Goal: Information Seeking & Learning: Learn about a topic

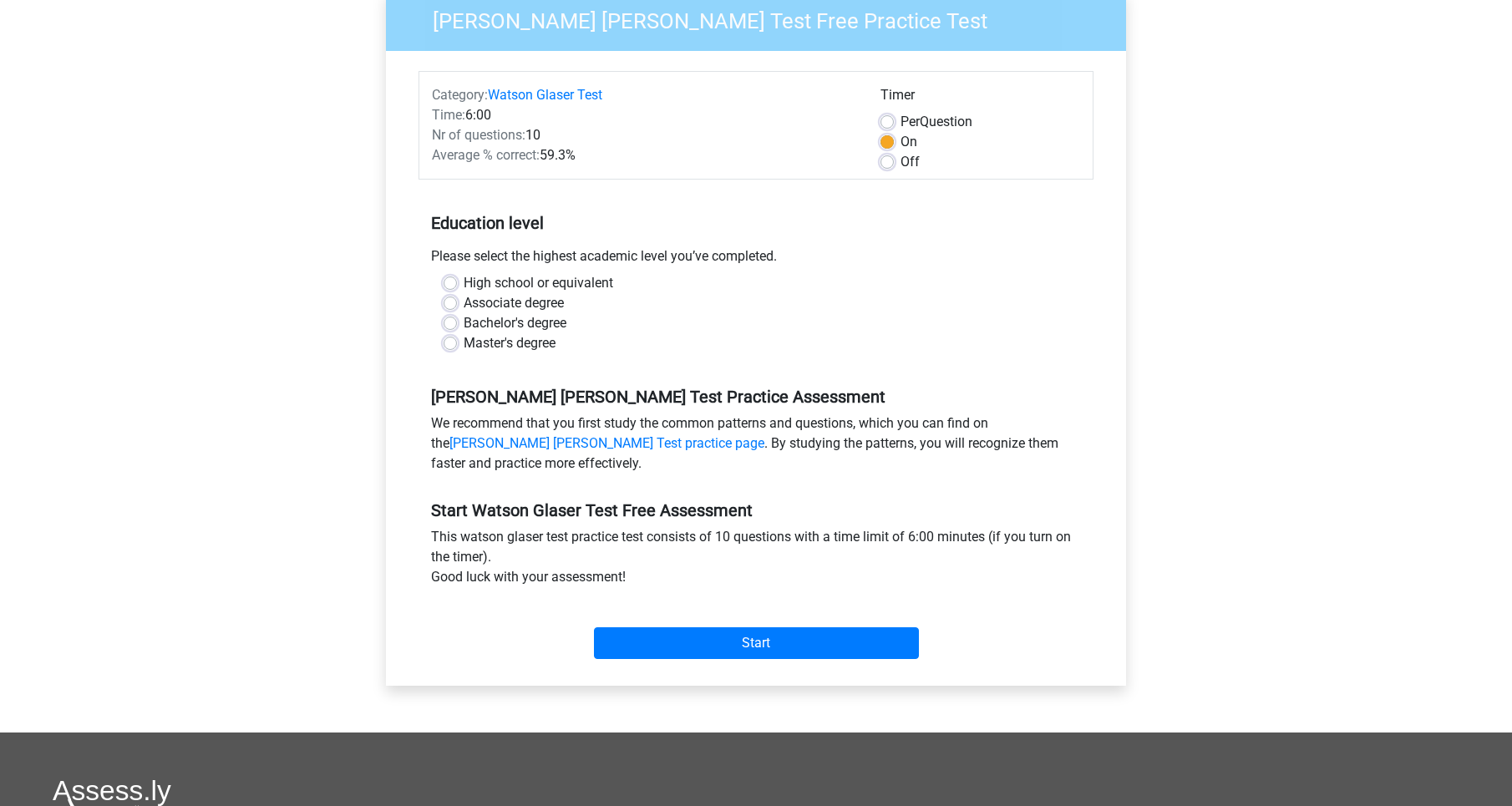
scroll to position [154, 0]
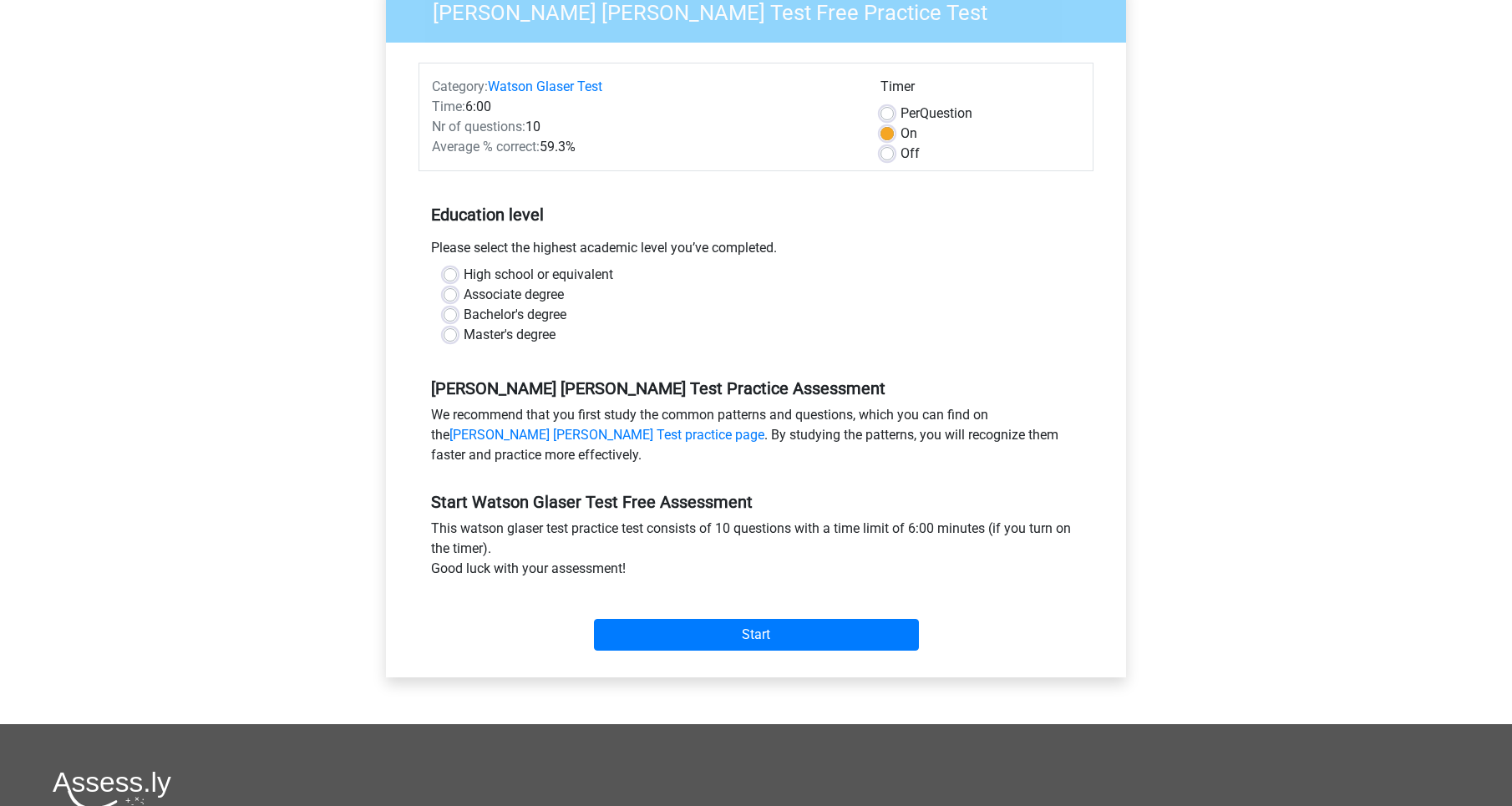
click at [519, 310] on label "Bachelor's degree" at bounding box center [515, 315] width 103 height 20
click at [457, 310] on input "Bachelor's degree" at bounding box center [450, 314] width 13 height 17
radio input "true"
click at [900, 149] on label "Off" at bounding box center [910, 153] width 20 height 20
click at [882, 149] on input "Off" at bounding box center [887, 152] width 13 height 17
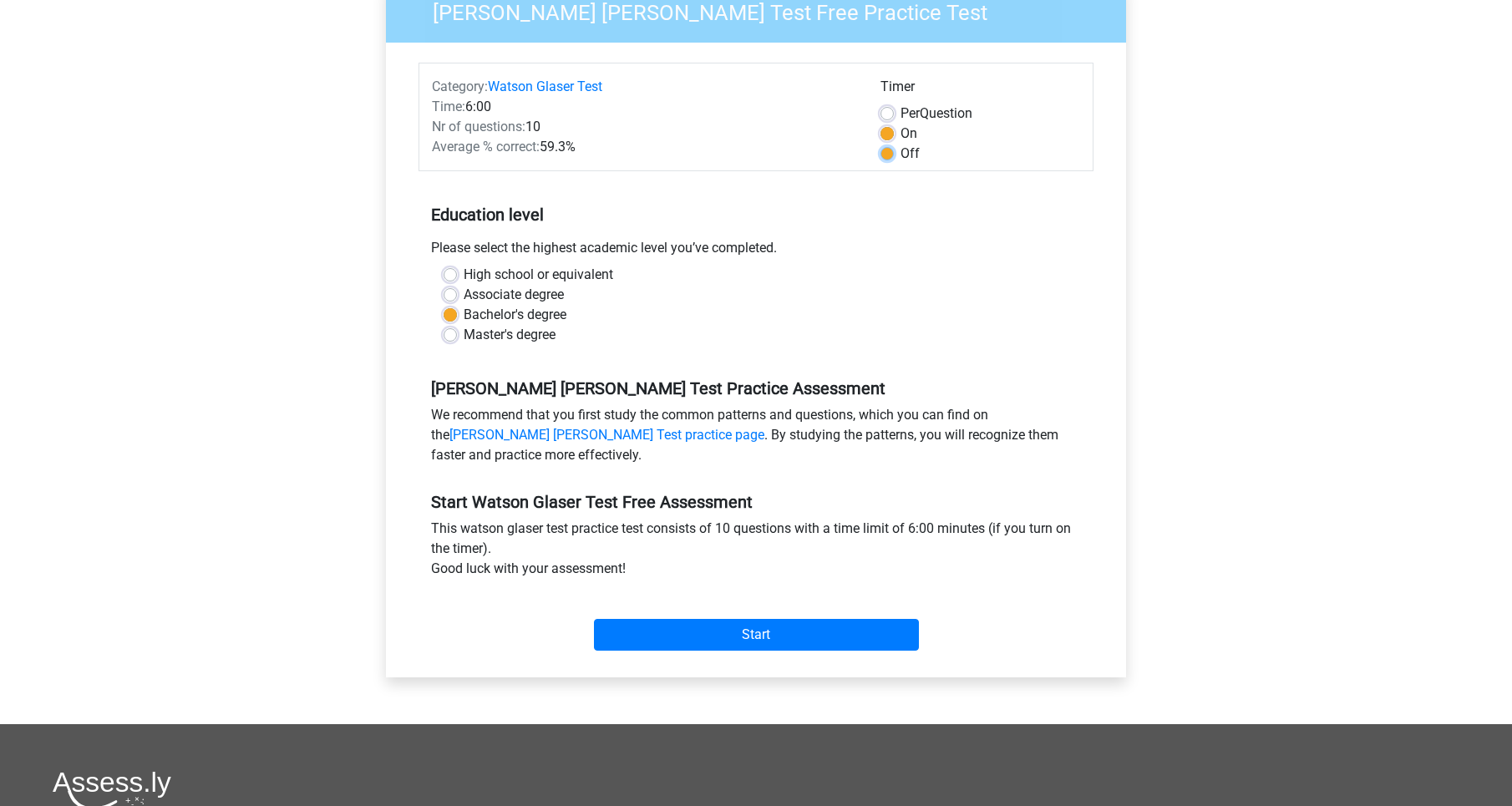
radio input "true"
click at [829, 634] on input "Start" at bounding box center [756, 635] width 325 height 32
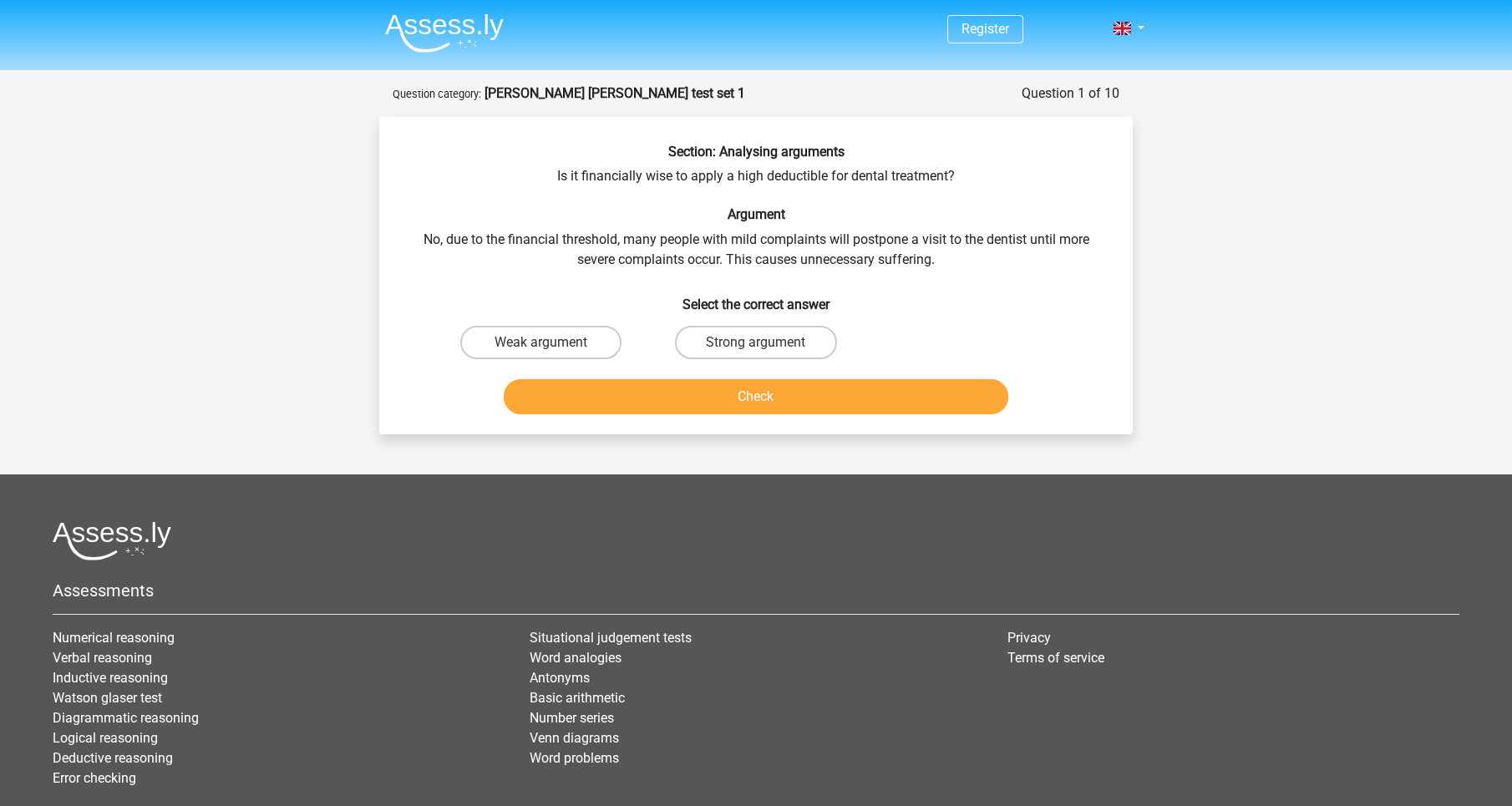
click at [544, 343] on input "Weak argument" at bounding box center [547, 348] width 11 height 11
radio input "true"
click at [652, 385] on button "Check" at bounding box center [756, 397] width 505 height 35
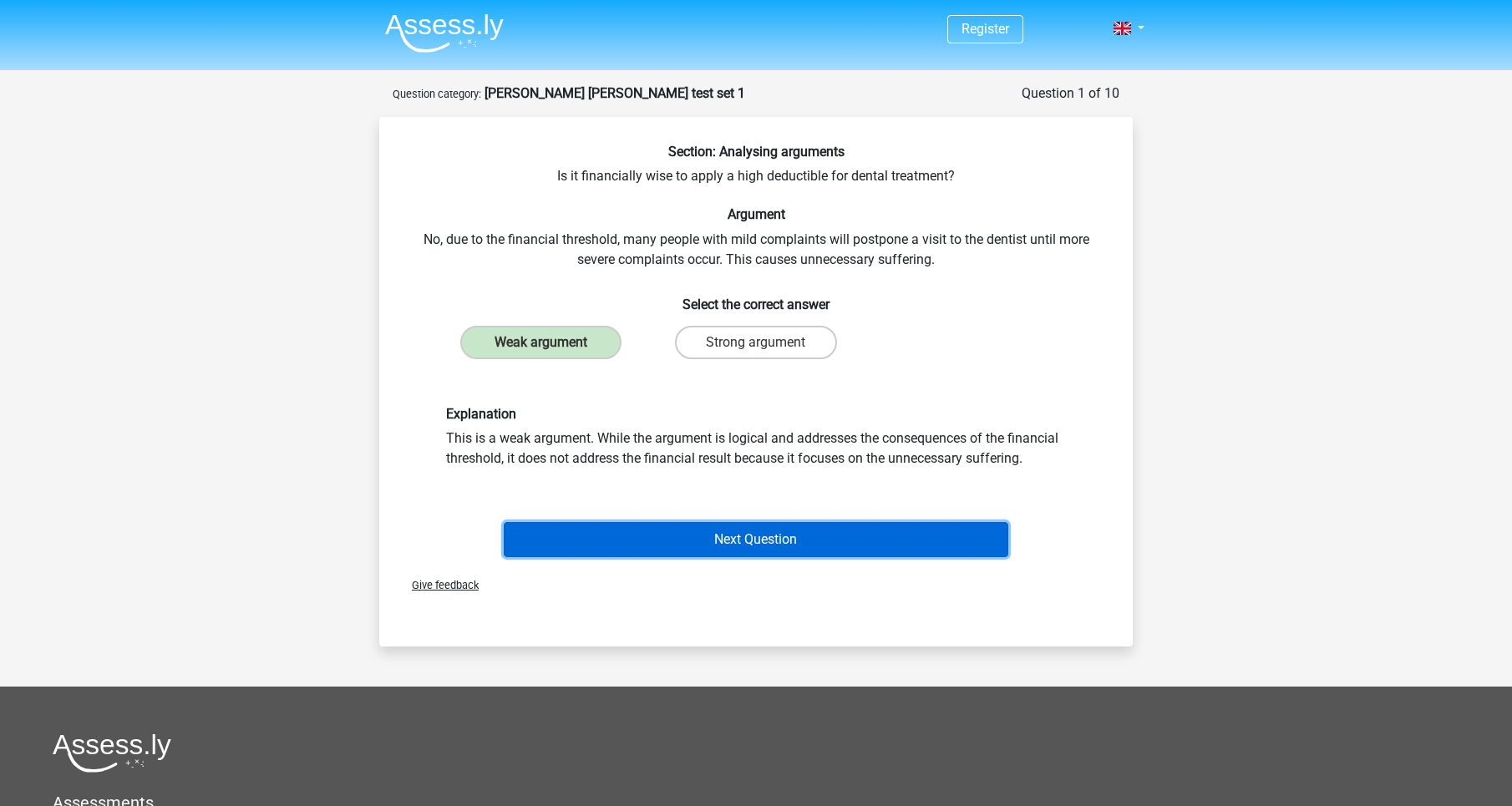
click at [795, 548] on button "Next Question" at bounding box center [756, 540] width 505 height 35
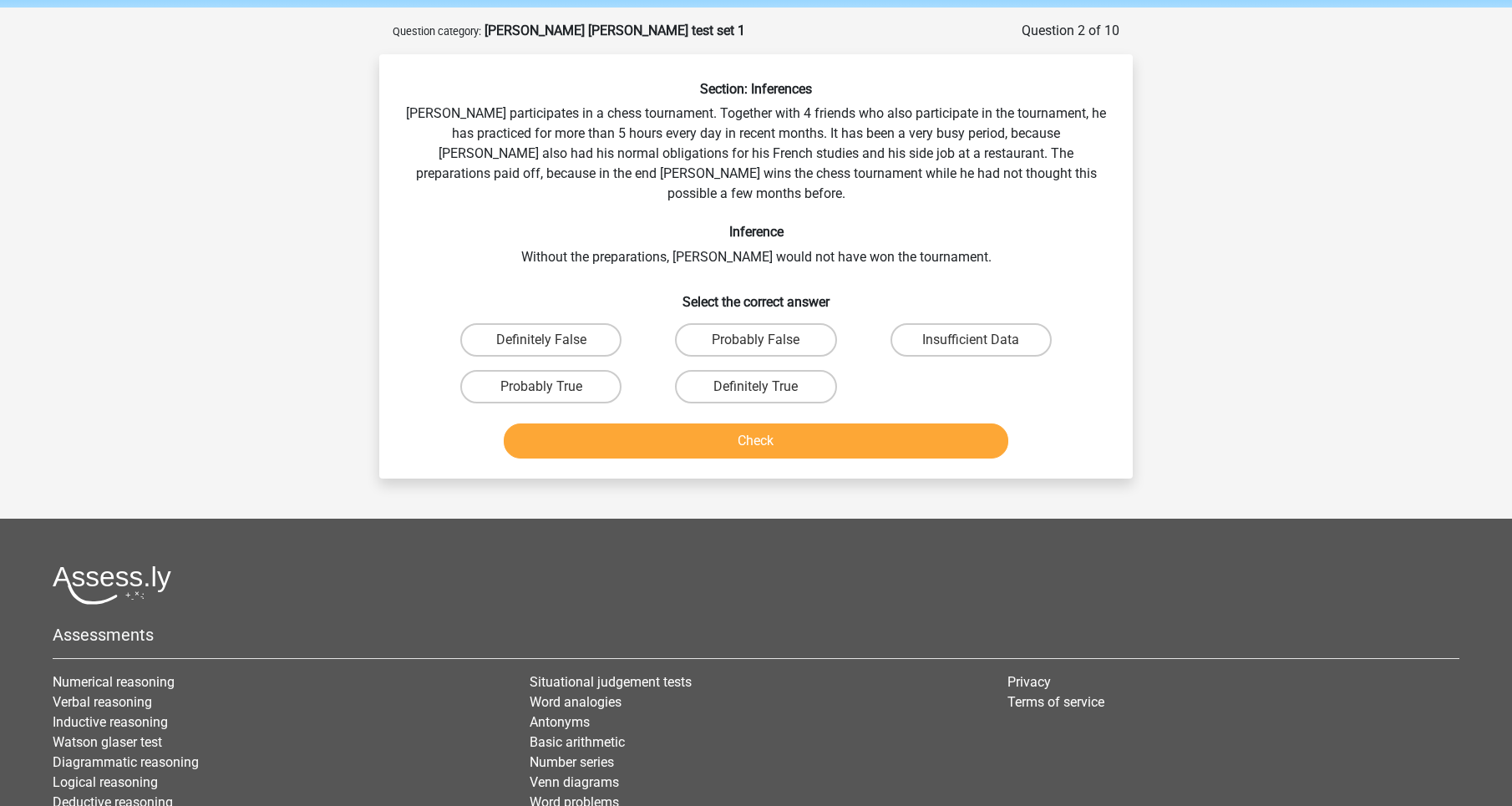
scroll to position [59, 0]
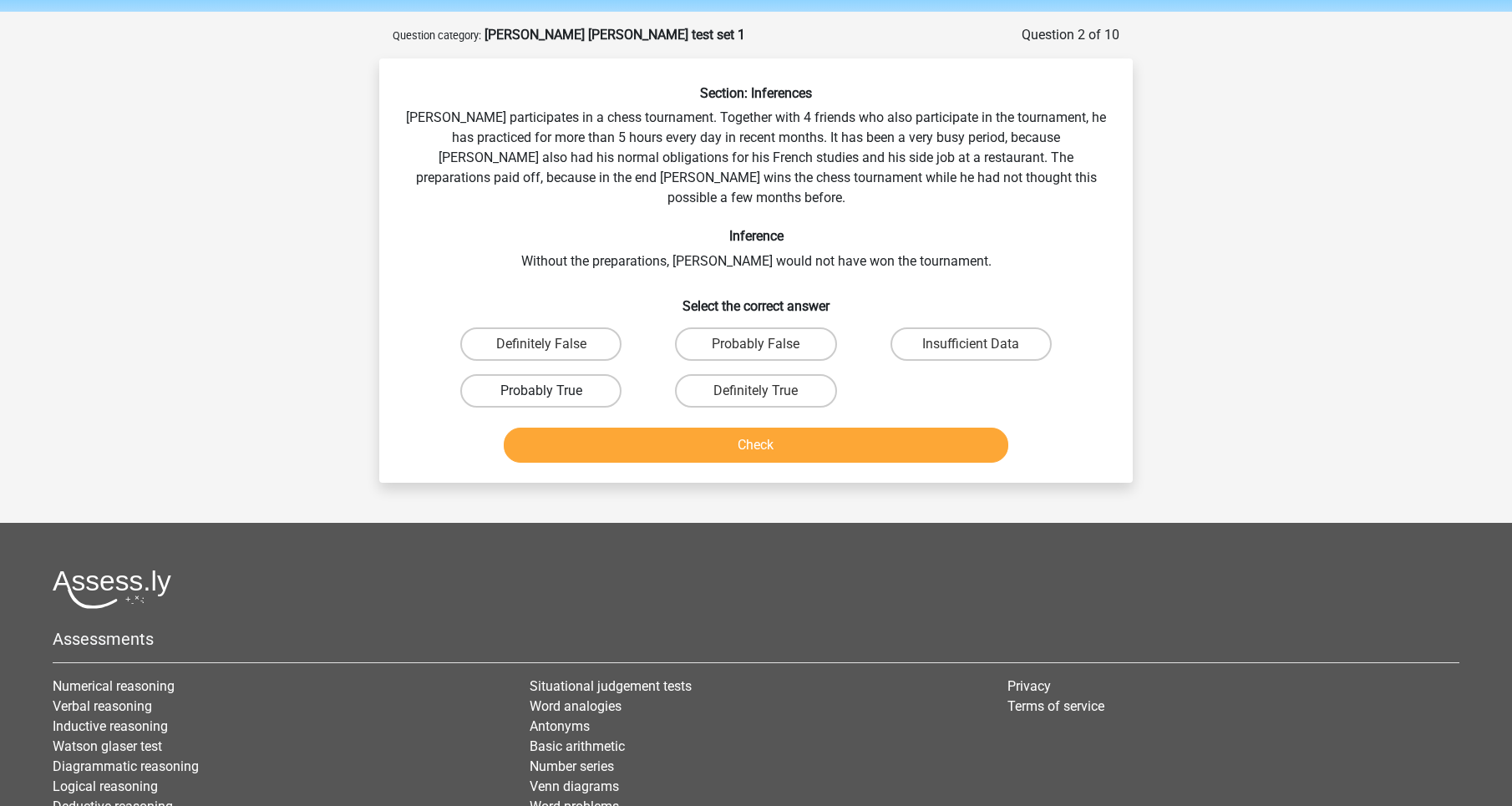
click at [591, 378] on label "Probably True" at bounding box center [541, 391] width 162 height 34
click at [552, 391] on input "Probably True" at bounding box center [547, 397] width 11 height 11
radio input "true"
click at [653, 428] on button "Check" at bounding box center [756, 445] width 505 height 35
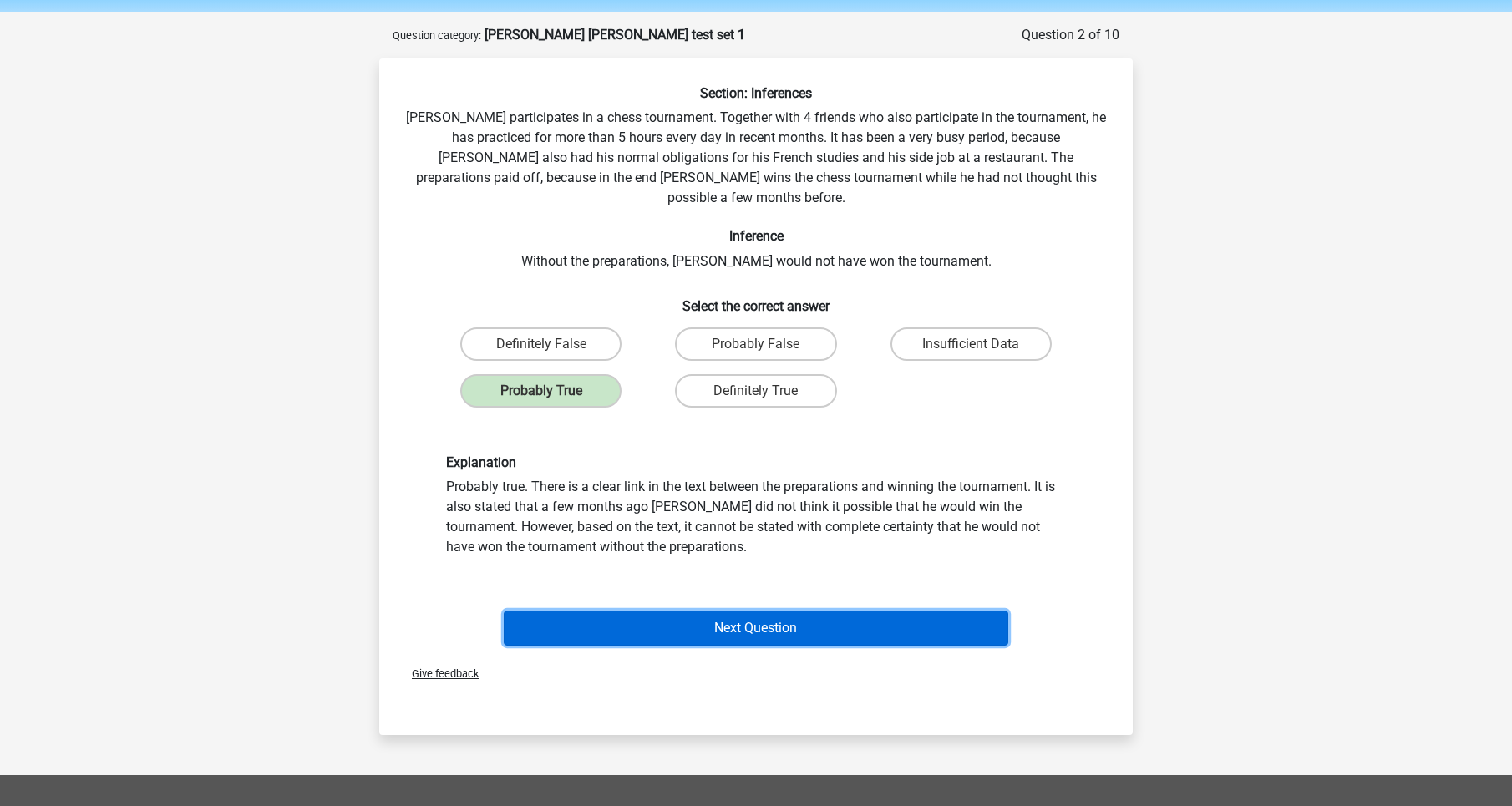
click at [774, 613] on button "Next Question" at bounding box center [756, 629] width 505 height 35
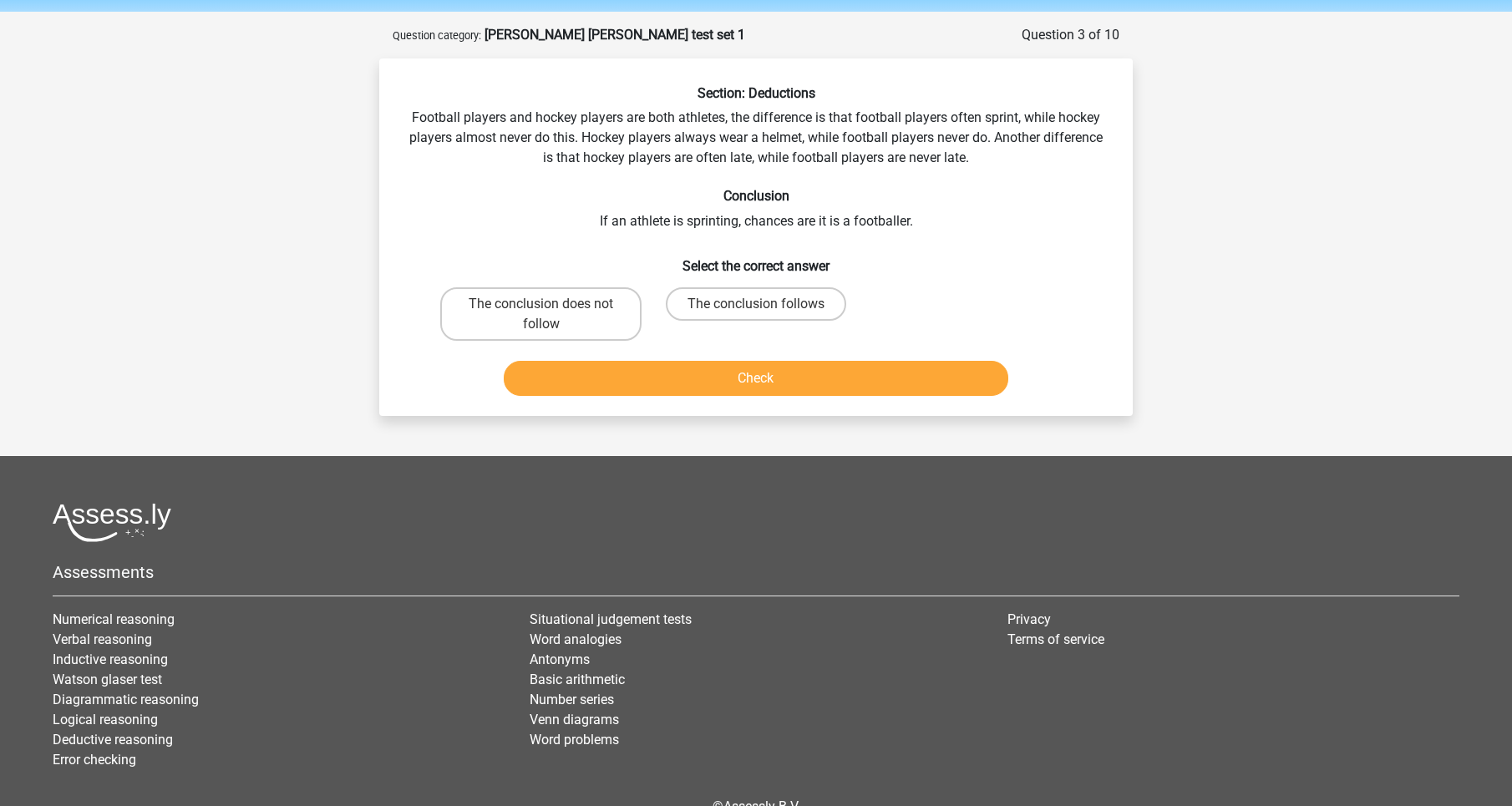
scroll to position [83, 0]
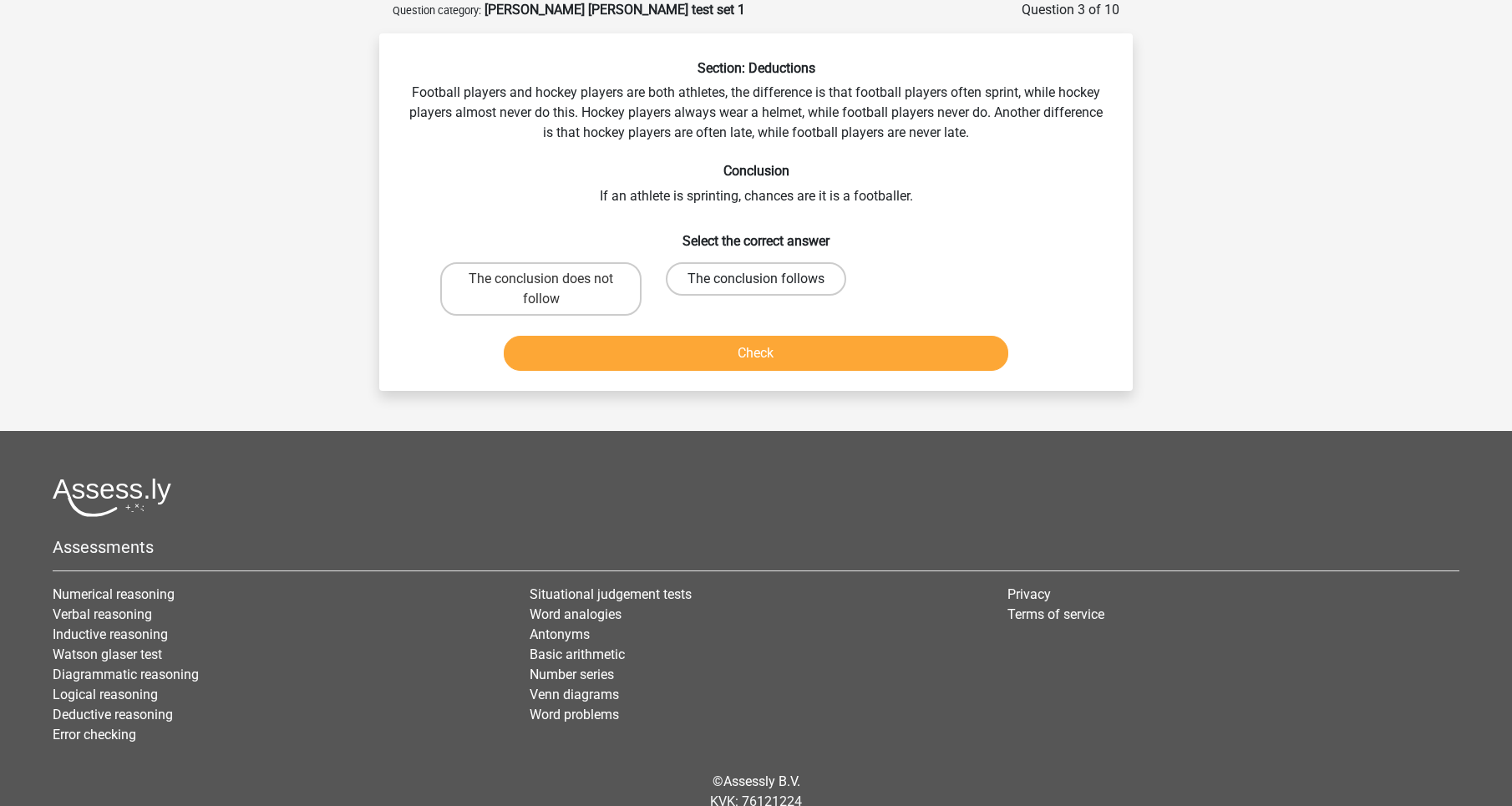
click at [729, 275] on label "The conclusion follows" at bounding box center [756, 279] width 180 height 34
click at [756, 279] on input "The conclusion follows" at bounding box center [762, 285] width 11 height 11
radio input "true"
click at [717, 354] on button "Check" at bounding box center [756, 354] width 505 height 35
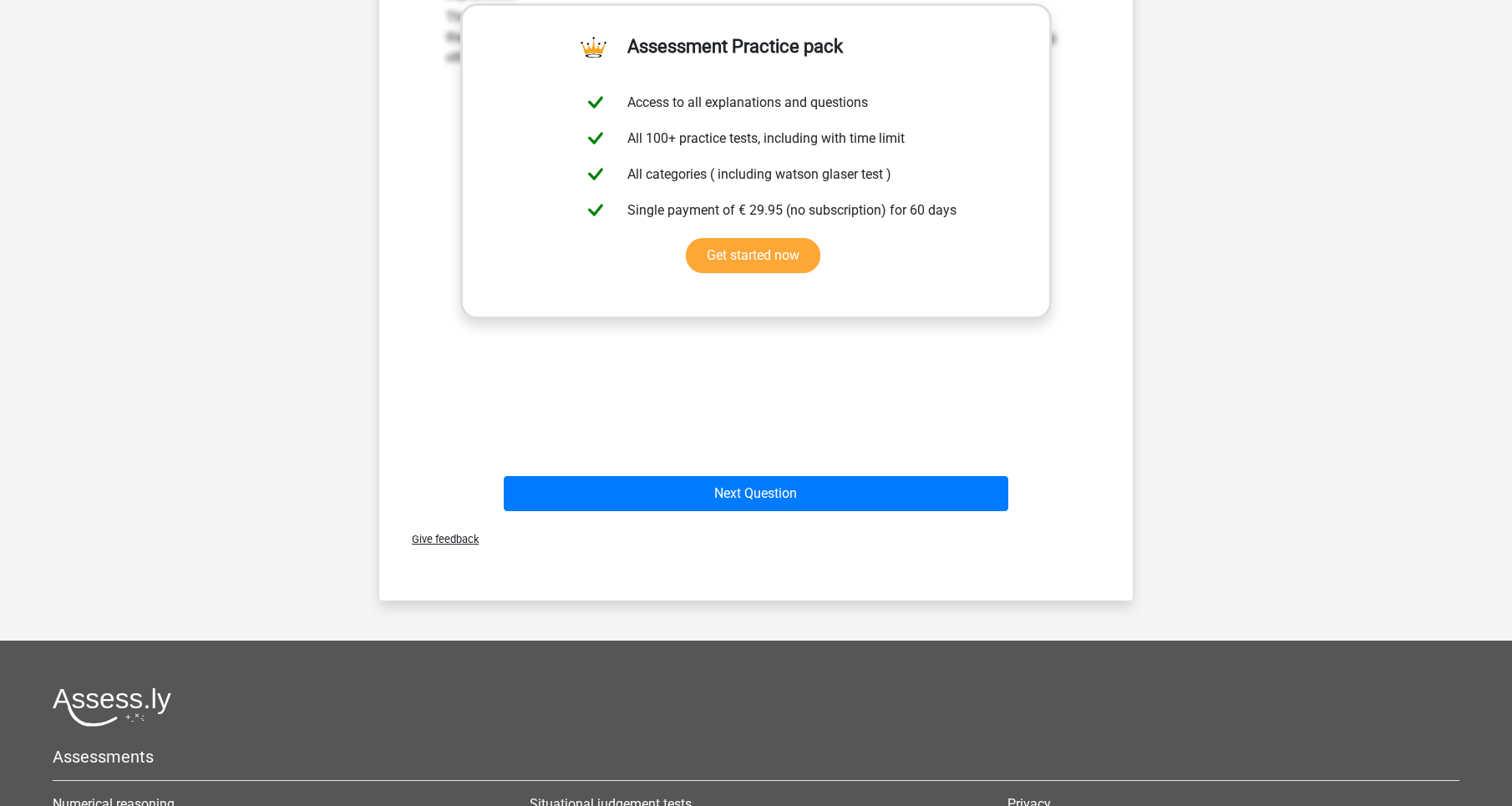
click at [650, 513] on div "Next Question" at bounding box center [756, 497] width 645 height 42
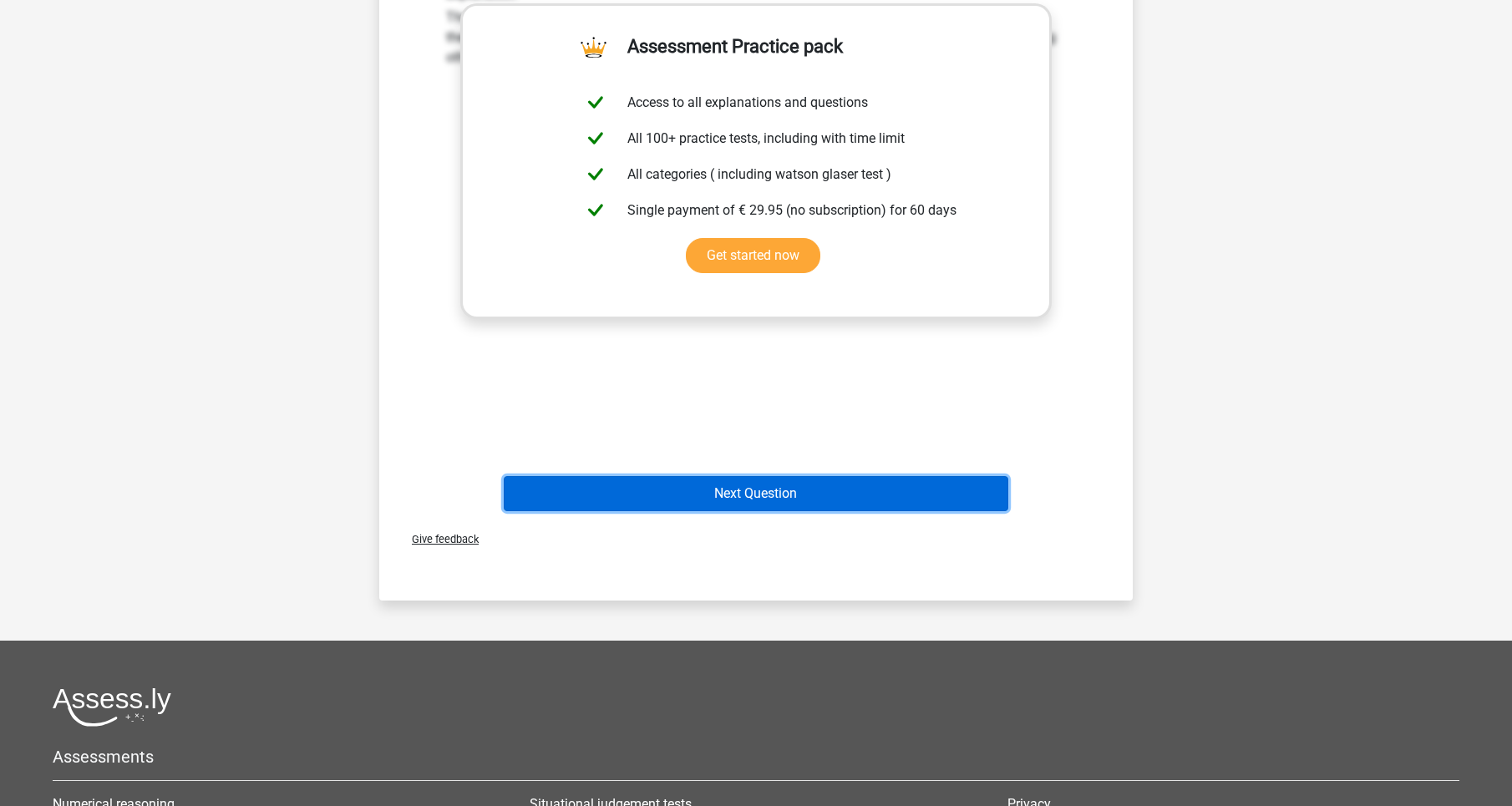
click at [649, 484] on button "Next Question" at bounding box center [756, 494] width 505 height 35
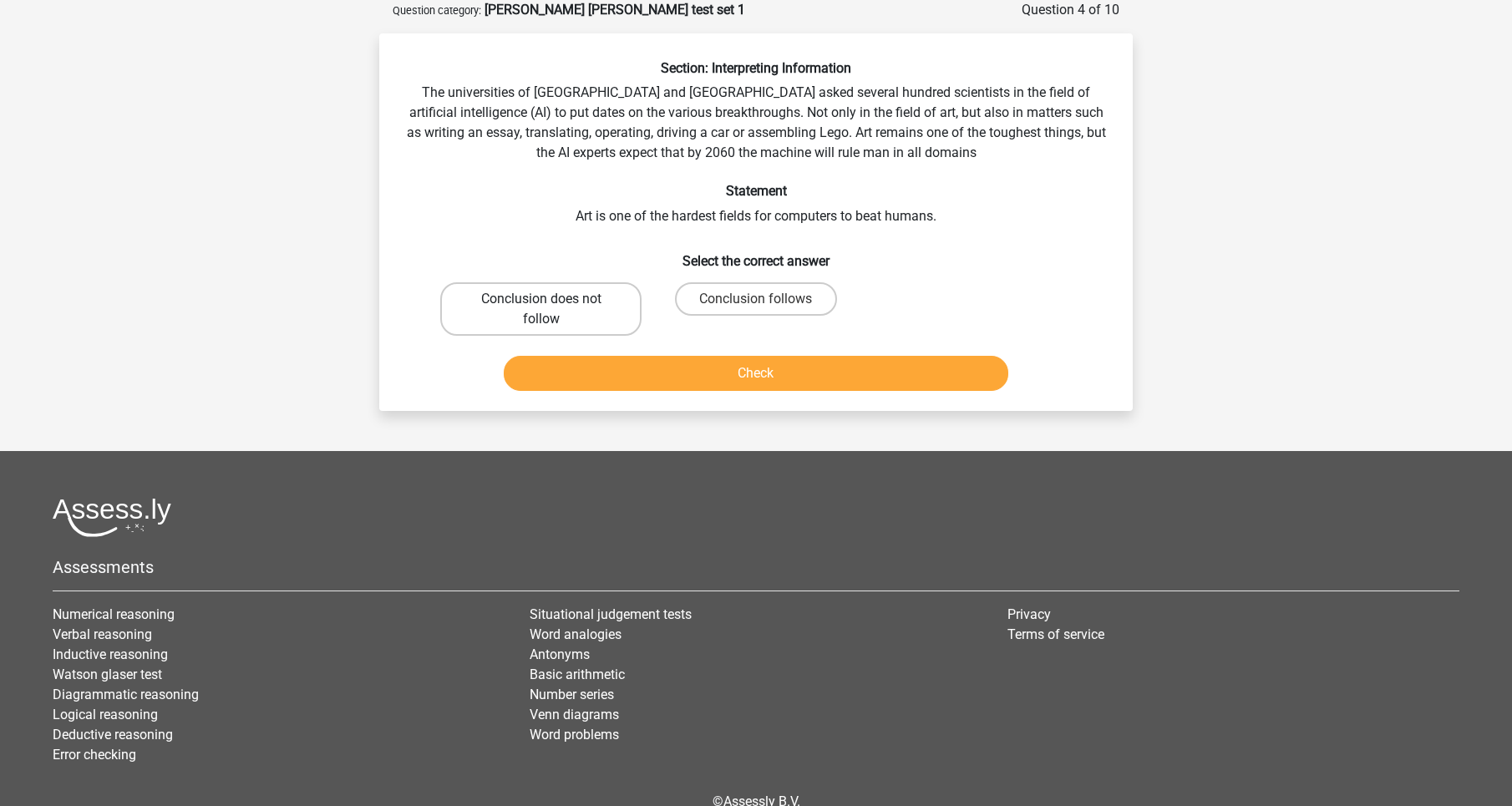
scroll to position [0, 0]
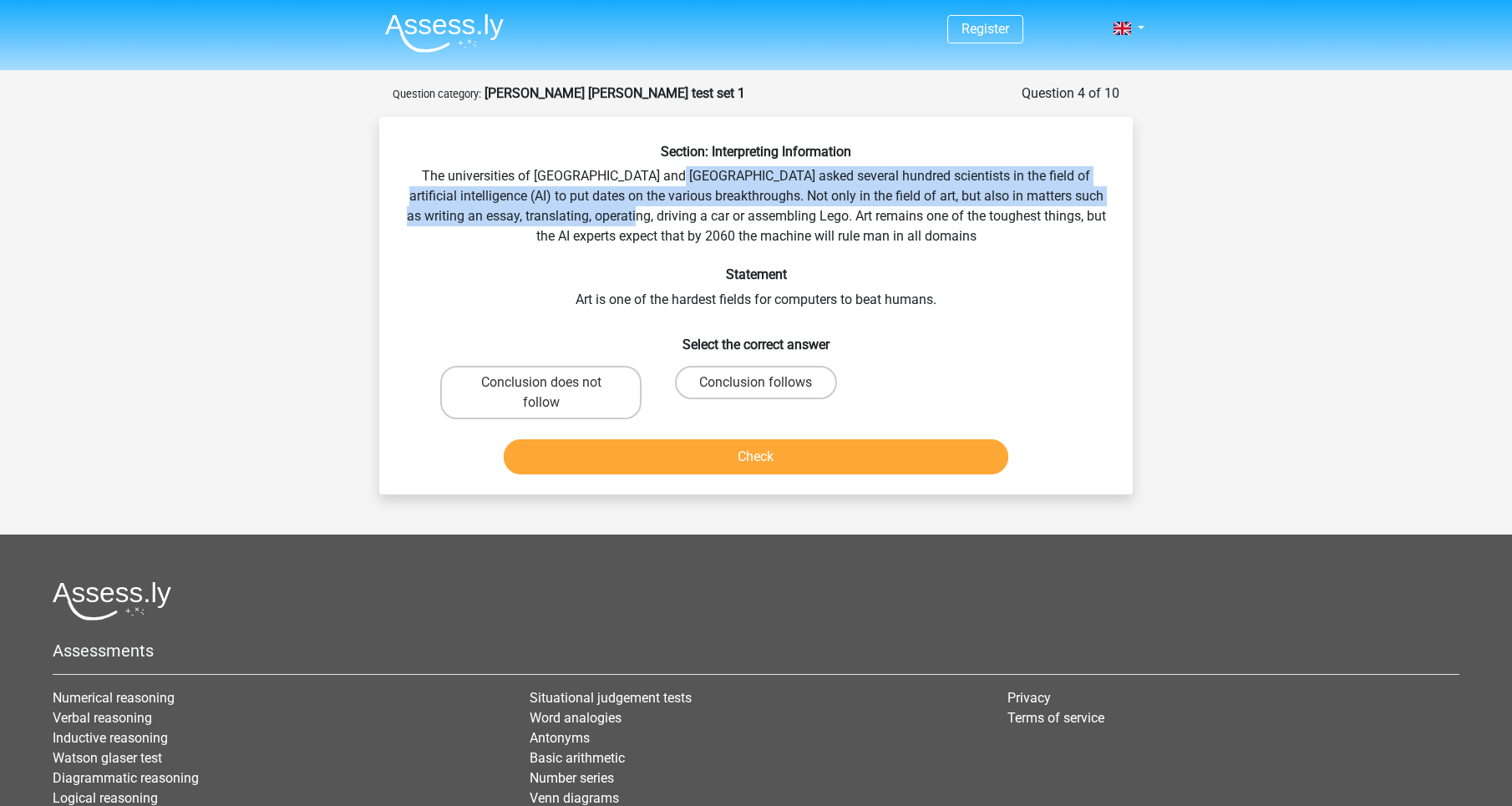
drag, startPoint x: 663, startPoint y: 176, endPoint x: 670, endPoint y: 214, distance: 38.6
click at [670, 214] on div "Section: Interpreting Information The universities of Oxford and Yale asked sev…" at bounding box center [756, 312] width 741 height 337
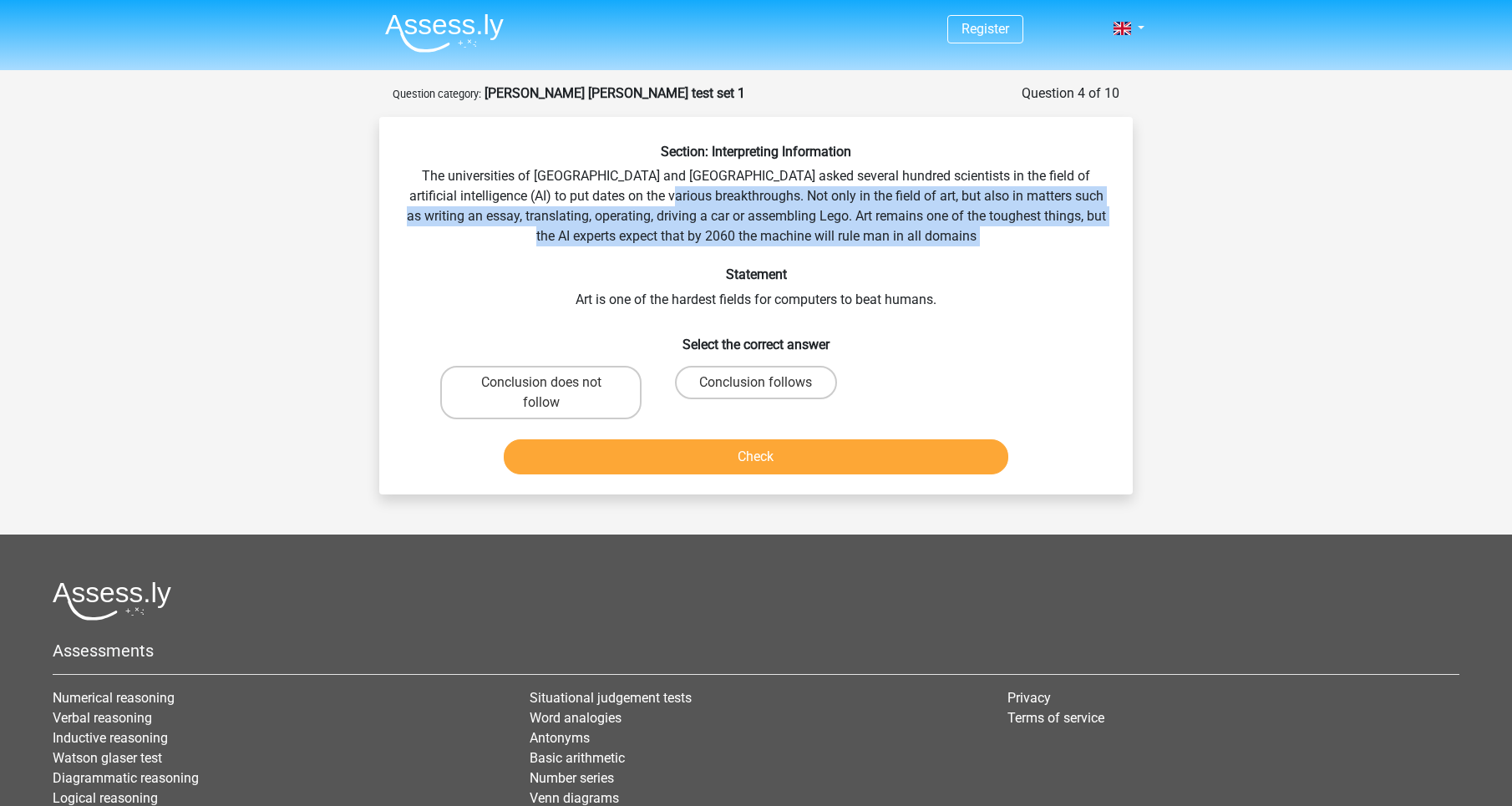
drag, startPoint x: 667, startPoint y: 216, endPoint x: 685, endPoint y: 257, distance: 44.8
click at [685, 256] on div "Section: Interpreting Information The universities of Oxford and Yale asked sev…" at bounding box center [756, 312] width 741 height 337
click at [683, 257] on div "Section: Interpreting Information The universities of Oxford and Yale asked sev…" at bounding box center [756, 312] width 741 height 337
drag, startPoint x: 681, startPoint y: 208, endPoint x: 693, endPoint y: 247, distance: 40.8
click at [693, 247] on div "Section: Interpreting Information The universities of Oxford and Yale asked sev…" at bounding box center [756, 312] width 741 height 337
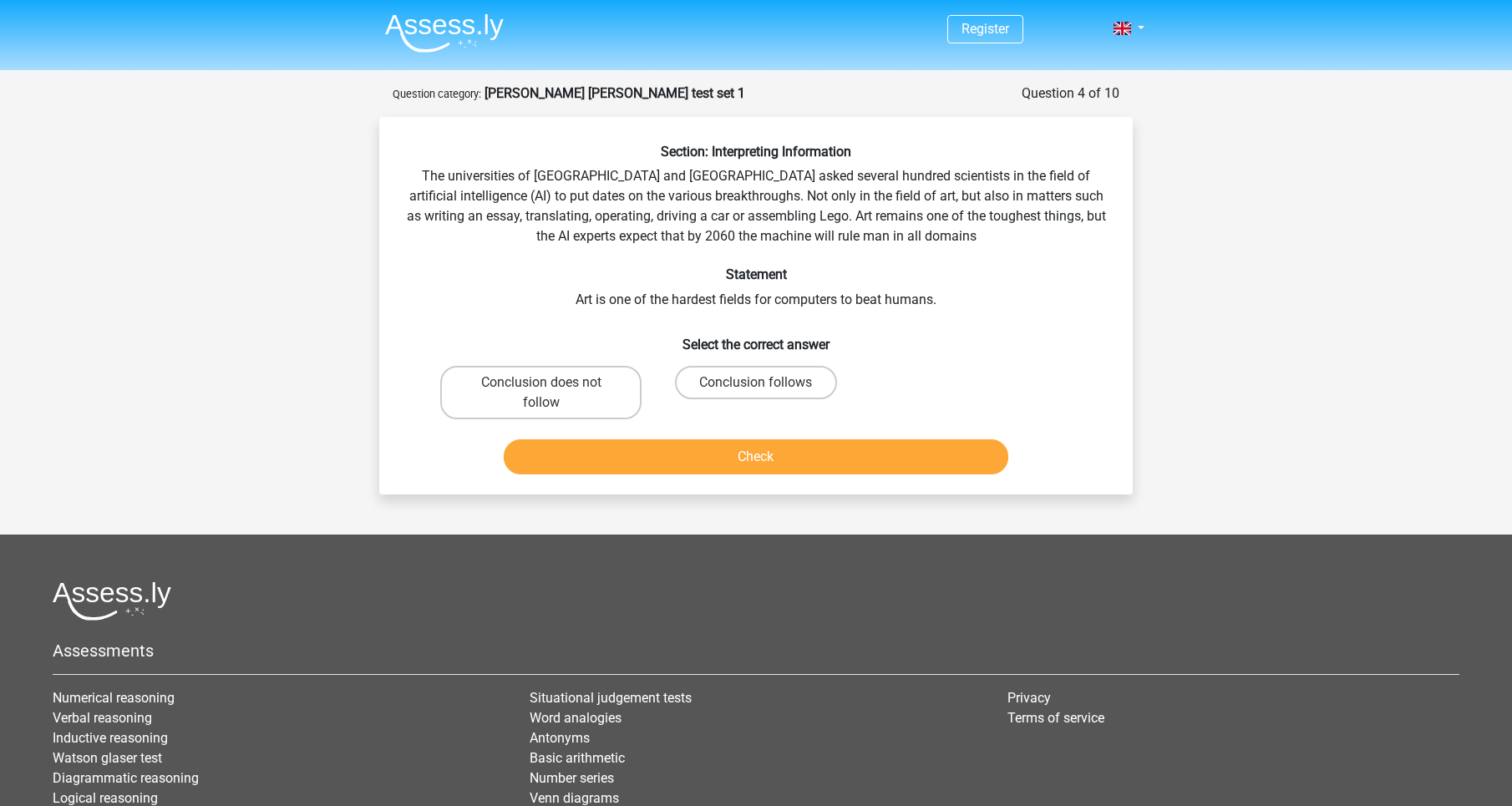
click at [693, 247] on div "Section: Interpreting Information The universities of Oxford and Yale asked sev…" at bounding box center [756, 312] width 741 height 337
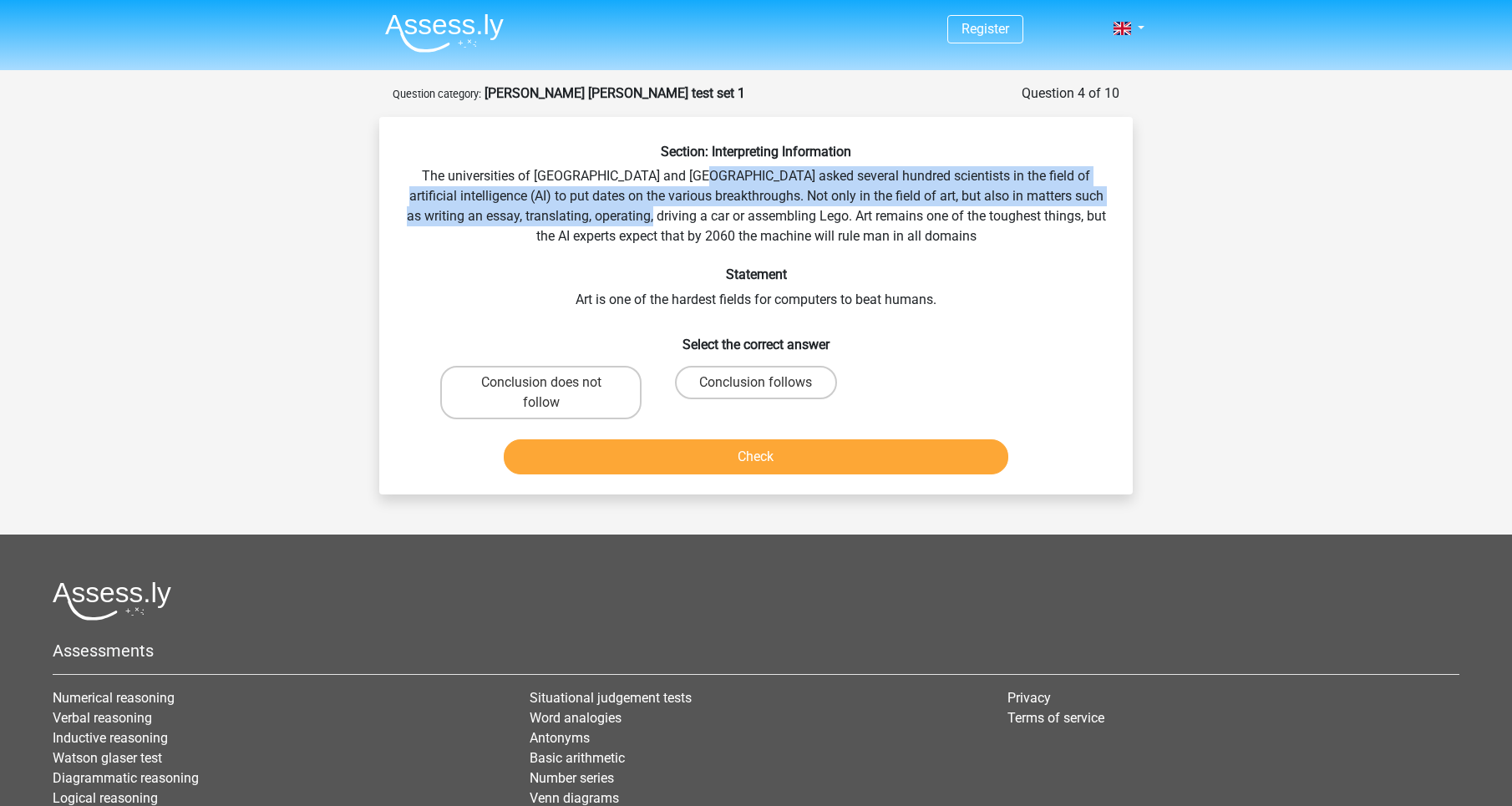
drag, startPoint x: 690, startPoint y: 186, endPoint x: 693, endPoint y: 223, distance: 37.1
click at [693, 222] on div "Section: Interpreting Information The universities of Oxford and Yale asked sev…" at bounding box center [756, 312] width 741 height 337
click at [693, 223] on div "Section: Interpreting Information The universities of Oxford and Yale asked sev…" at bounding box center [756, 312] width 741 height 337
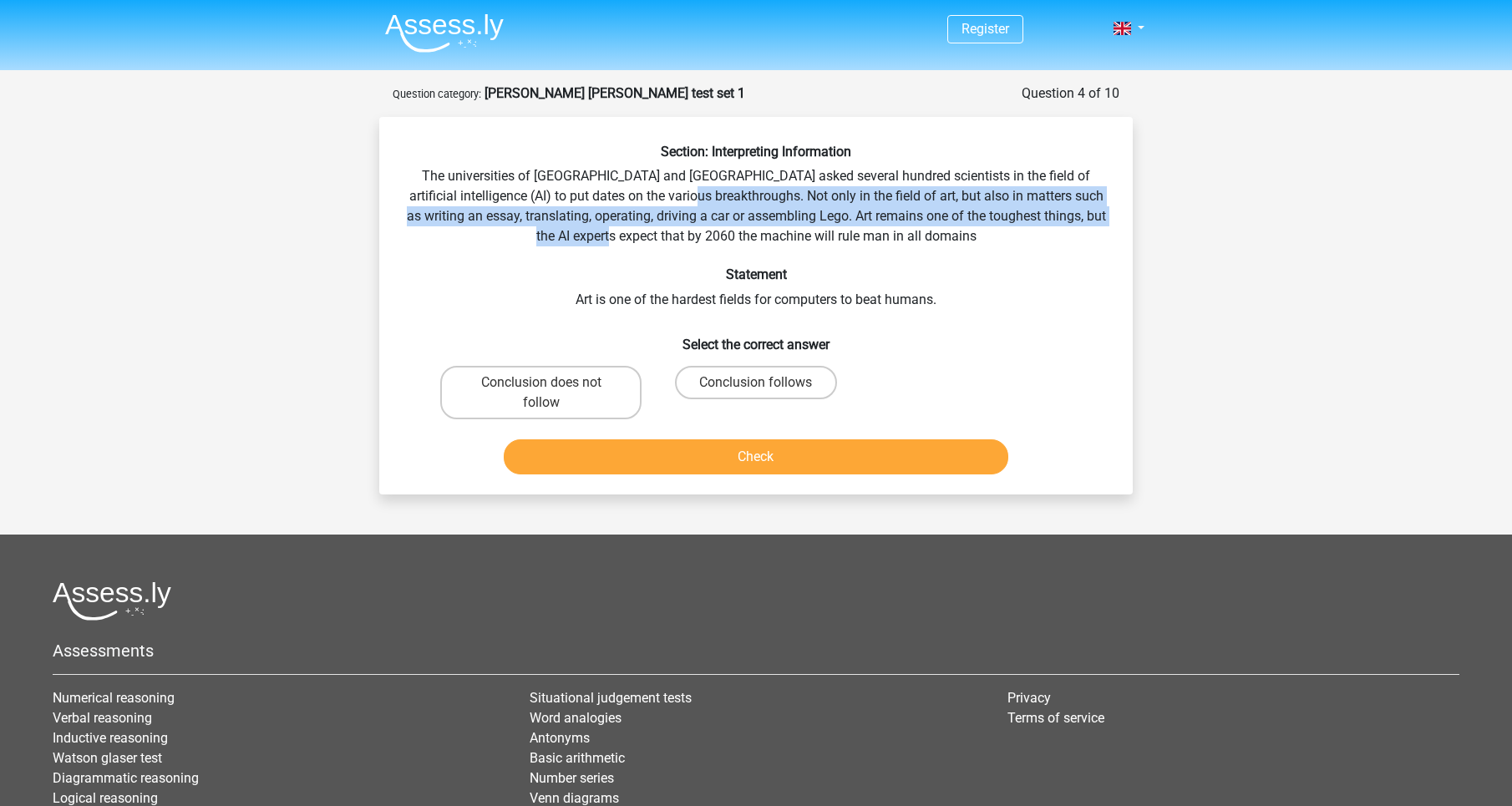
drag, startPoint x: 693, startPoint y: 198, endPoint x: 709, endPoint y: 236, distance: 41.2
click at [709, 236] on div "Section: Interpreting Information The universities of Oxford and Yale asked sev…" at bounding box center [756, 312] width 741 height 337
drag, startPoint x: 705, startPoint y: 194, endPoint x: 712, endPoint y: 212, distance: 19.3
click at [710, 210] on div "Section: Interpreting Information The universities of Oxford and Yale asked sev…" at bounding box center [756, 312] width 741 height 337
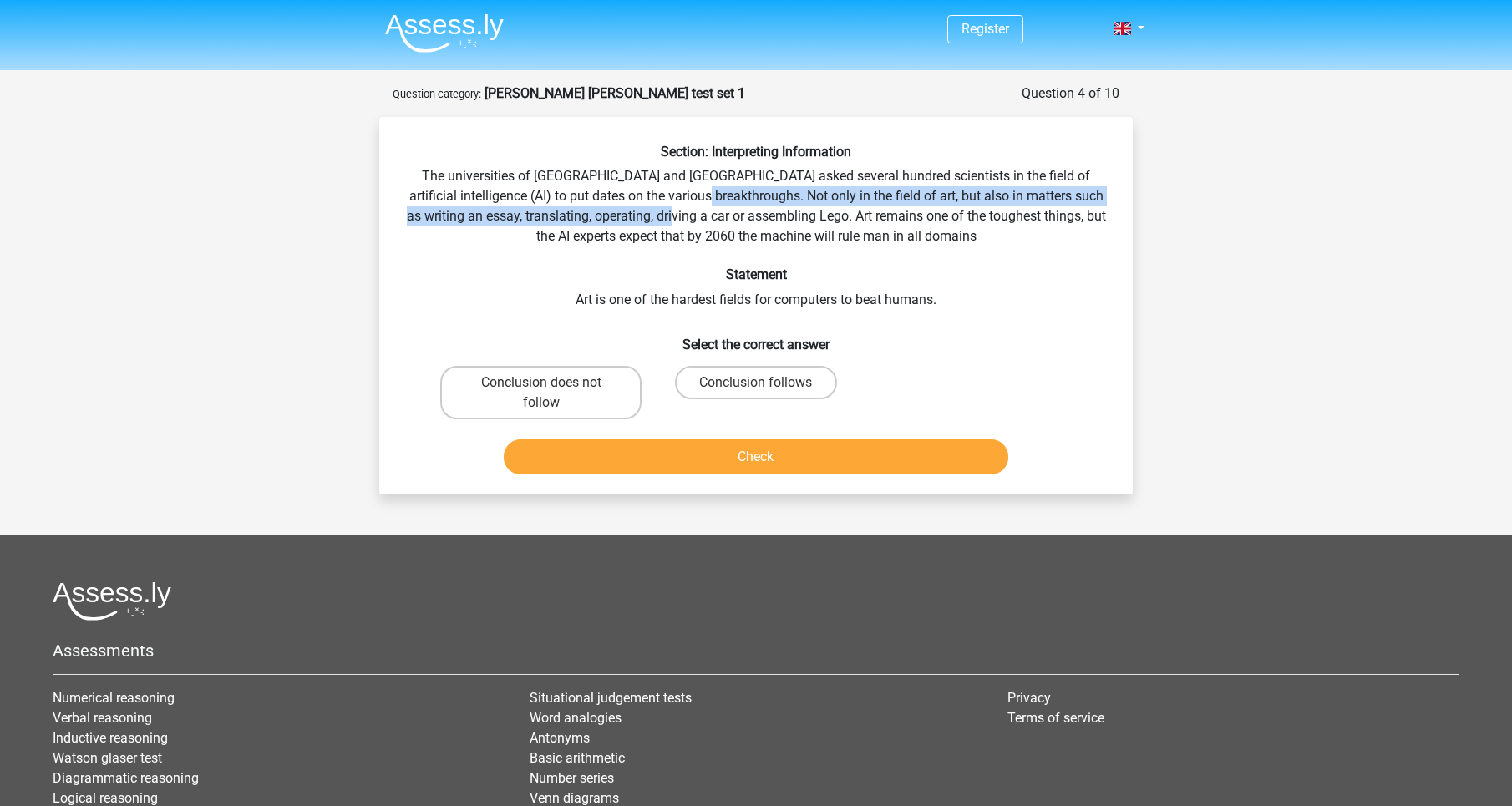
click at [712, 213] on div "Section: Interpreting Information The universities of Oxford and Yale asked sev…" at bounding box center [756, 312] width 741 height 337
drag, startPoint x: 712, startPoint y: 198, endPoint x: 743, endPoint y: 230, distance: 44.6
click at [742, 230] on div "Section: Interpreting Information The universities of Oxford and Yale asked sev…" at bounding box center [756, 312] width 741 height 337
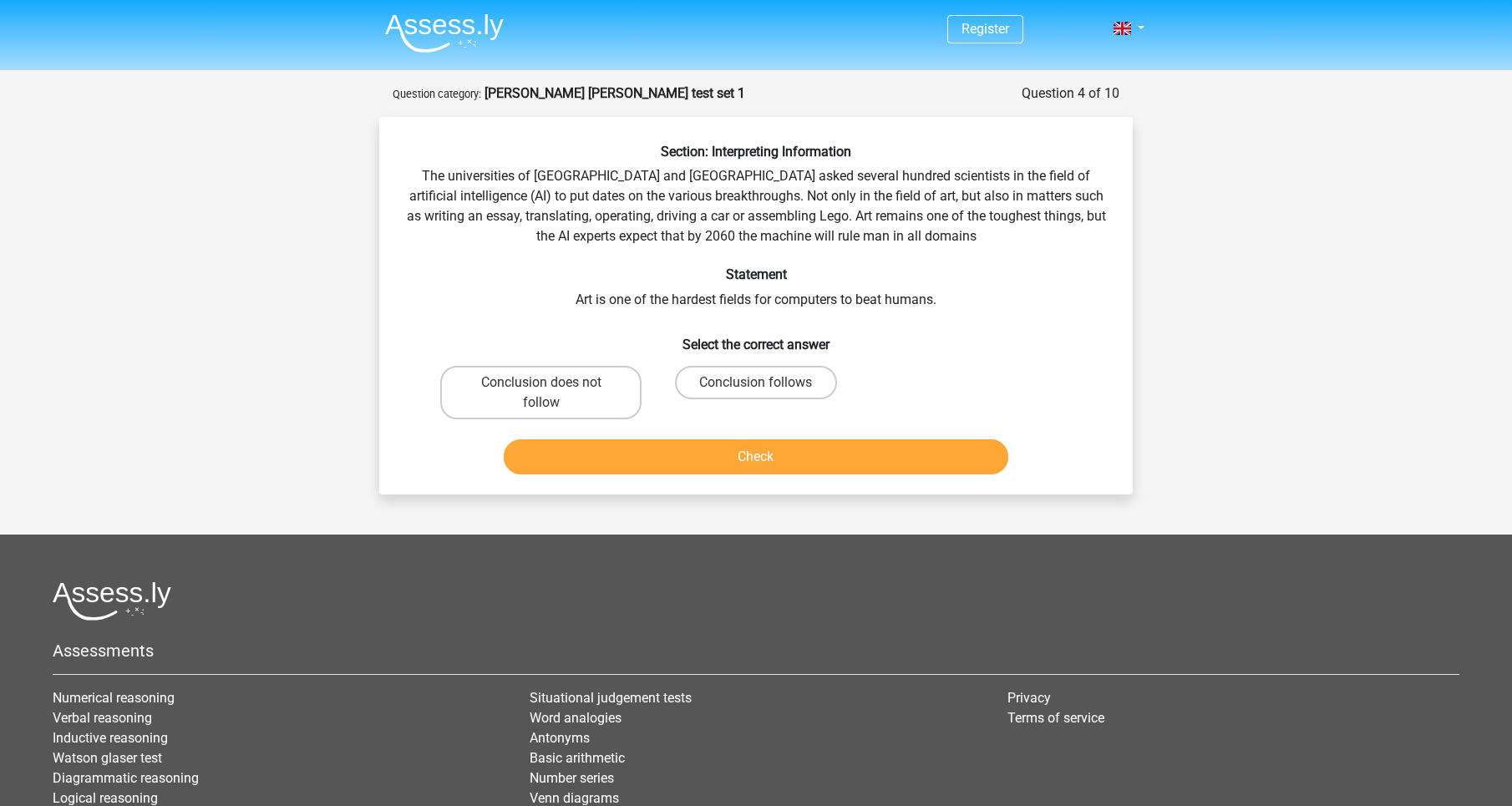
click at [742, 230] on div "Section: Interpreting Information The universities of Oxford and Yale asked sev…" at bounding box center [756, 312] width 741 height 337
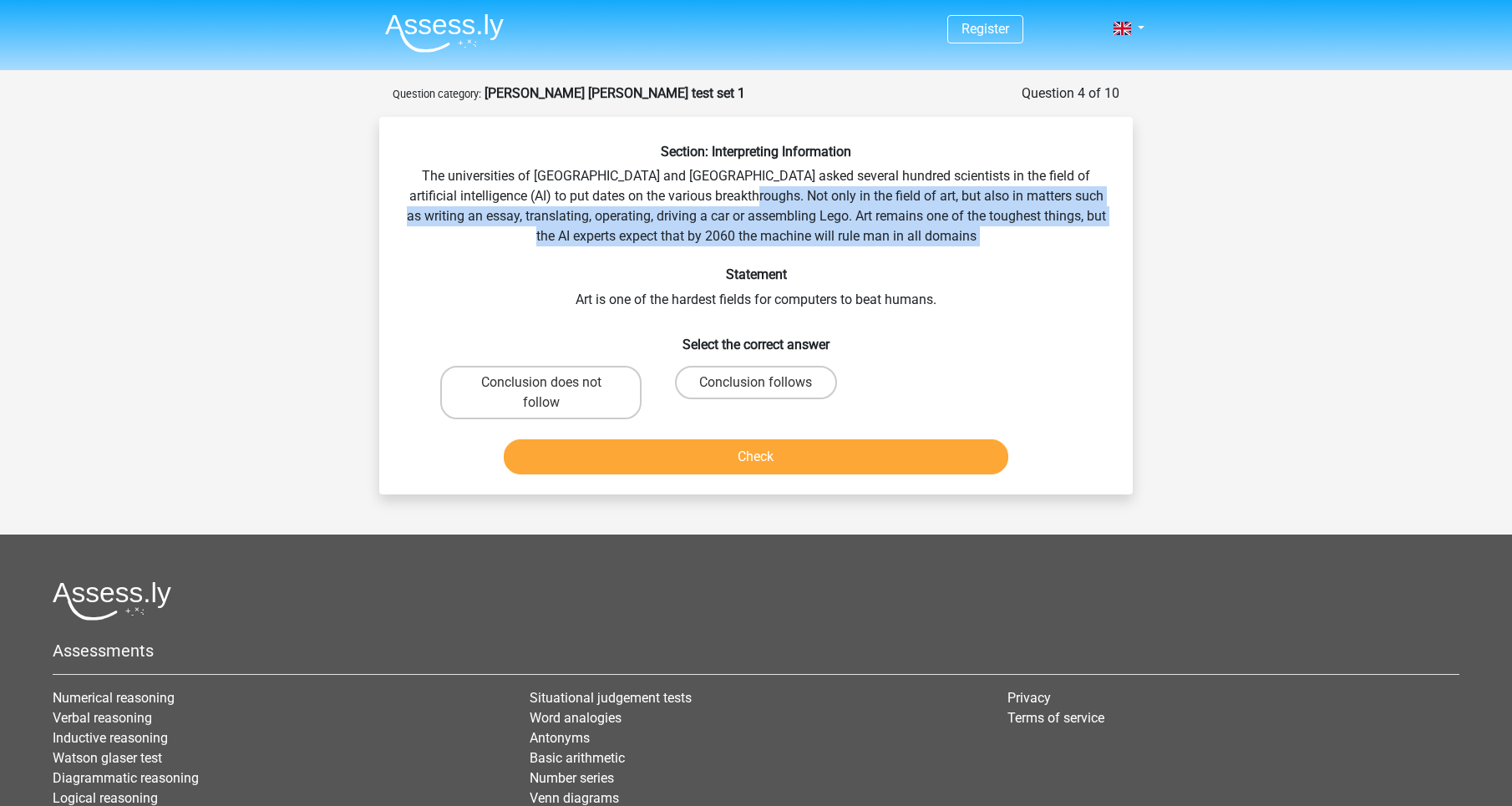
drag, startPoint x: 745, startPoint y: 202, endPoint x: 777, endPoint y: 253, distance: 60.2
click at [776, 253] on div "Section: Interpreting Information The universities of Oxford and Yale asked sev…" at bounding box center [756, 312] width 741 height 337
click at [777, 253] on div "Section: Interpreting Information The universities of Oxford and Yale asked sev…" at bounding box center [756, 312] width 741 height 337
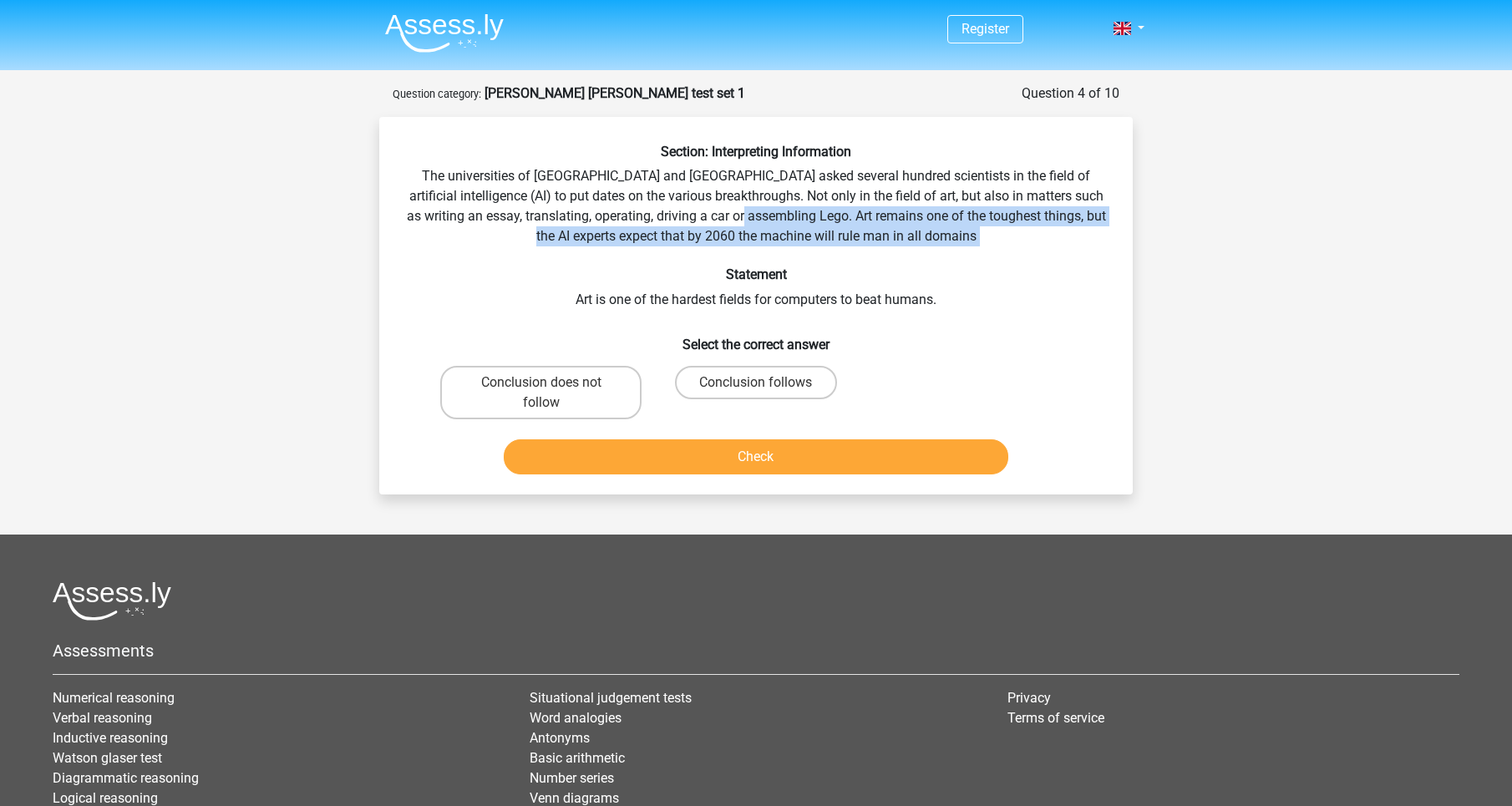
drag, startPoint x: 783, startPoint y: 230, endPoint x: 798, endPoint y: 259, distance: 32.6
click at [798, 259] on div "Section: Interpreting Information The universities of Oxford and Yale asked sev…" at bounding box center [756, 312] width 741 height 337
drag, startPoint x: 796, startPoint y: 219, endPoint x: 812, endPoint y: 276, distance: 59.2
click at [812, 276] on div "Section: Interpreting Information The universities of Oxford and Yale asked sev…" at bounding box center [756, 312] width 741 height 337
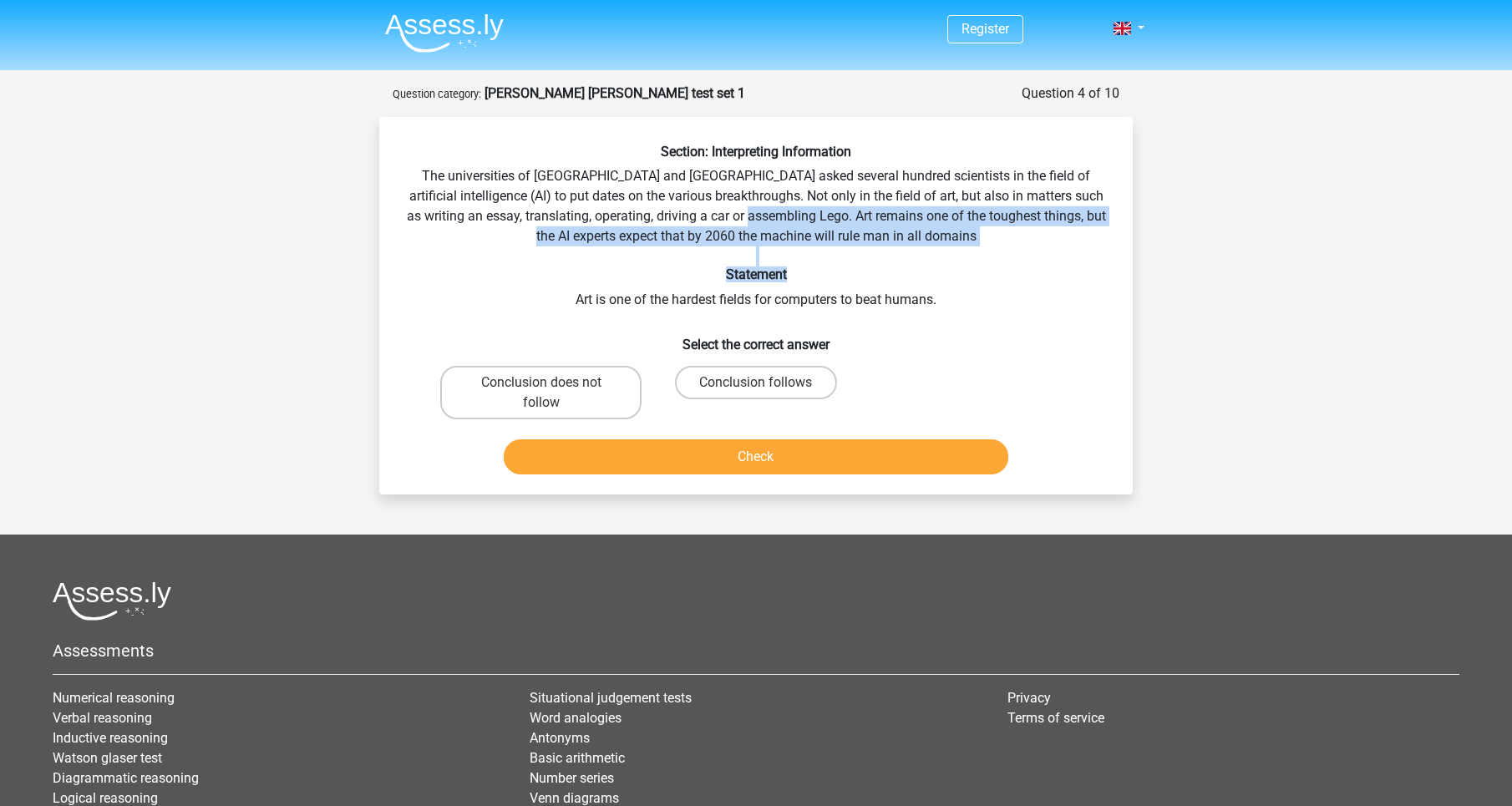
click at [812, 276] on h6 "Statement" at bounding box center [756, 274] width 700 height 16
drag, startPoint x: 809, startPoint y: 218, endPoint x: 839, endPoint y: 276, distance: 65.3
click at [839, 275] on div "Section: Interpreting Information The universities of Oxford and Yale asked sev…" at bounding box center [756, 312] width 741 height 337
click at [836, 276] on h6 "Statement" at bounding box center [756, 274] width 700 height 16
drag, startPoint x: 836, startPoint y: 224, endPoint x: 837, endPoint y: 254, distance: 30.0
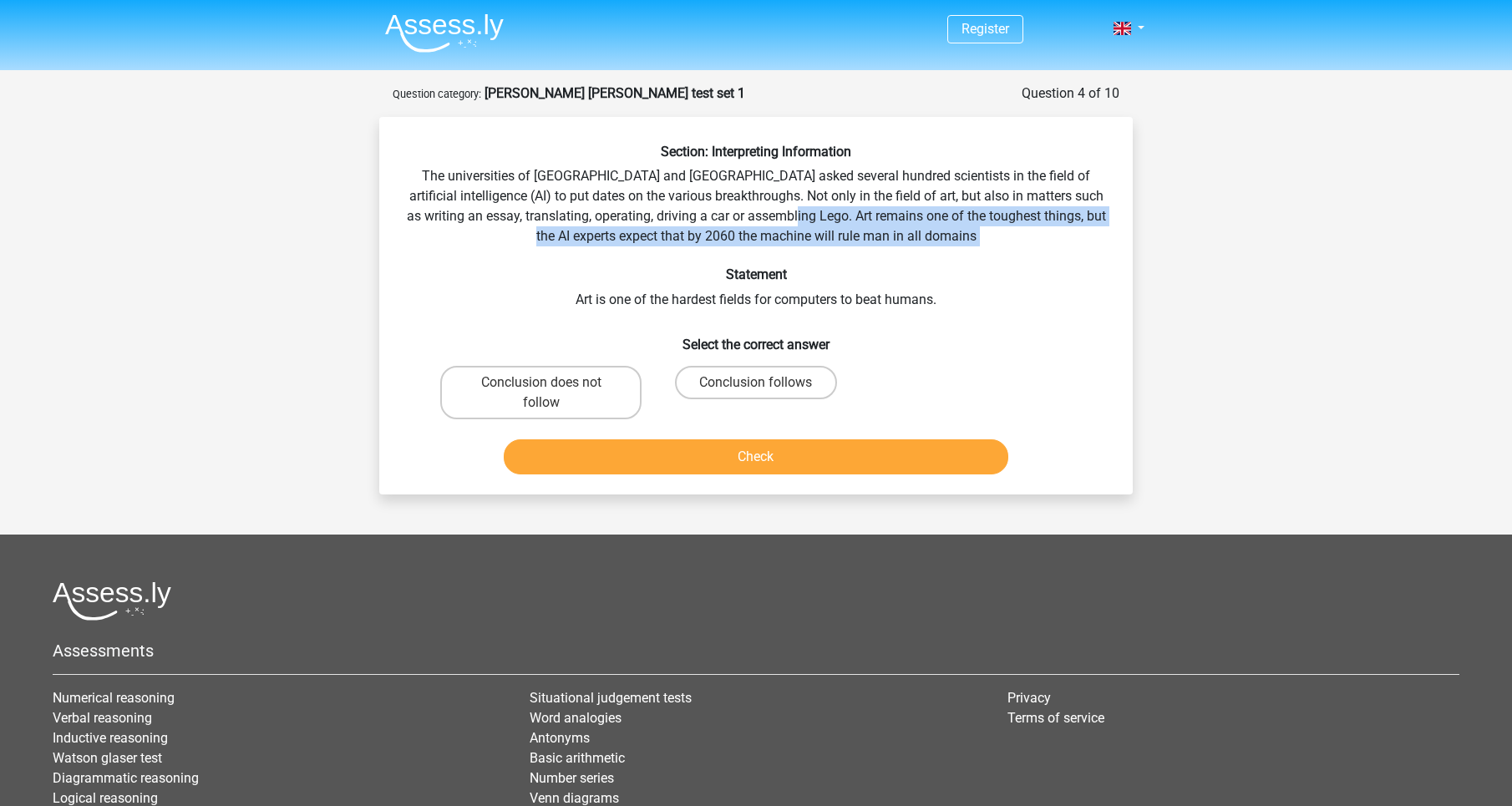
click at [837, 254] on div "Section: Interpreting Information The universities of Oxford and Yale asked sev…" at bounding box center [756, 312] width 741 height 337
drag, startPoint x: 832, startPoint y: 231, endPoint x: 843, endPoint y: 277, distance: 47.3
click at [843, 277] on div "Section: Interpreting Information The universities of Oxford and Yale asked sev…" at bounding box center [756, 312] width 741 height 337
click at [841, 277] on h6 "Statement" at bounding box center [756, 274] width 700 height 16
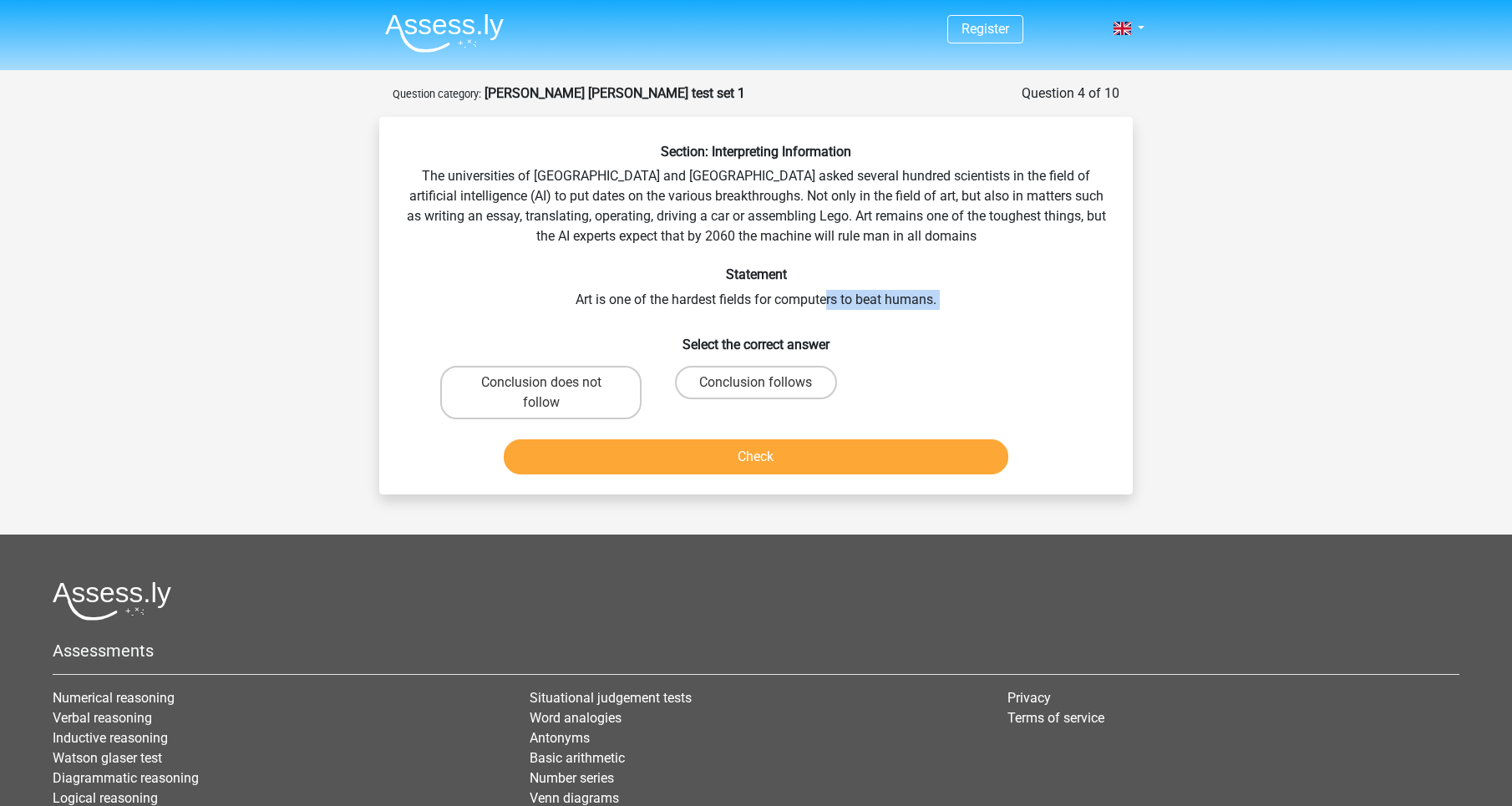
click at [866, 315] on div "Section: Interpreting Information The universities of Oxford and Yale asked sev…" at bounding box center [756, 312] width 741 height 337
click at [865, 315] on div "Section: Interpreting Information The universities of Oxford and Yale asked sev…" at bounding box center [756, 312] width 741 height 337
click at [602, 384] on label "Conclusion does not follow" at bounding box center [541, 392] width 202 height 53
click at [552, 384] on input "Conclusion does not follow" at bounding box center [547, 389] width 11 height 11
radio input "true"
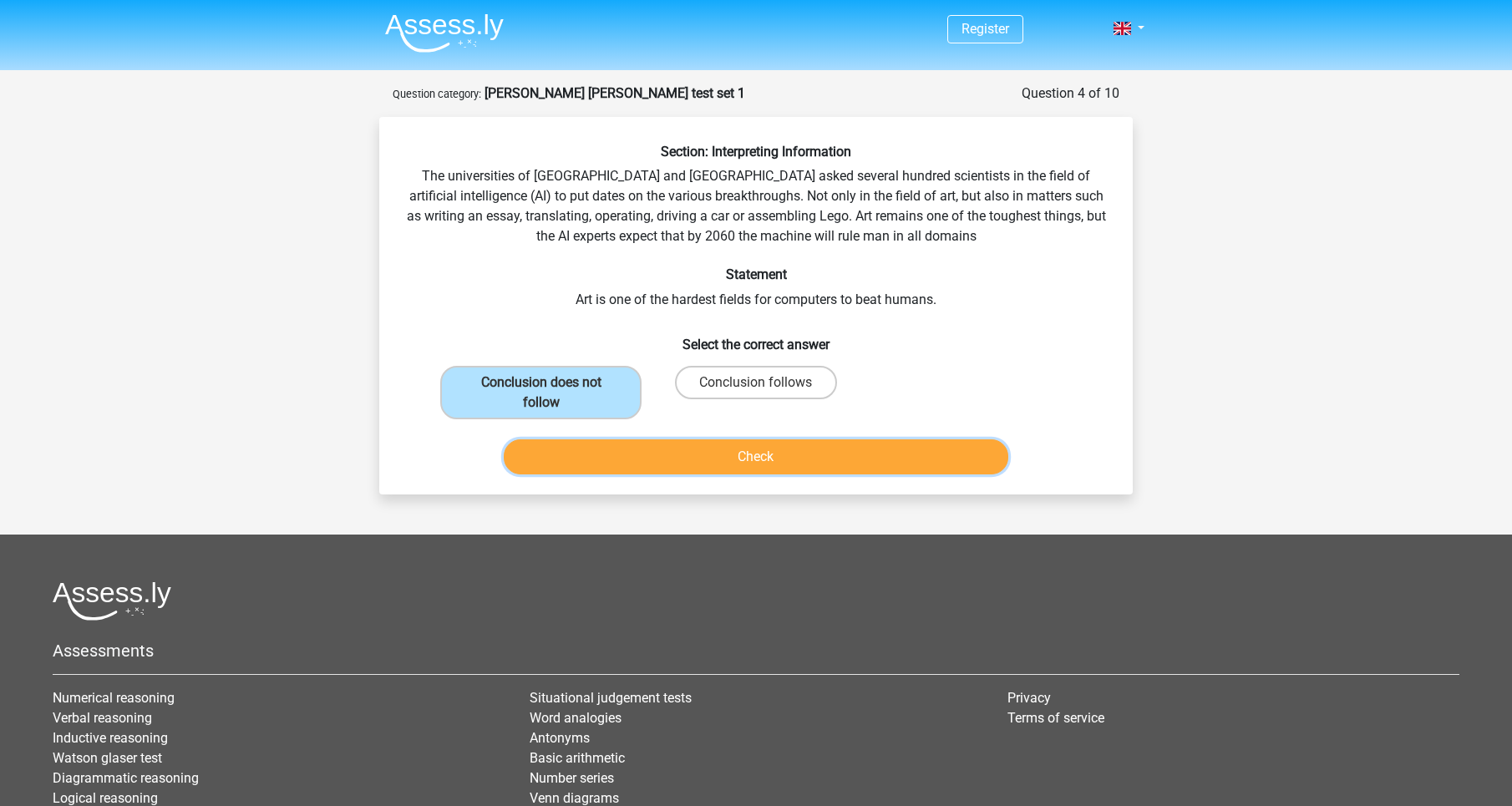
click at [630, 441] on button "Check" at bounding box center [756, 458] width 505 height 35
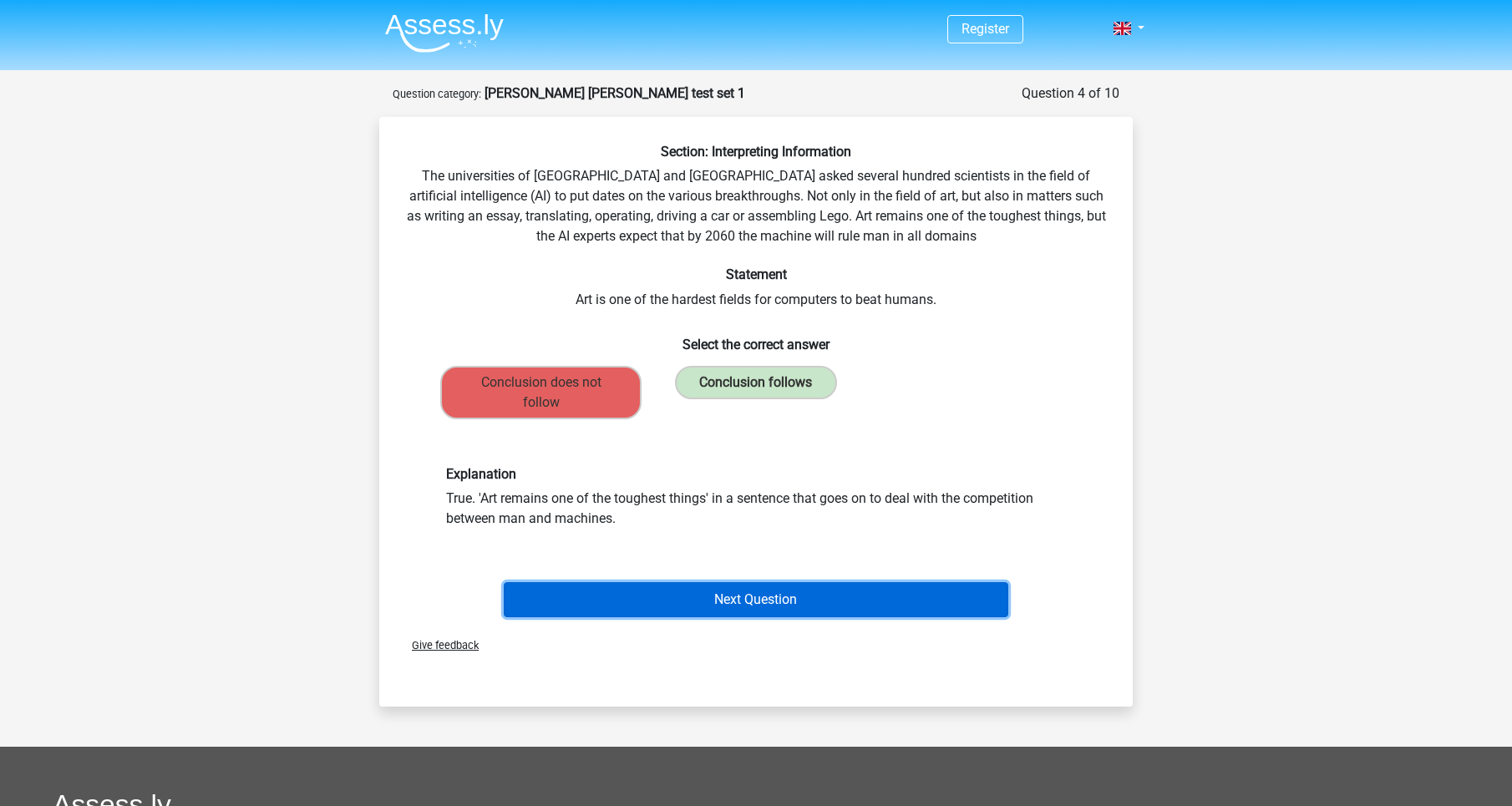
click at [693, 591] on button "Next Question" at bounding box center [756, 600] width 505 height 35
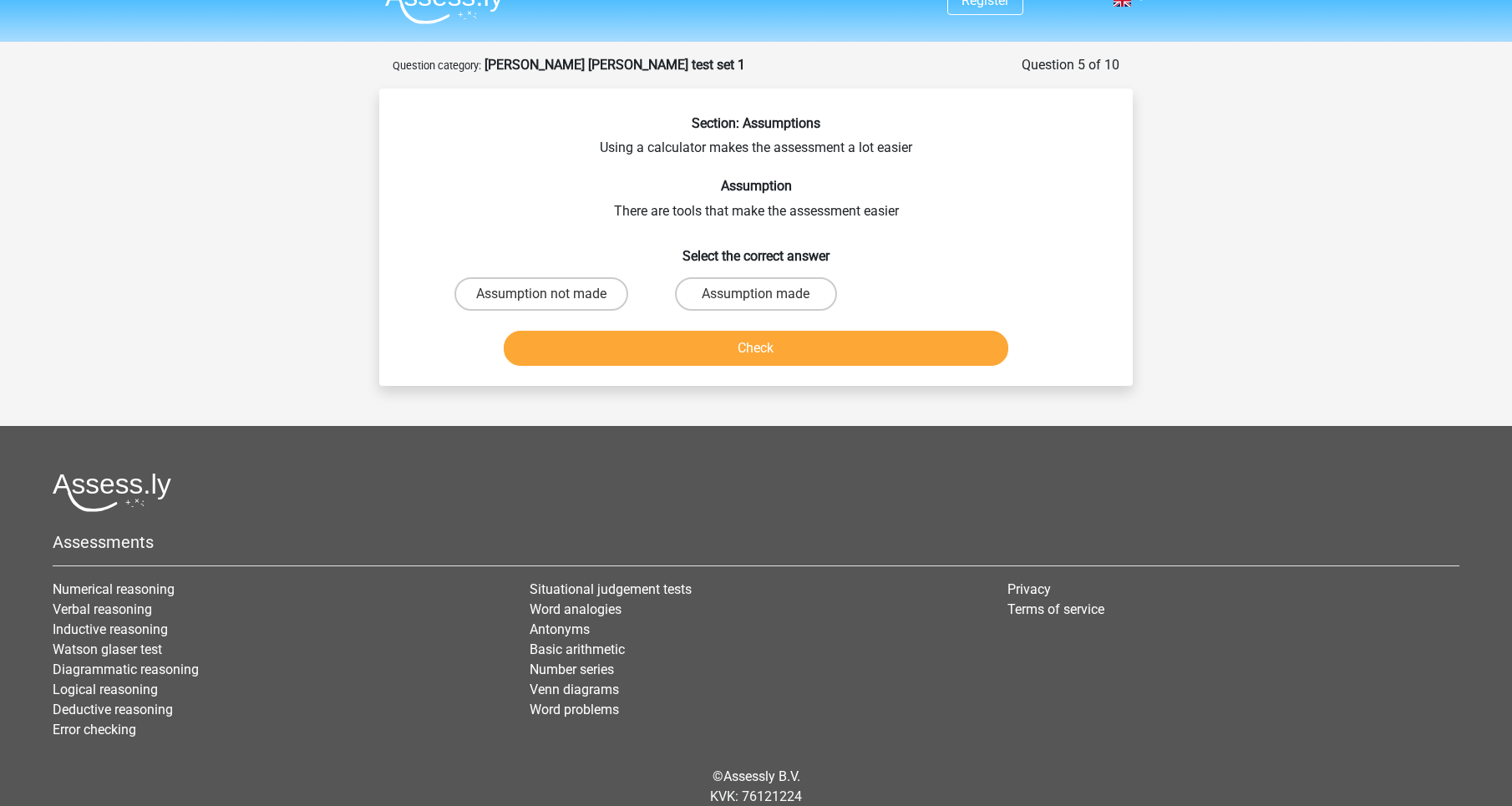
scroll to position [27, 0]
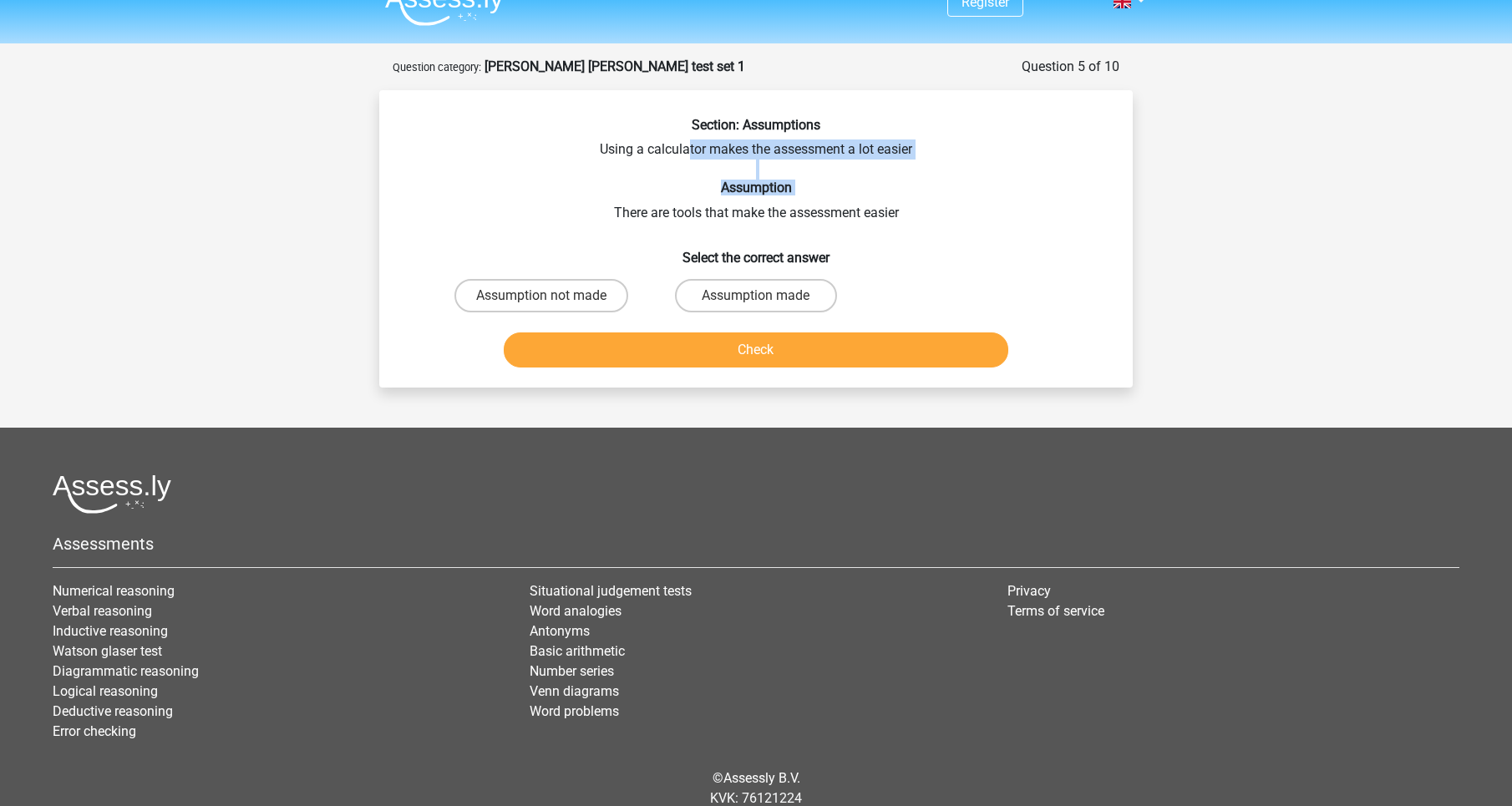
drag, startPoint x: 688, startPoint y: 147, endPoint x: 694, endPoint y: 201, distance: 54.3
click at [694, 202] on div "Section: Assumptions Using a calculator makes the assessment a lot easier Assum…" at bounding box center [756, 246] width 741 height 258
click at [694, 201] on div "Section: Assumptions Using a calculator makes the assessment a lot easier Assum…" at bounding box center [756, 246] width 741 height 258
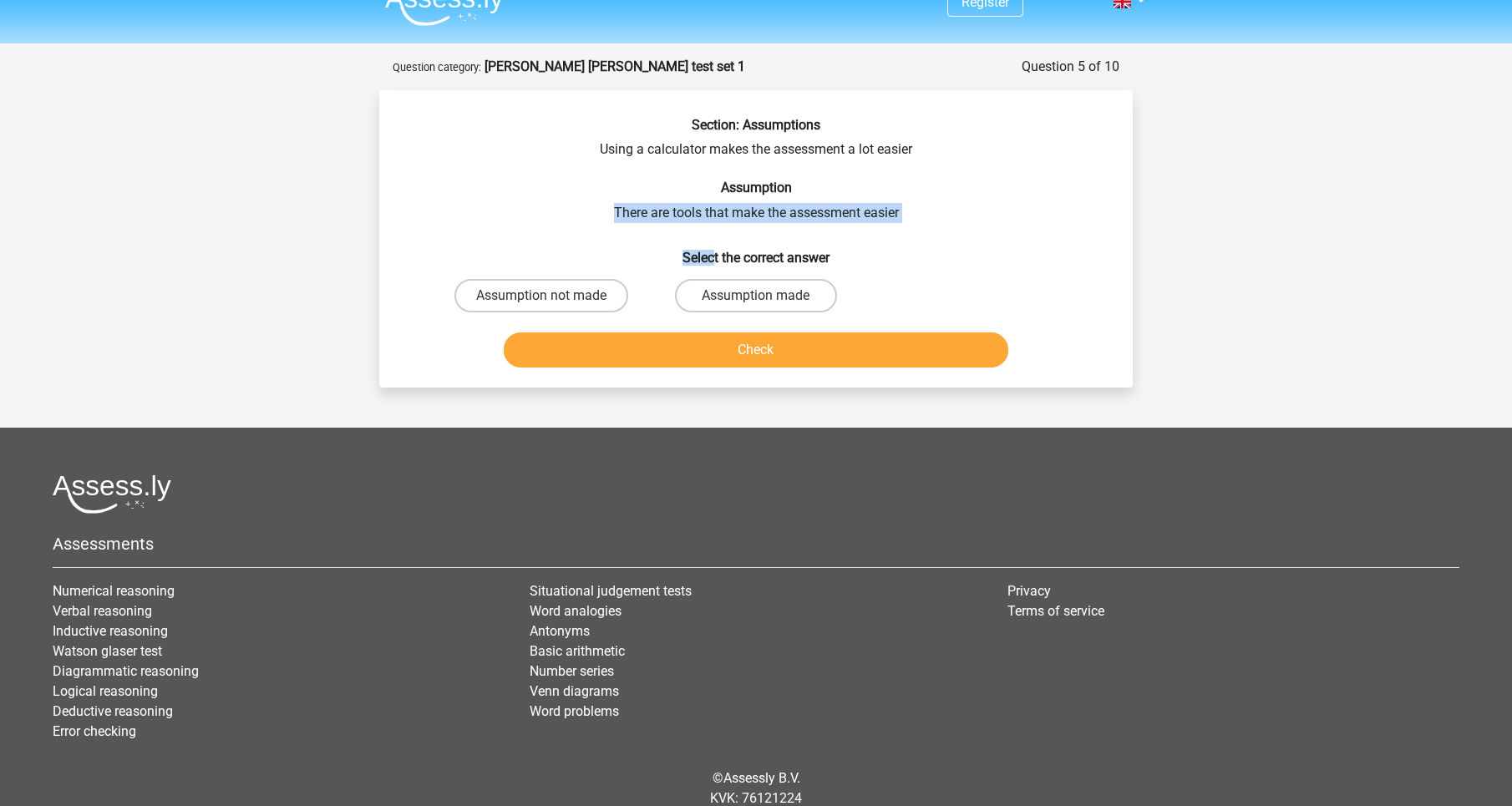
drag, startPoint x: 693, startPoint y: 198, endPoint x: 713, endPoint y: 254, distance: 59.5
click at [713, 254] on div "Section: Assumptions Using a calculator makes the assessment a lot easier Assum…" at bounding box center [756, 246] width 741 height 258
click at [706, 218] on div "Section: Assumptions Using a calculator makes the assessment a lot easier Assum…" at bounding box center [756, 246] width 741 height 258
drag, startPoint x: 716, startPoint y: 225, endPoint x: 733, endPoint y: 233, distance: 18.8
click at [733, 233] on div "Section: Assumptions Using a calculator makes the assessment a lot easier Assum…" at bounding box center [756, 246] width 741 height 258
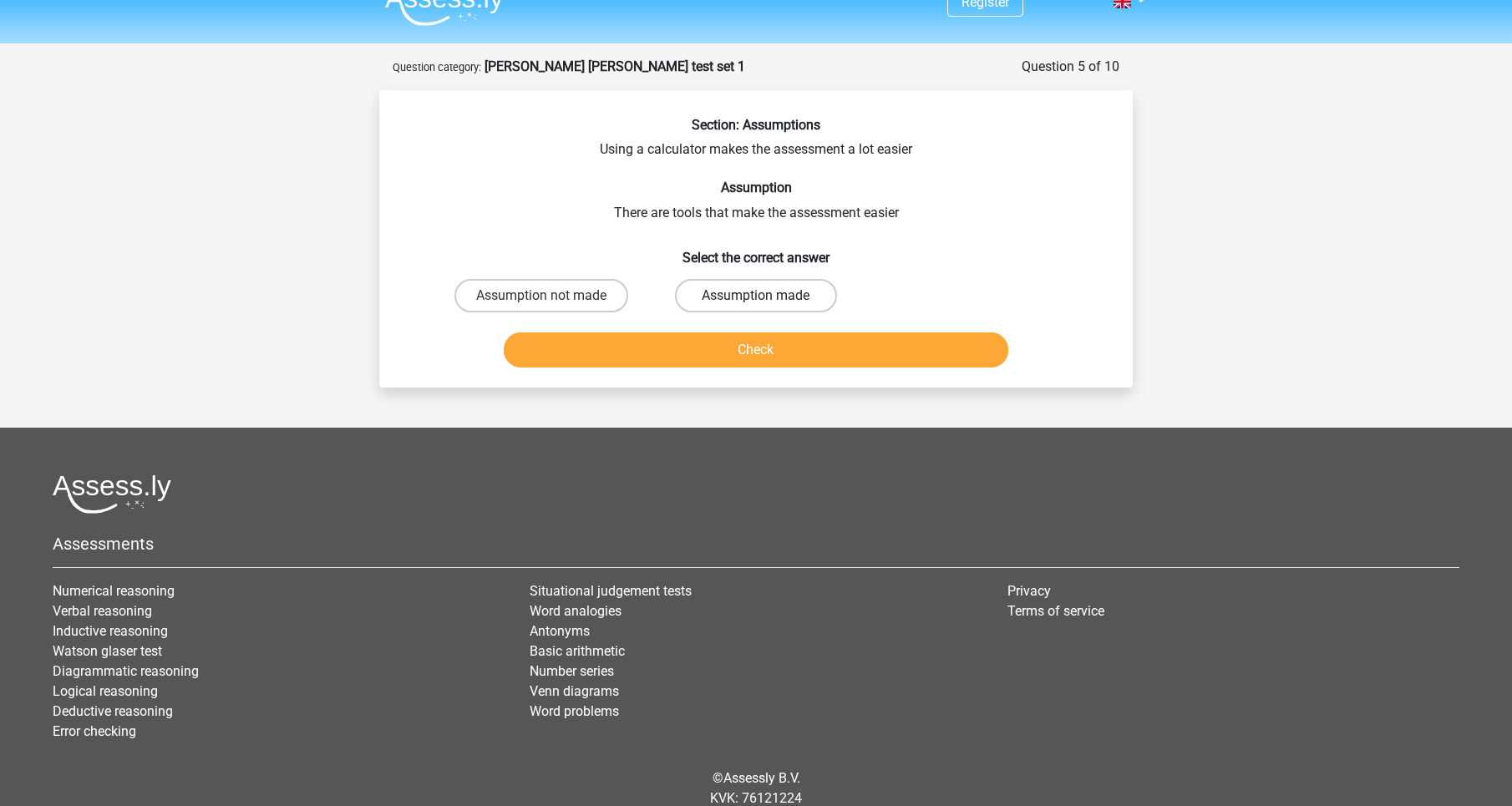
click at [719, 278] on div "Assumption made" at bounding box center [756, 296] width 215 height 47
click at [709, 290] on label "Assumption made" at bounding box center [756, 296] width 162 height 34
click at [756, 296] on input "Assumption made" at bounding box center [762, 302] width 11 height 11
radio input "true"
click at [703, 359] on button "Check" at bounding box center [756, 350] width 505 height 35
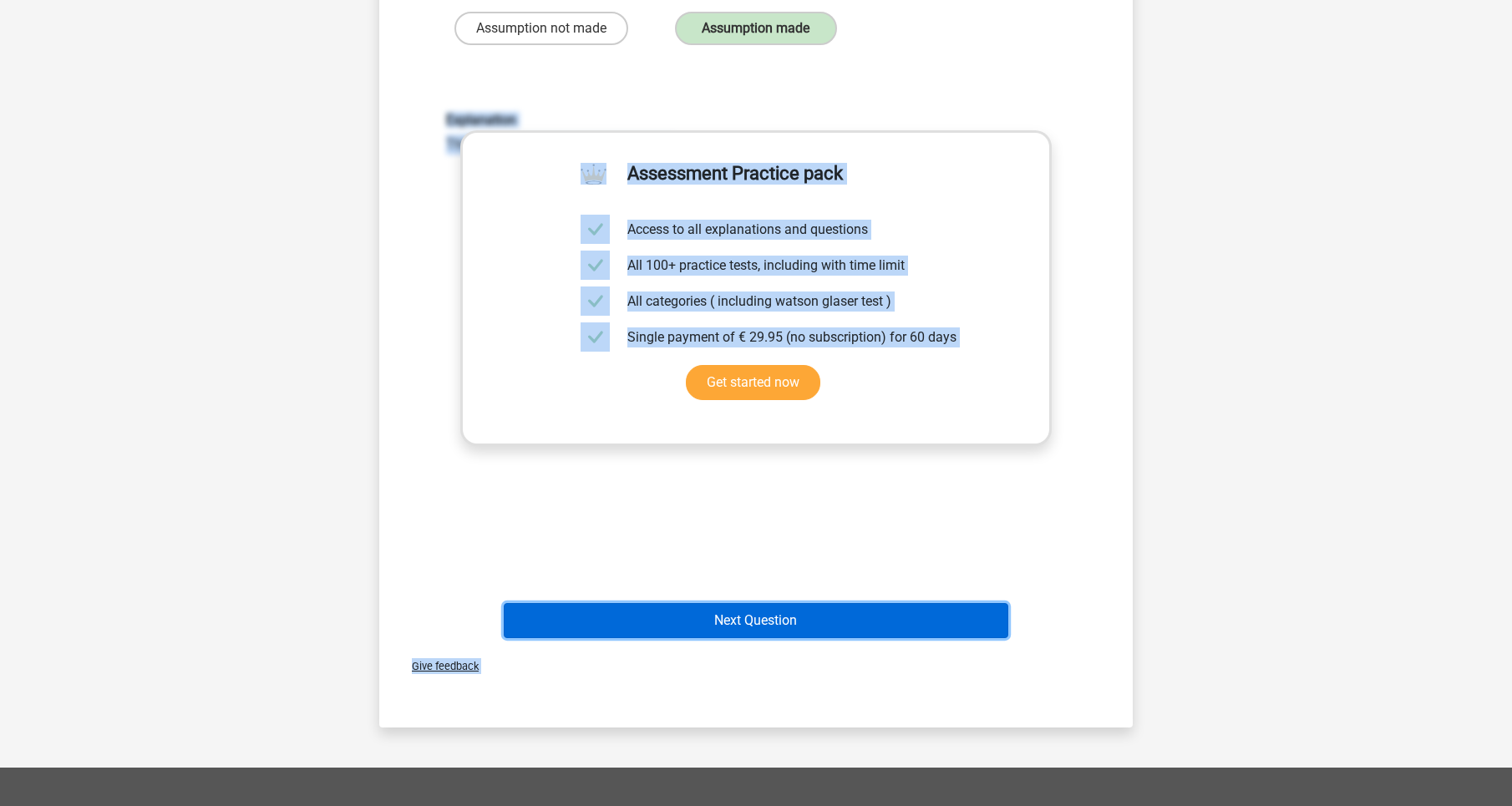
click at [693, 616] on button "Next Question" at bounding box center [756, 621] width 505 height 35
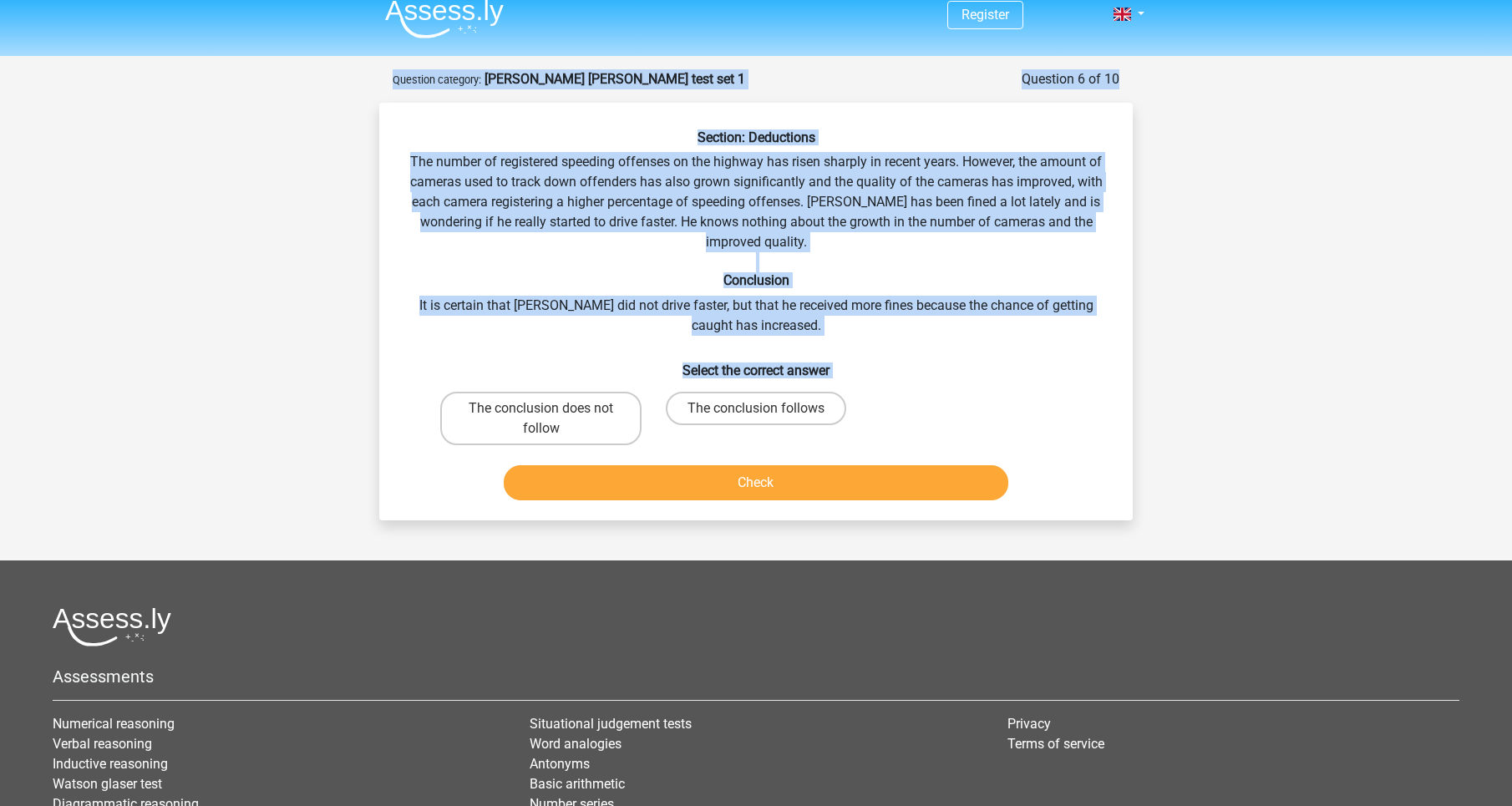
scroll to position [9, 0]
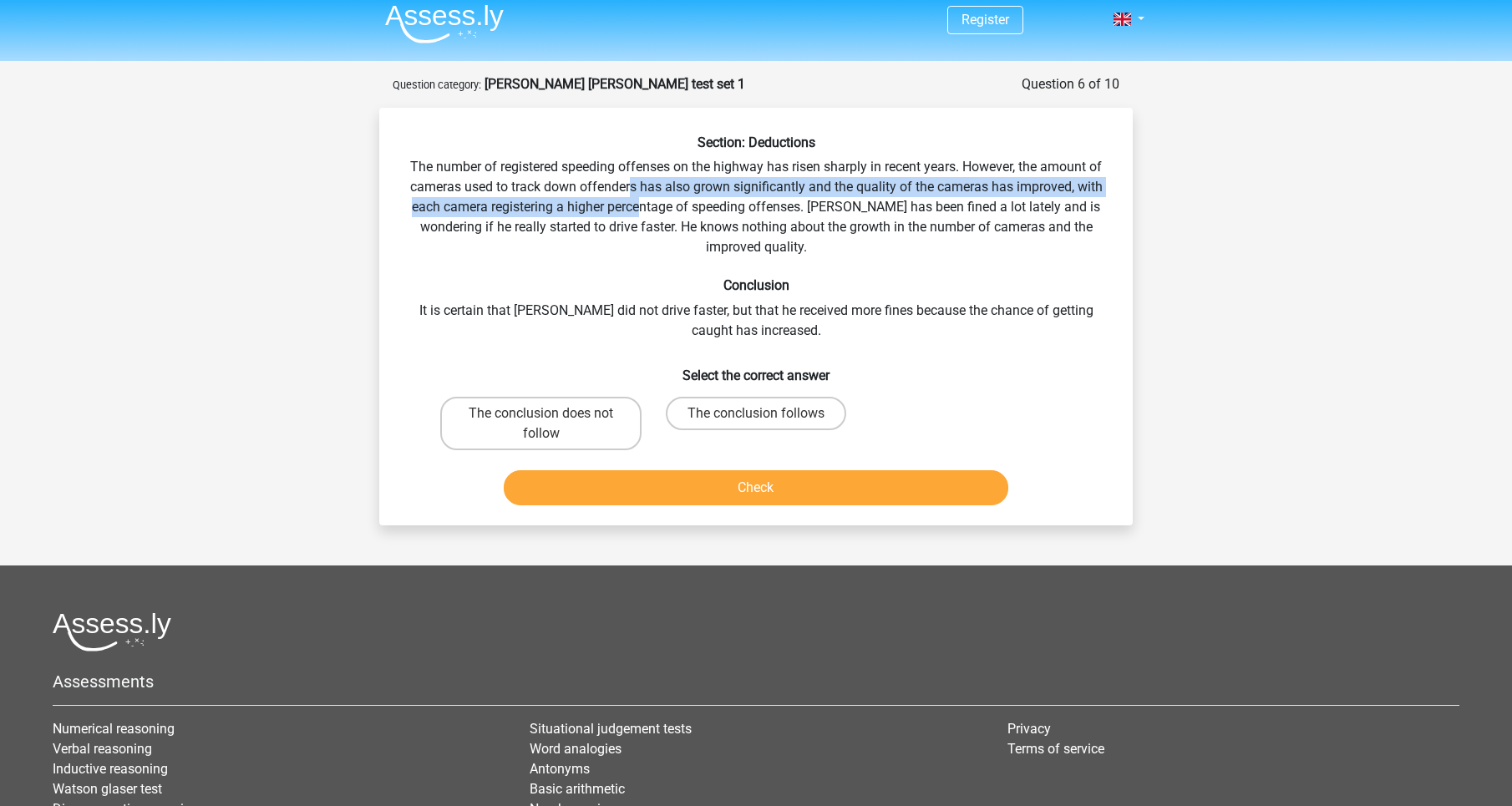
drag, startPoint x: 633, startPoint y: 178, endPoint x: 643, endPoint y: 202, distance: 26.0
click at [643, 202] on div "Section: Deductions The number of registered speeding offenses on the highway h…" at bounding box center [756, 323] width 741 height 377
click at [643, 202] on div "Section: Deductions The number of registered speeding offenses on the highway h…" at bounding box center [756, 323] width 741 height 377
drag, startPoint x: 652, startPoint y: 196, endPoint x: 683, endPoint y: 218, distance: 38.0
click at [678, 216] on div "Section: Deductions The number of registered speeding offenses on the highway h…" at bounding box center [756, 323] width 741 height 377
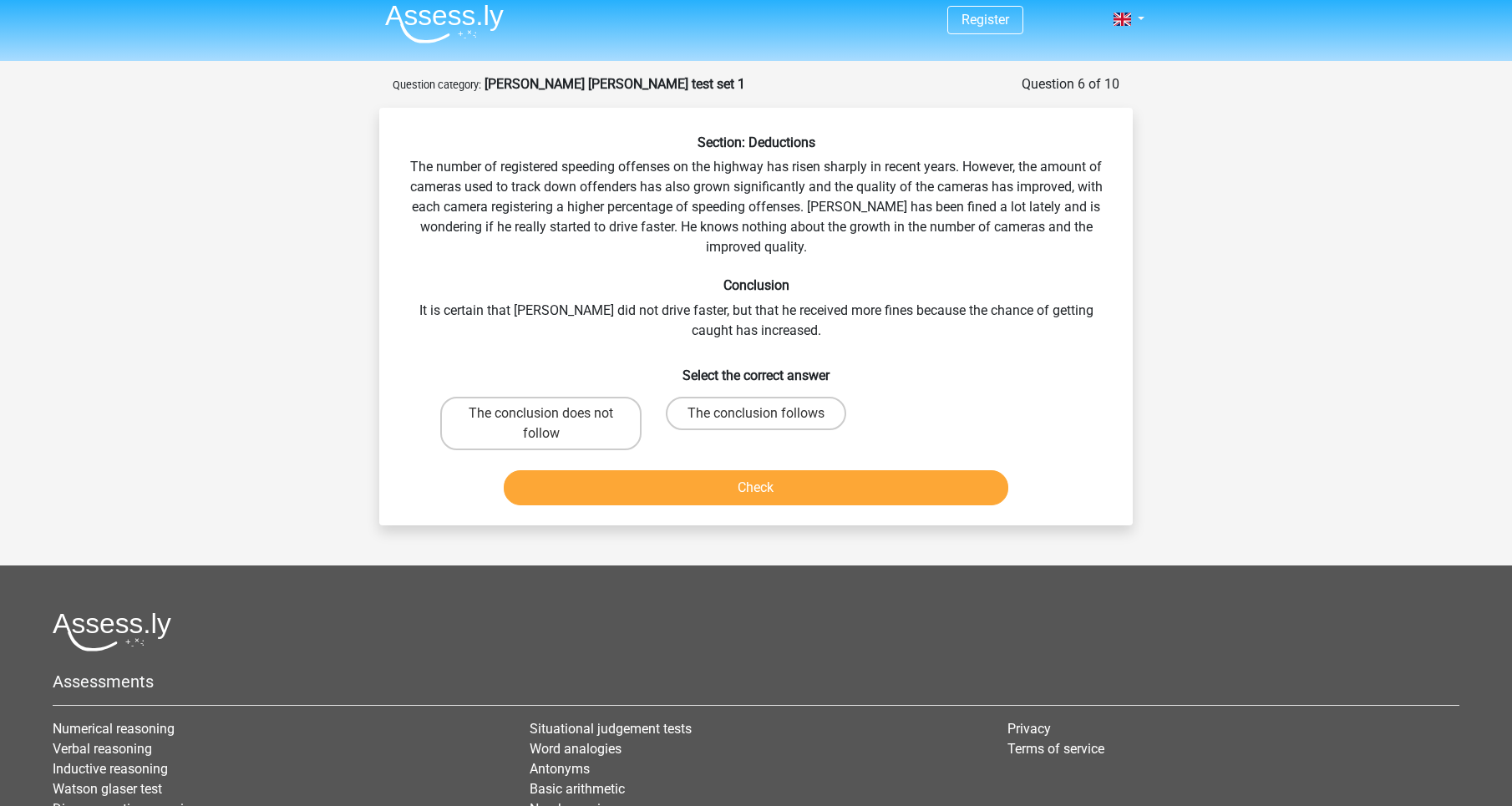
click at [683, 218] on div "Section: Deductions The number of registered speeding offenses on the highway h…" at bounding box center [756, 323] width 741 height 377
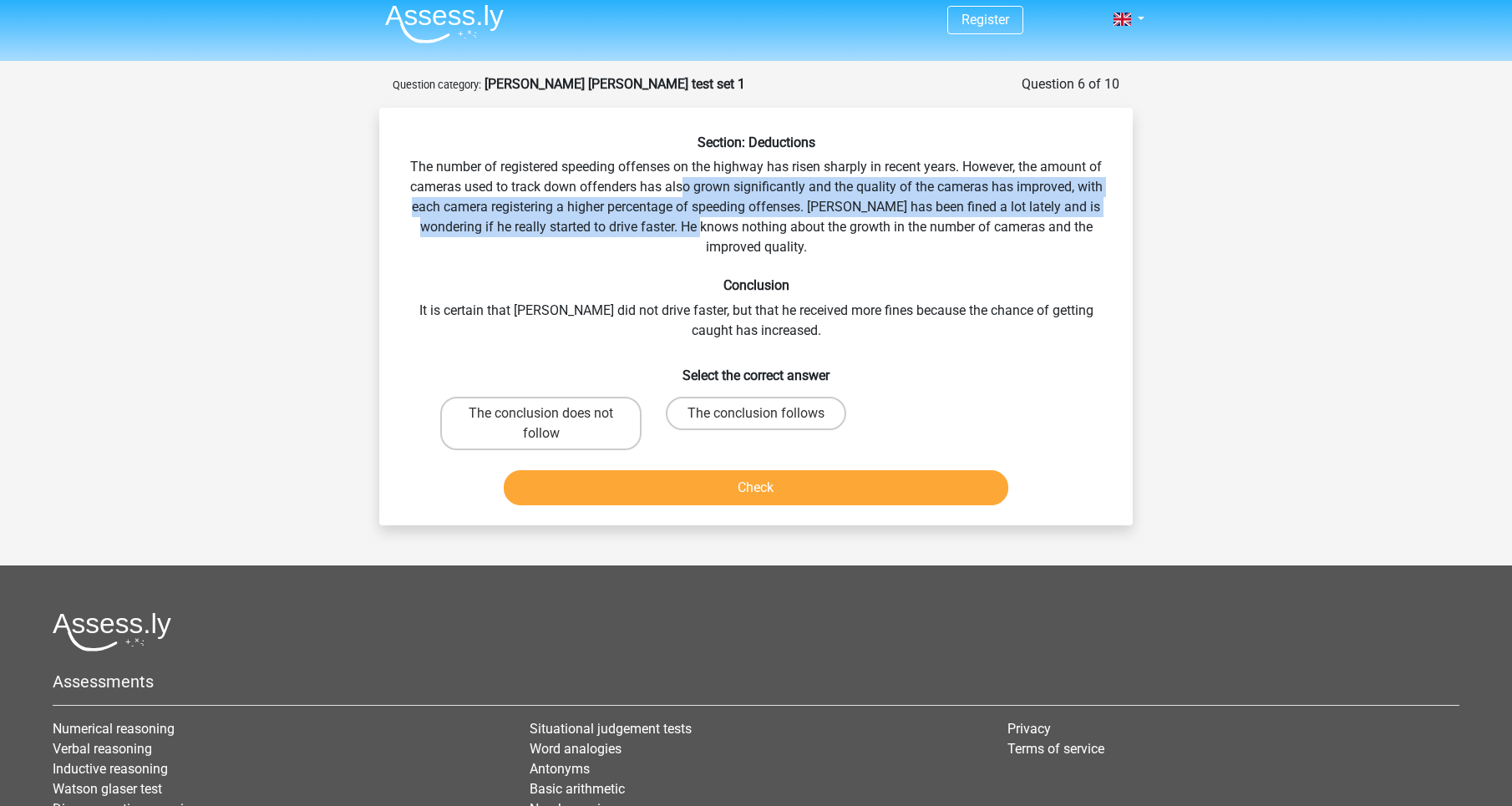
drag, startPoint x: 680, startPoint y: 194, endPoint x: 696, endPoint y: 233, distance: 42.2
click at [696, 233] on div "Section: Deductions The number of registered speeding offenses on the highway h…" at bounding box center [756, 323] width 741 height 377
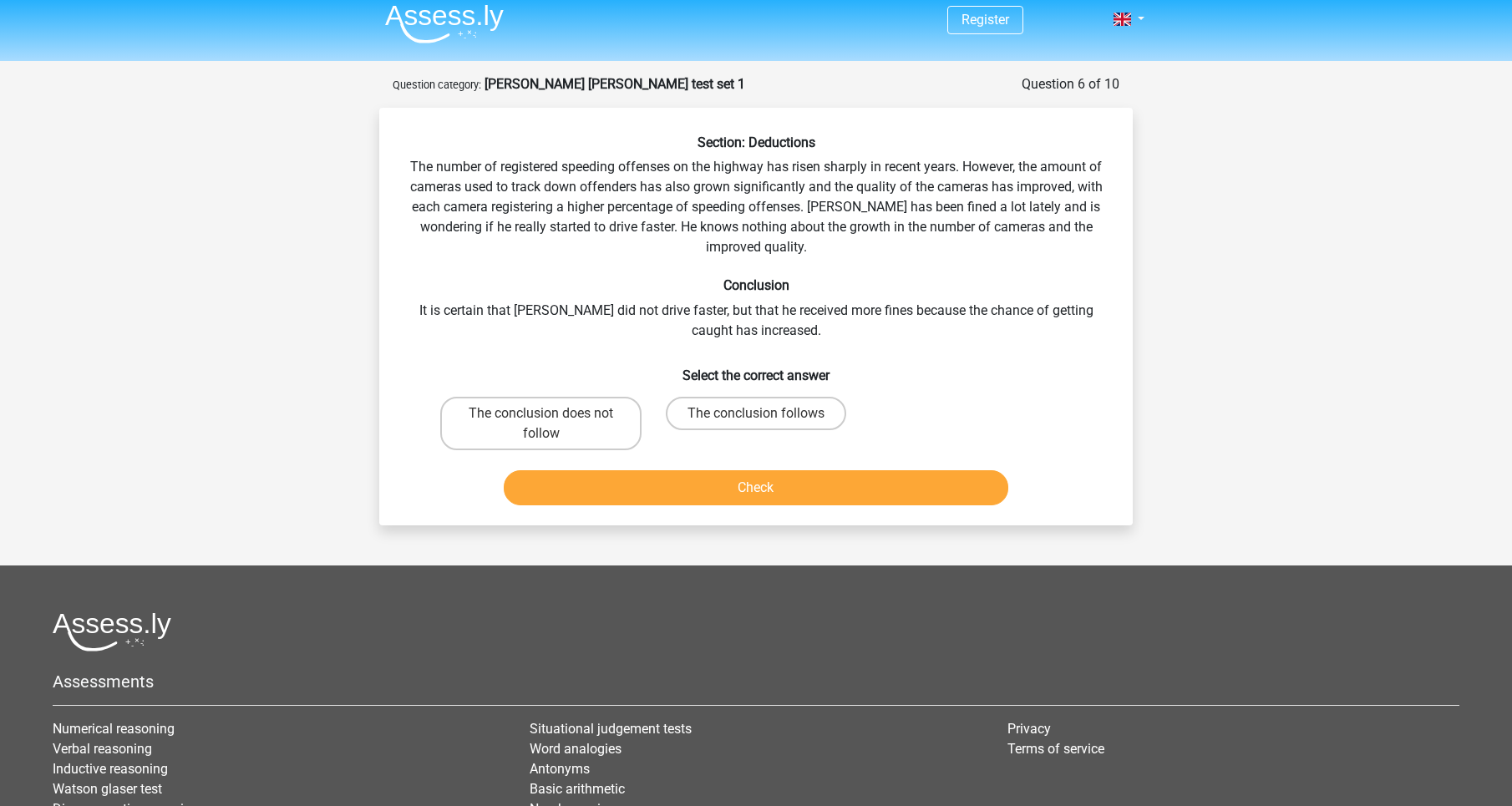
drag, startPoint x: 696, startPoint y: 233, endPoint x: 693, endPoint y: 224, distance: 9.5
click at [694, 233] on div "Section: Deductions The number of registered speeding offenses on the highway h…" at bounding box center [756, 323] width 741 height 377
drag, startPoint x: 692, startPoint y: 219, endPoint x: 714, endPoint y: 240, distance: 30.4
click at [714, 240] on div "Section: Deductions The number of registered speeding offenses on the highway h…" at bounding box center [756, 323] width 741 height 377
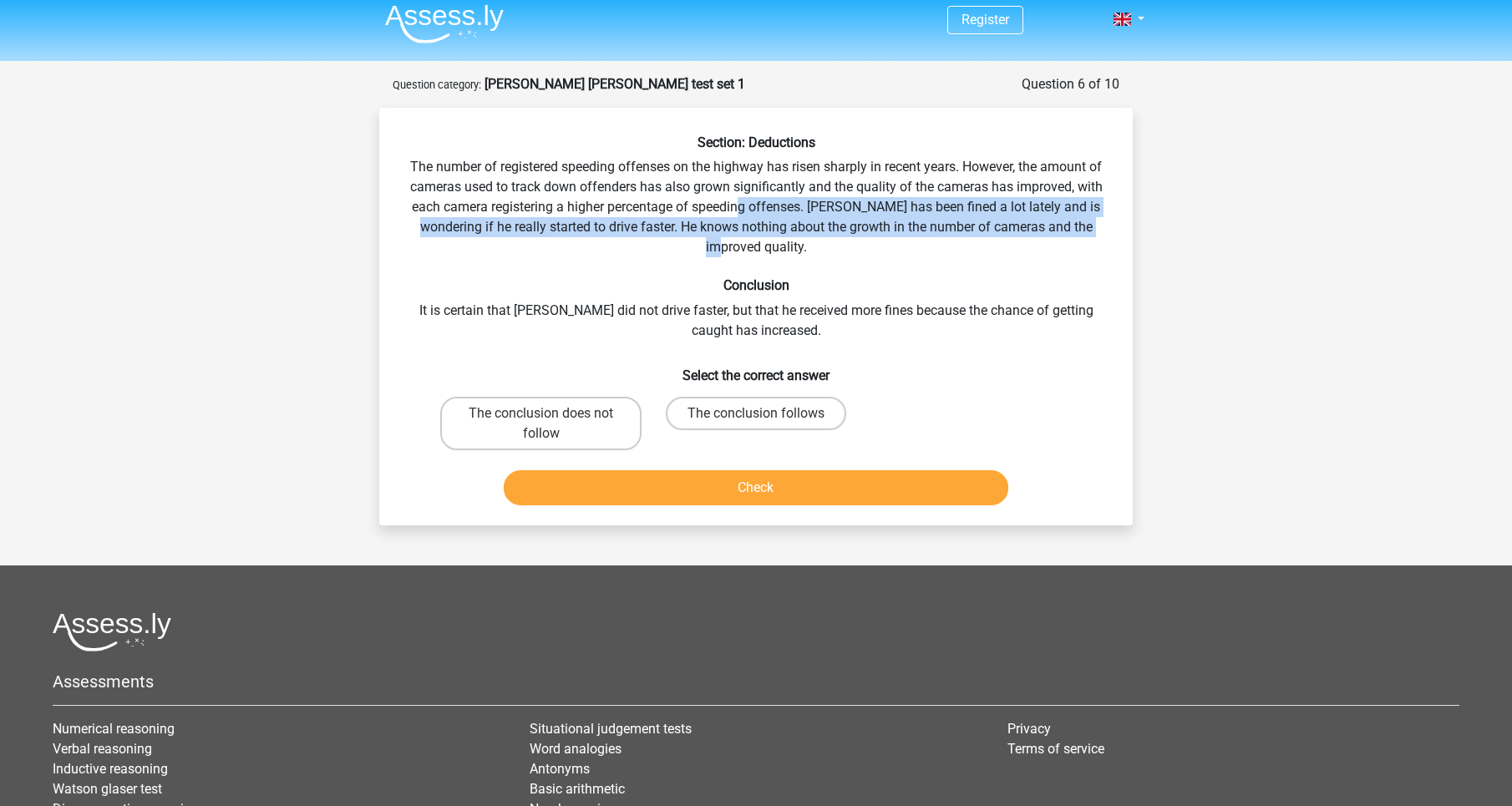
drag, startPoint x: 740, startPoint y: 213, endPoint x: 744, endPoint y: 249, distance: 36.2
click at [744, 249] on div "Section: Deductions The number of registered speeding offenses on the highway h…" at bounding box center [756, 323] width 741 height 377
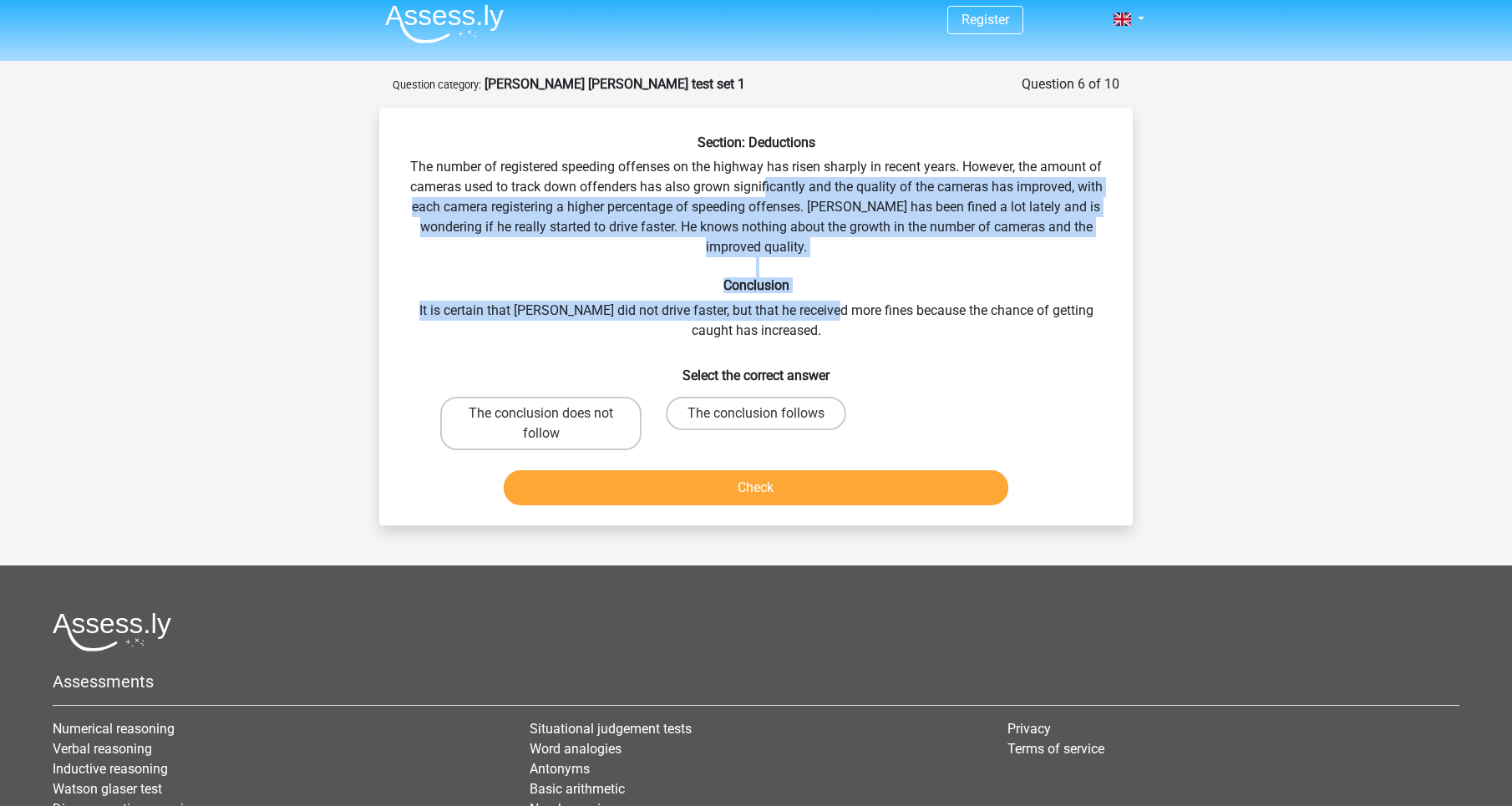
drag, startPoint x: 764, startPoint y: 197, endPoint x: 813, endPoint y: 309, distance: 122.2
click at [813, 309] on div "Section: Deductions The number of registered speeding offenses on the highway h…" at bounding box center [756, 323] width 741 height 377
click at [793, 241] on div "Section: Deductions The number of registered speeding offenses on the highway h…" at bounding box center [756, 323] width 741 height 377
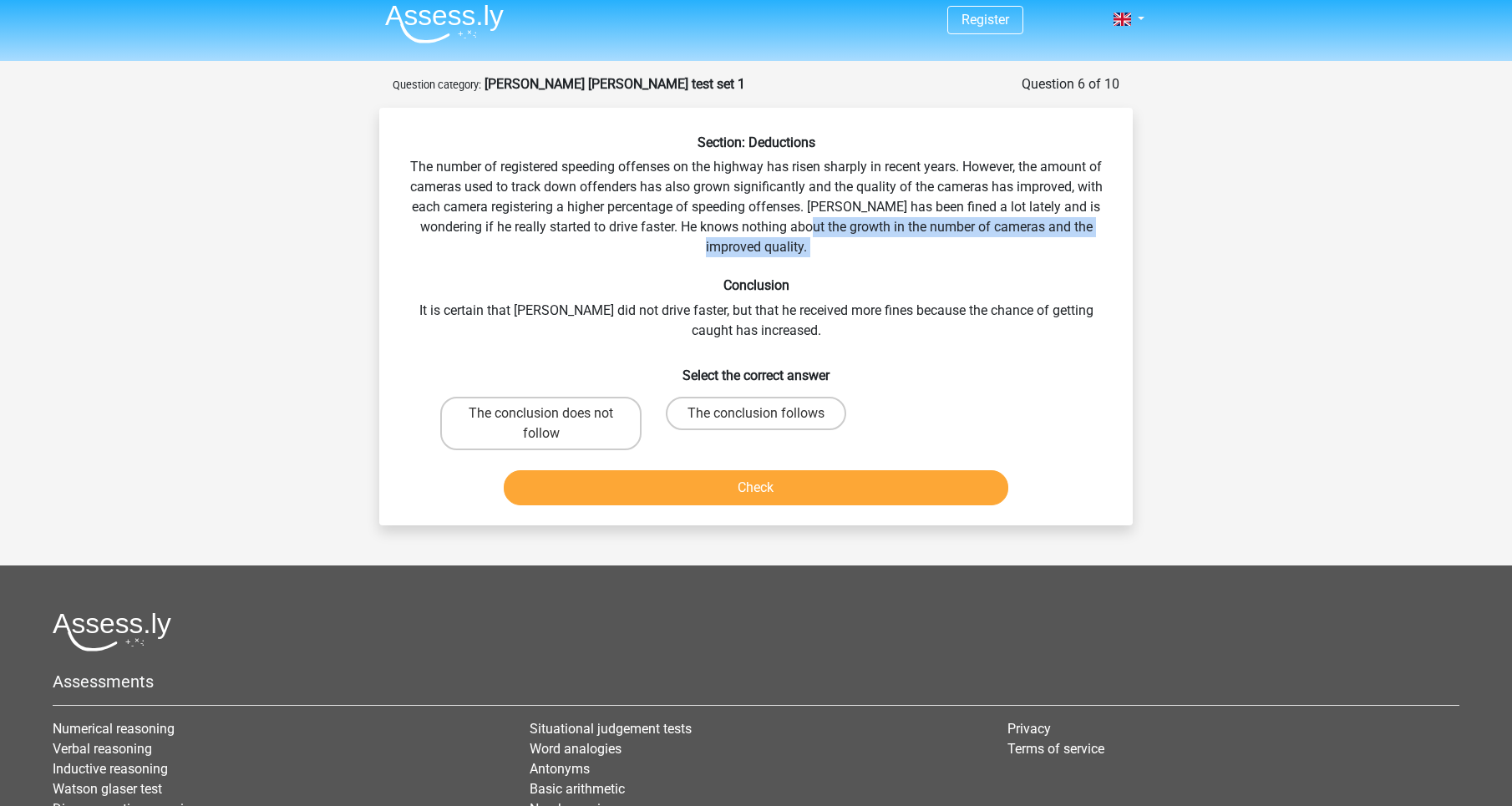
drag, startPoint x: 793, startPoint y: 232, endPoint x: 798, endPoint y: 276, distance: 44.3
click at [798, 276] on div "Section: Deductions The number of registered speeding offenses on the highway h…" at bounding box center [756, 323] width 741 height 377
click at [792, 229] on div "Section: Deductions The number of registered speeding offenses on the highway h…" at bounding box center [756, 323] width 741 height 377
drag, startPoint x: 793, startPoint y: 246, endPoint x: 834, endPoint y: 300, distance: 67.8
click at [832, 298] on div "Section: Deductions The number of registered speeding offenses on the highway h…" at bounding box center [756, 323] width 741 height 377
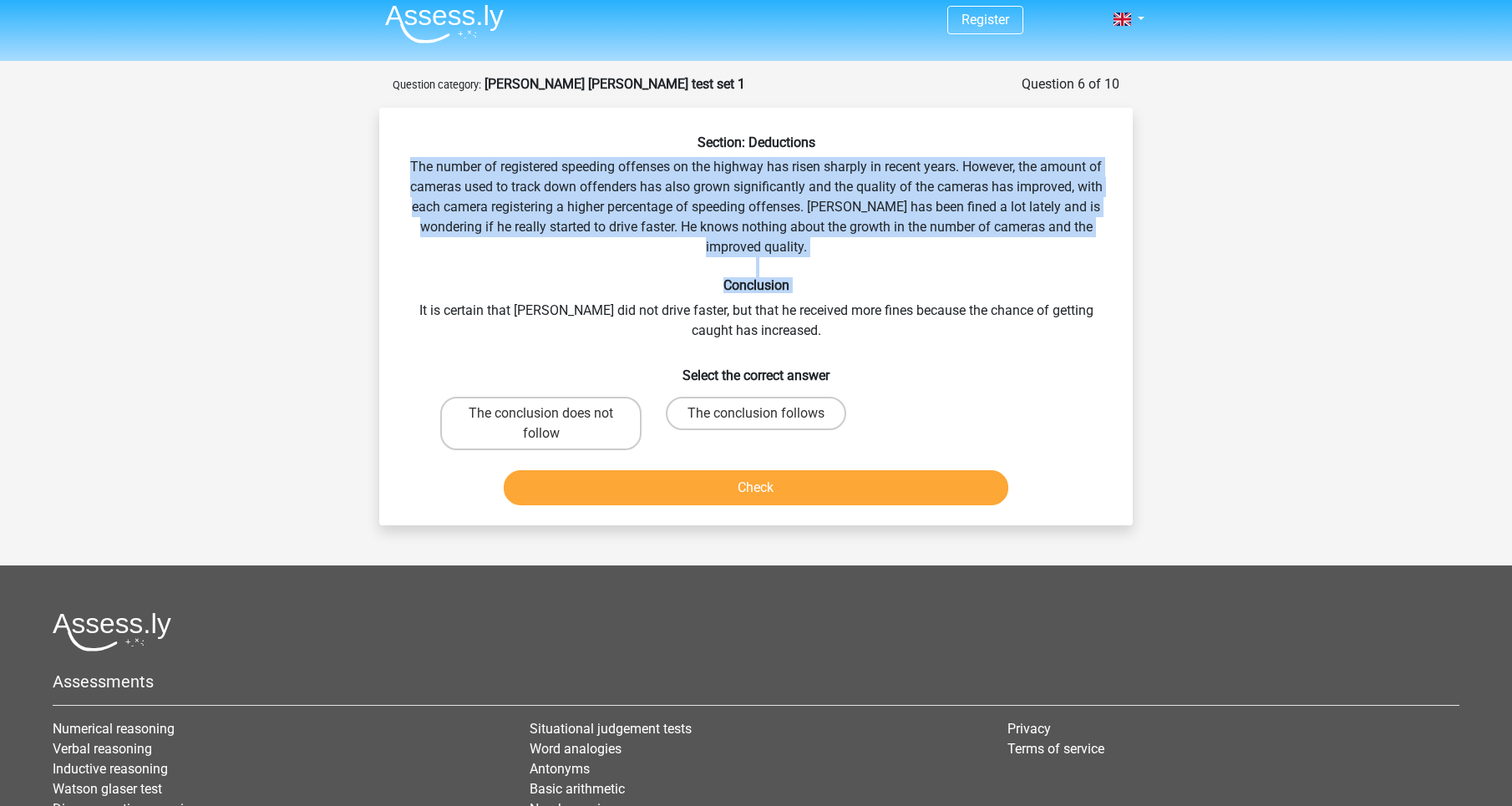
drag, startPoint x: 804, startPoint y: 258, endPoint x: 788, endPoint y: 300, distance: 44.9
click at [788, 300] on div "Section: Deductions The number of registered speeding offenses on the highway h…" at bounding box center [756, 323] width 741 height 377
click at [784, 300] on div "Section: Deductions The number of registered speeding offenses on the highway h…" at bounding box center [756, 323] width 741 height 377
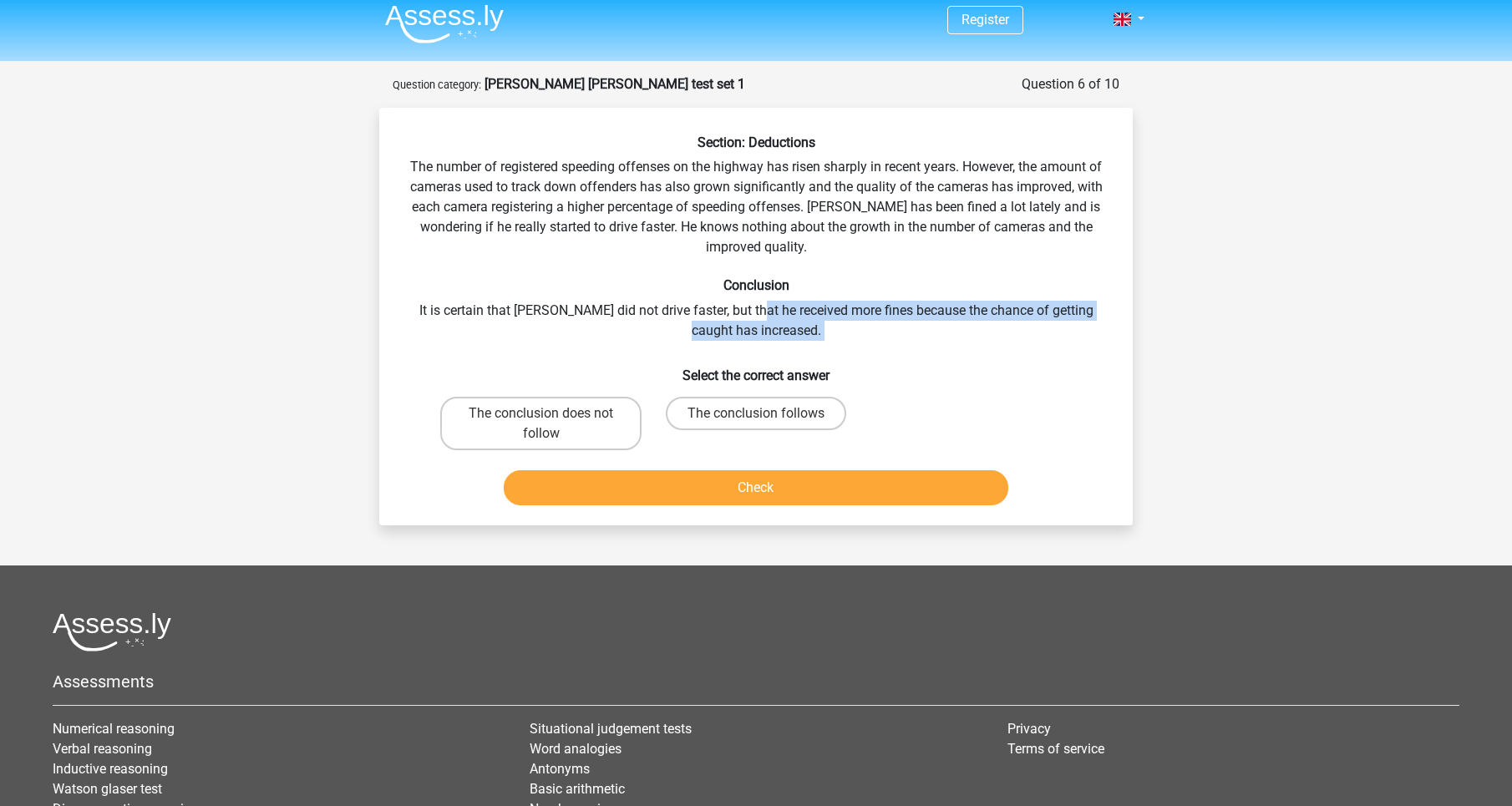
drag, startPoint x: 755, startPoint y: 328, endPoint x: 796, endPoint y: 373, distance: 60.9
click at [794, 372] on div "Section: Deductions The number of registered speeding offenses on the highway h…" at bounding box center [756, 323] width 741 height 377
click at [772, 314] on div "Section: Deductions The number of registered speeding offenses on the highway h…" at bounding box center [756, 323] width 741 height 377
drag, startPoint x: 775, startPoint y: 316, endPoint x: 788, endPoint y: 332, distance: 20.6
click at [788, 332] on div "Section: Deductions The number of registered speeding offenses on the highway h…" at bounding box center [756, 323] width 741 height 377
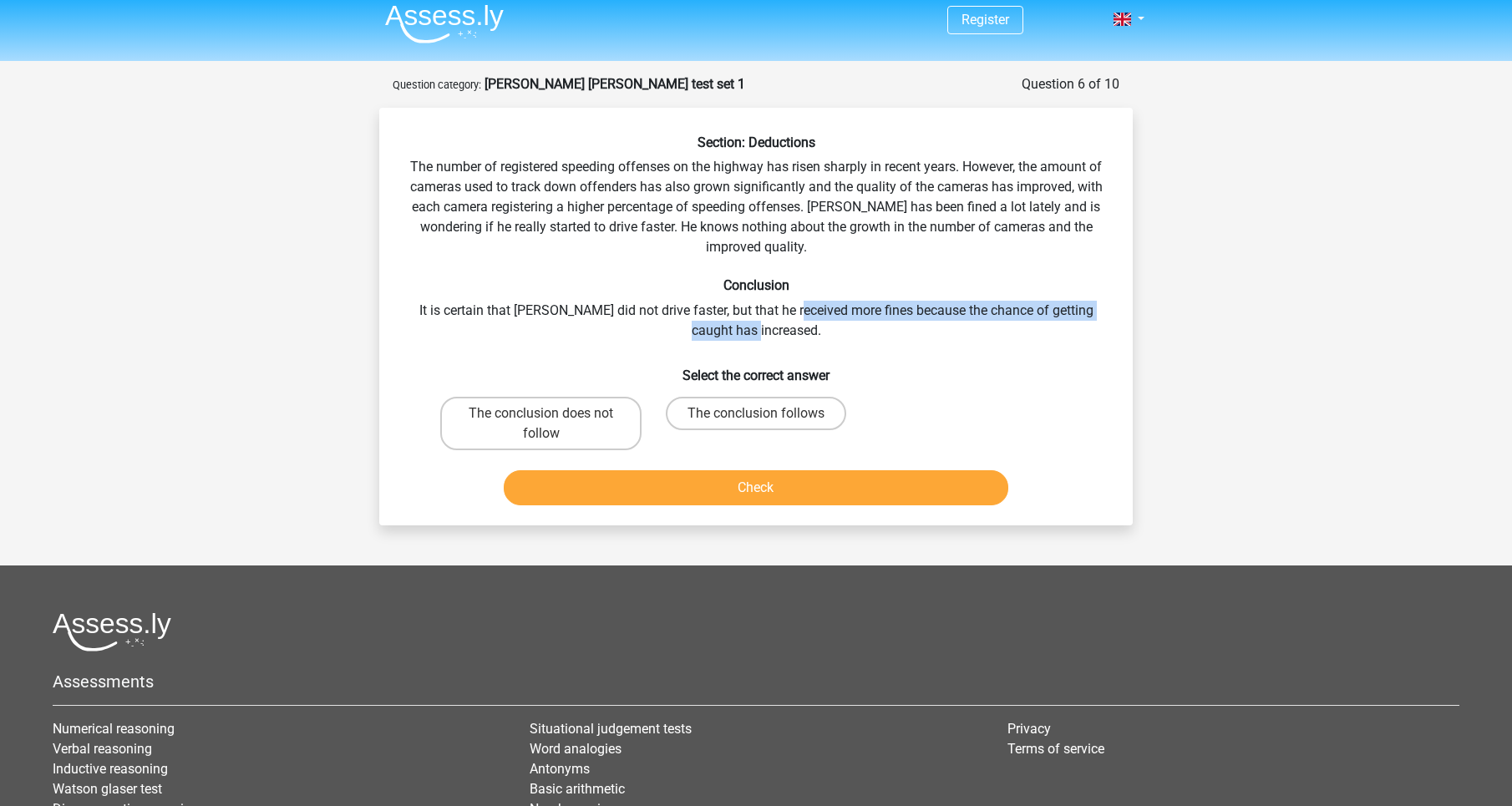
drag, startPoint x: 783, startPoint y: 311, endPoint x: 780, endPoint y: 326, distance: 15.3
click at [780, 326] on div "Section: Deductions The number of registered speeding offenses on the highway h…" at bounding box center [756, 323] width 741 height 377
click at [749, 309] on div "Section: Deductions The number of registered speeding offenses on the highway h…" at bounding box center [756, 323] width 741 height 377
click at [528, 427] on label "The conclusion does not follow" at bounding box center [541, 423] width 202 height 53
click at [542, 424] on input "The conclusion does not follow" at bounding box center [547, 419] width 11 height 11
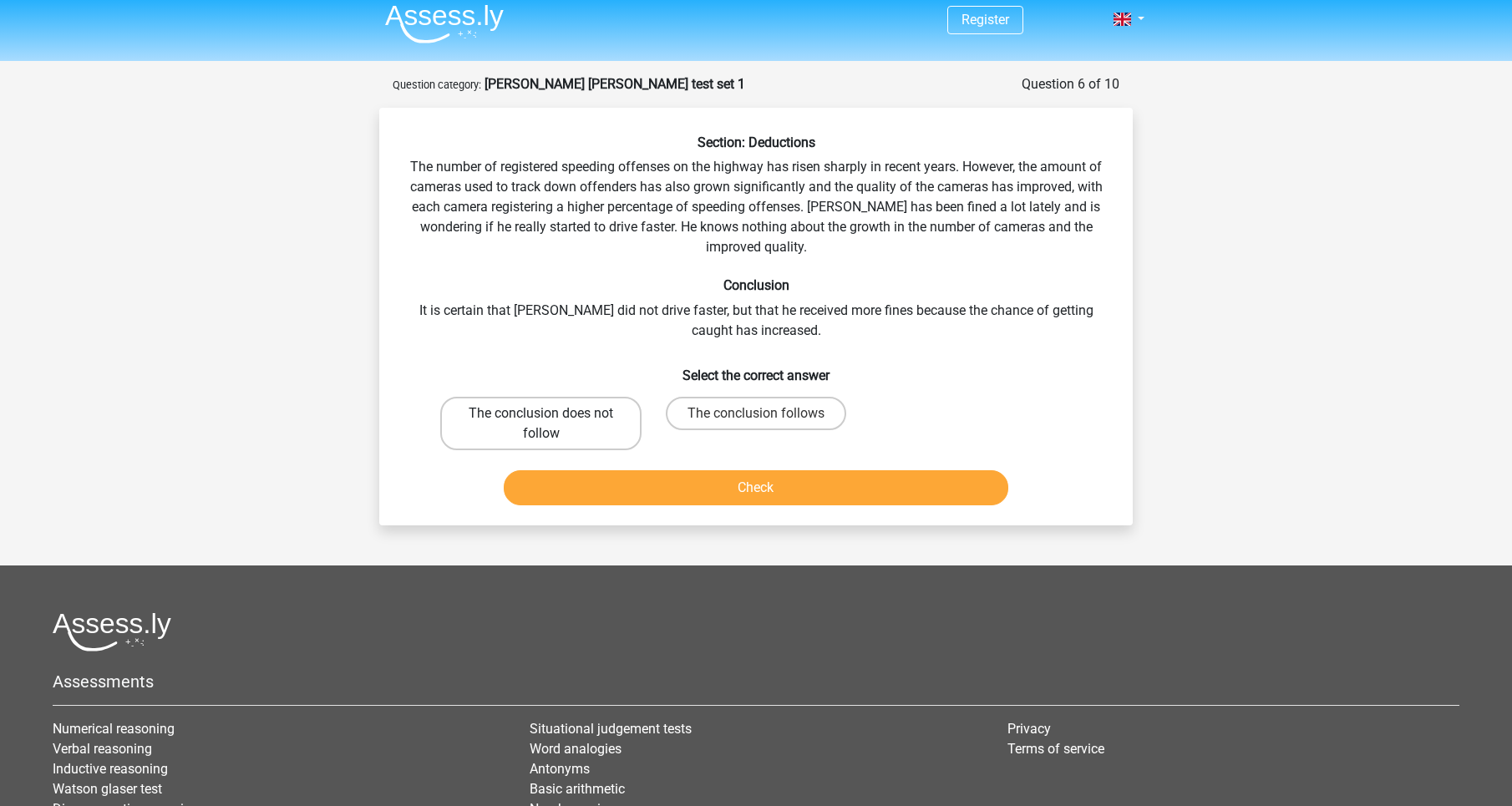
radio input "true"
click at [616, 474] on button "Check" at bounding box center [756, 488] width 505 height 35
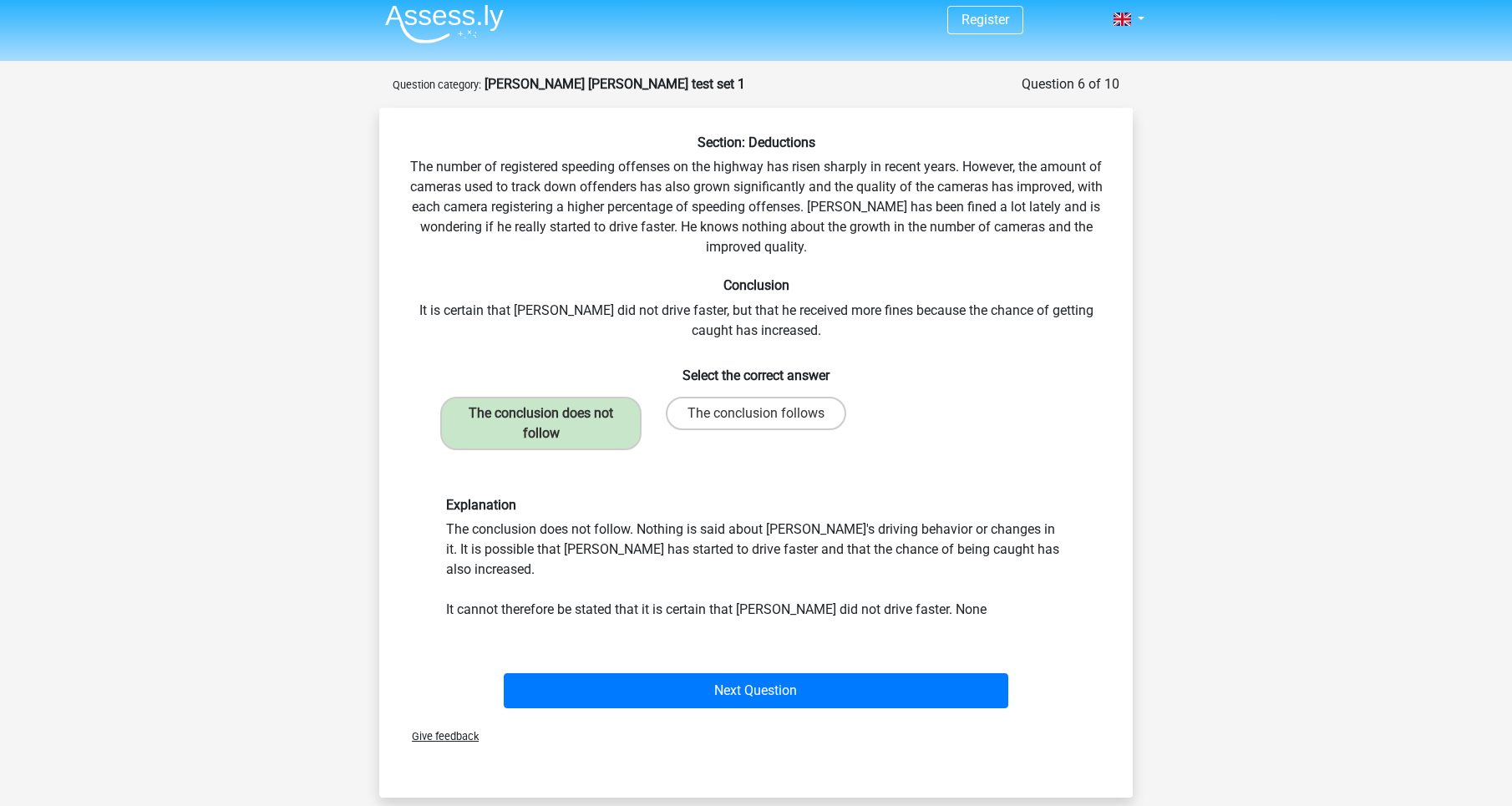
click at [670, 660] on div "Next Question" at bounding box center [756, 687] width 700 height 55
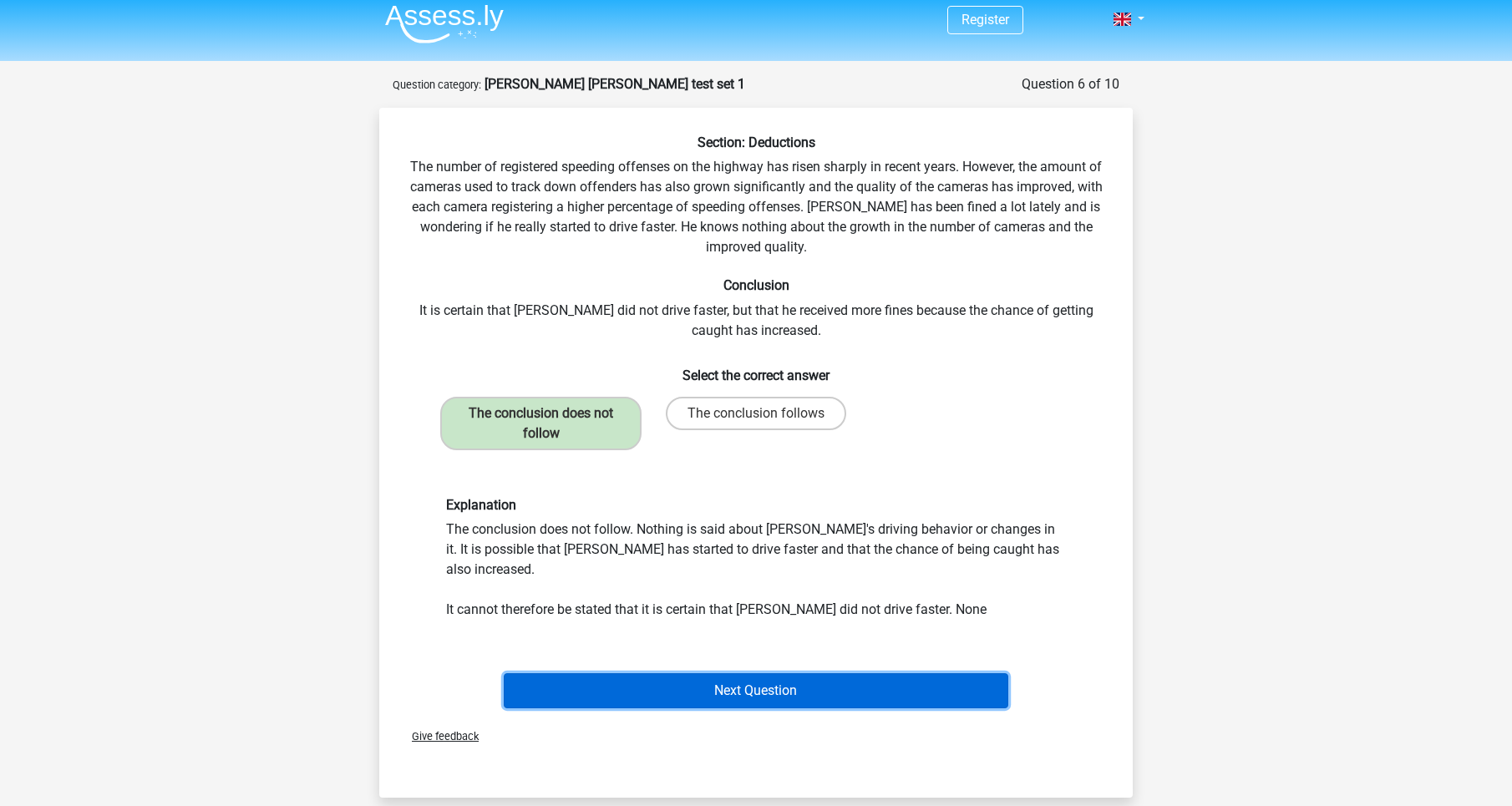
click at [666, 673] on button "Next Question" at bounding box center [756, 691] width 505 height 35
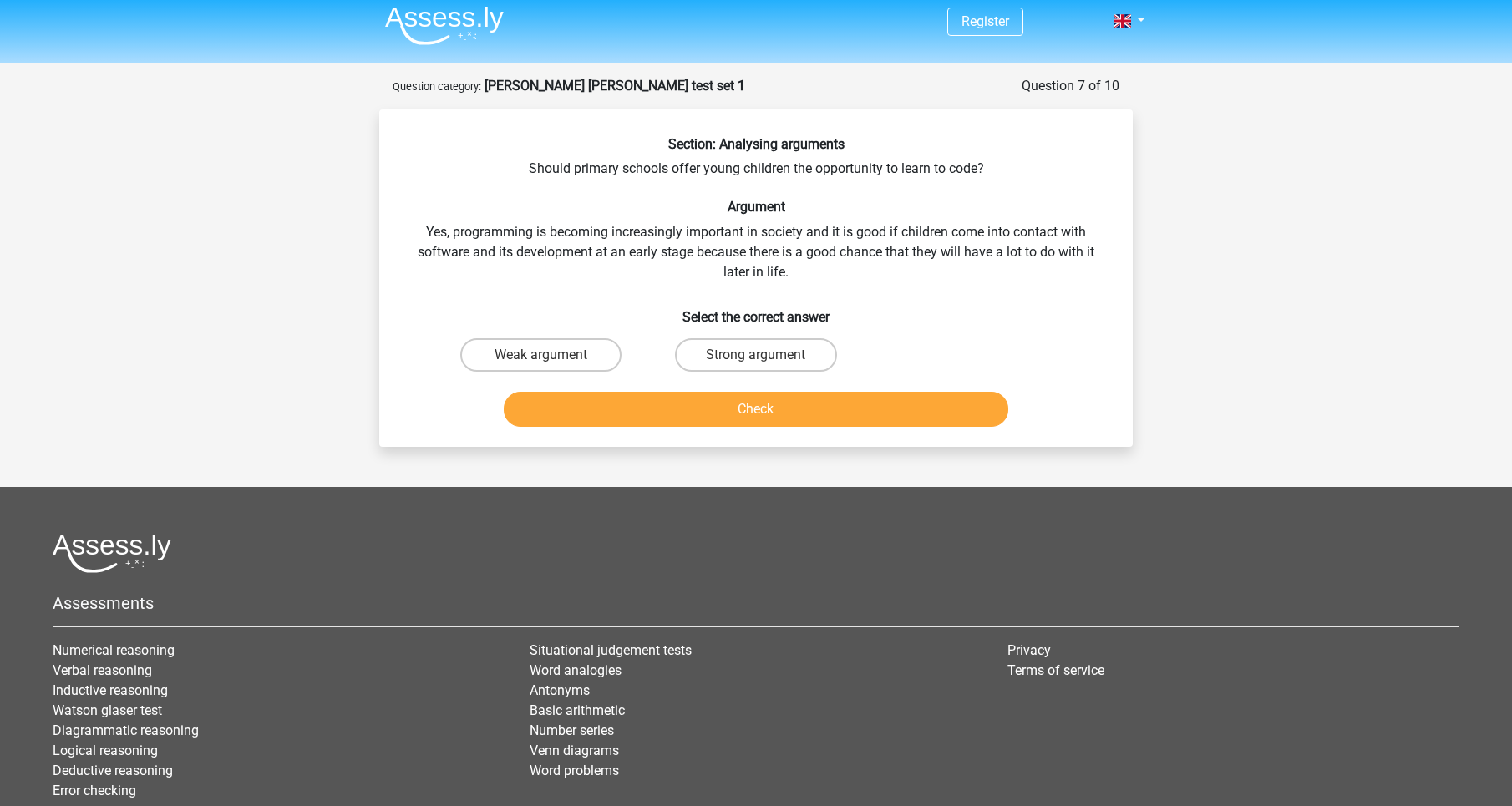
scroll to position [5, 0]
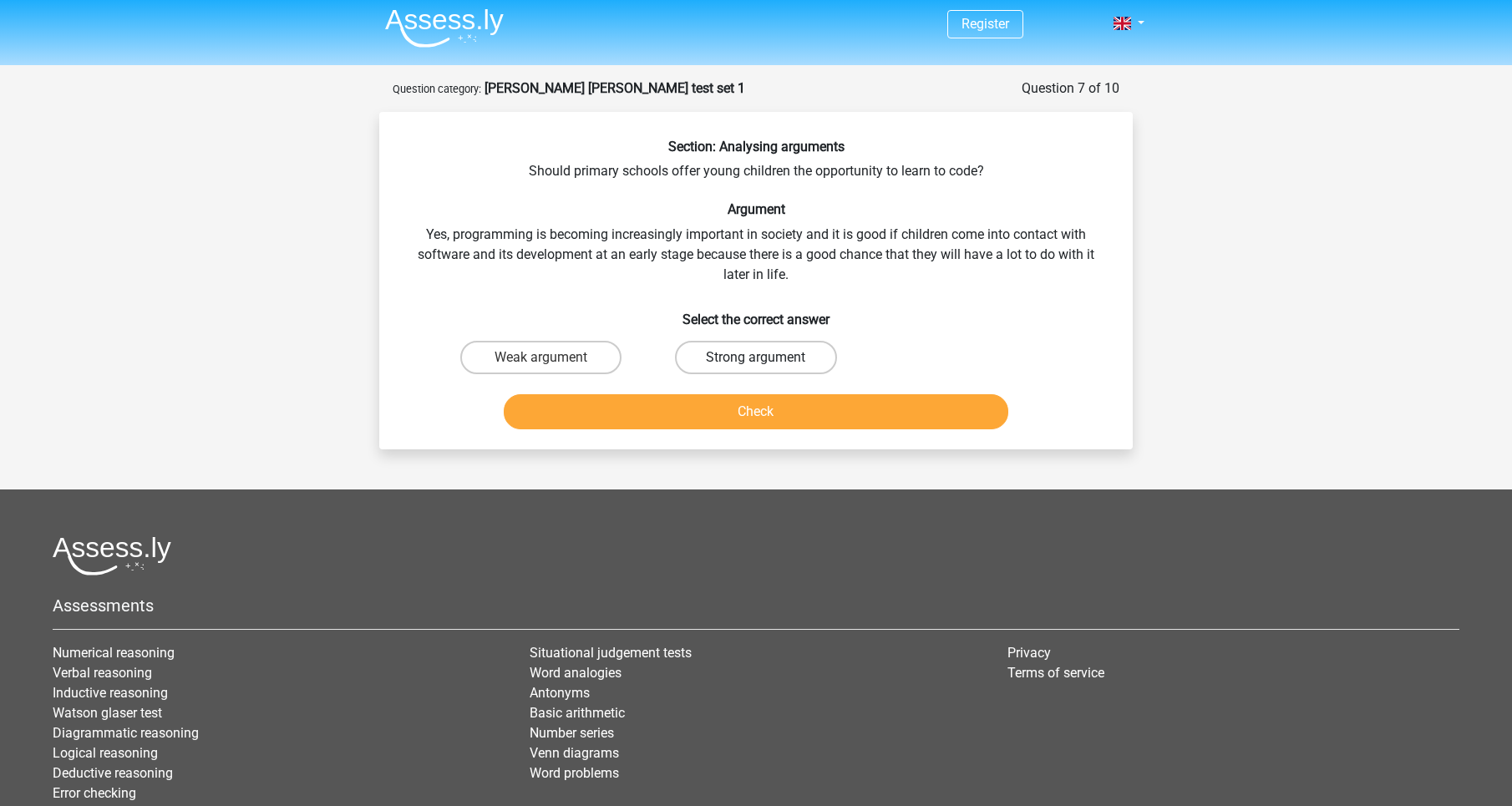
click at [748, 361] on label "Strong argument" at bounding box center [756, 358] width 162 height 34
click at [756, 361] on input "Strong argument" at bounding box center [762, 363] width 11 height 11
radio input "true"
click at [742, 424] on button "Check" at bounding box center [756, 412] width 505 height 35
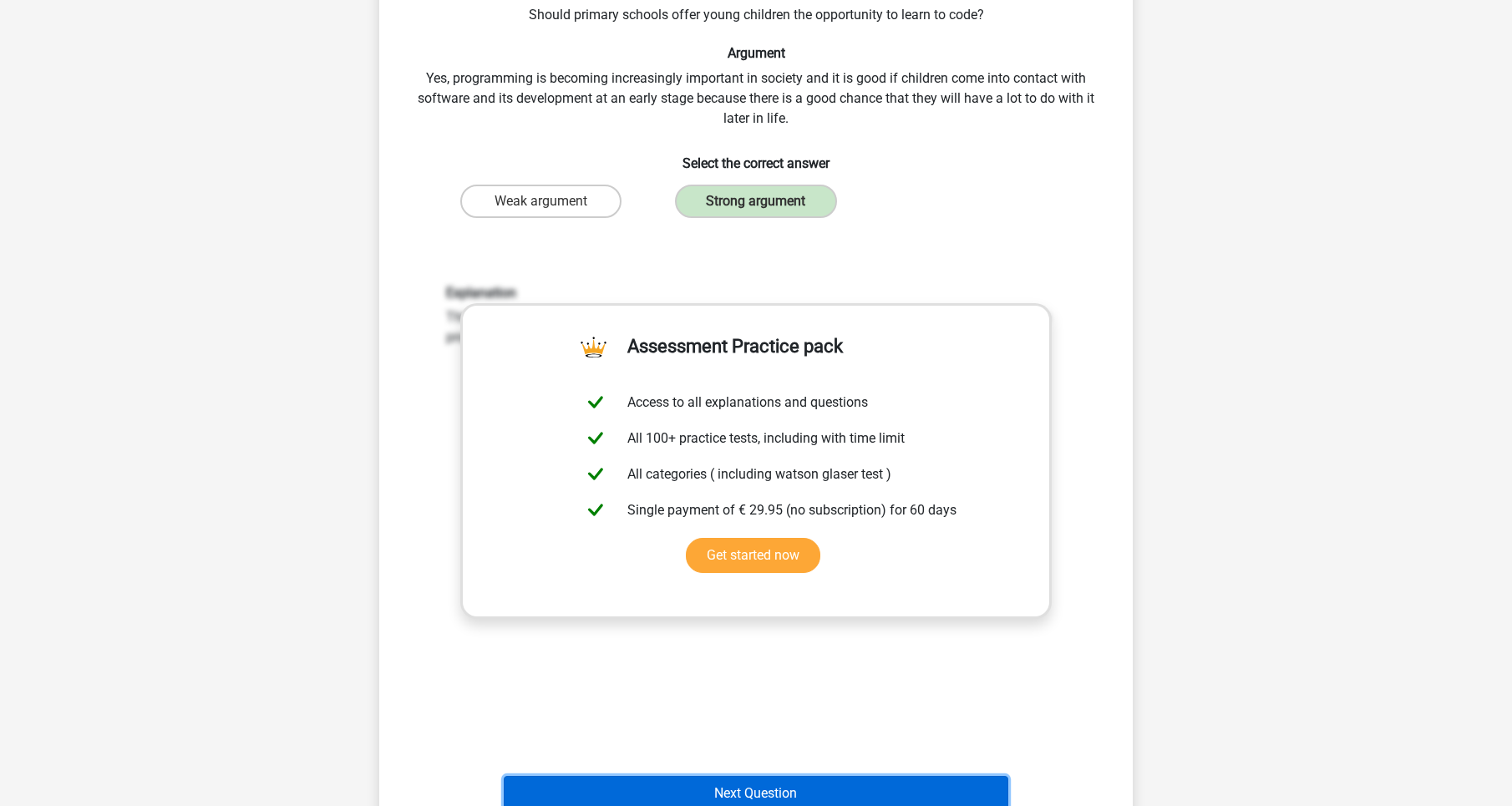
click at [733, 793] on button "Next Question" at bounding box center [756, 794] width 505 height 35
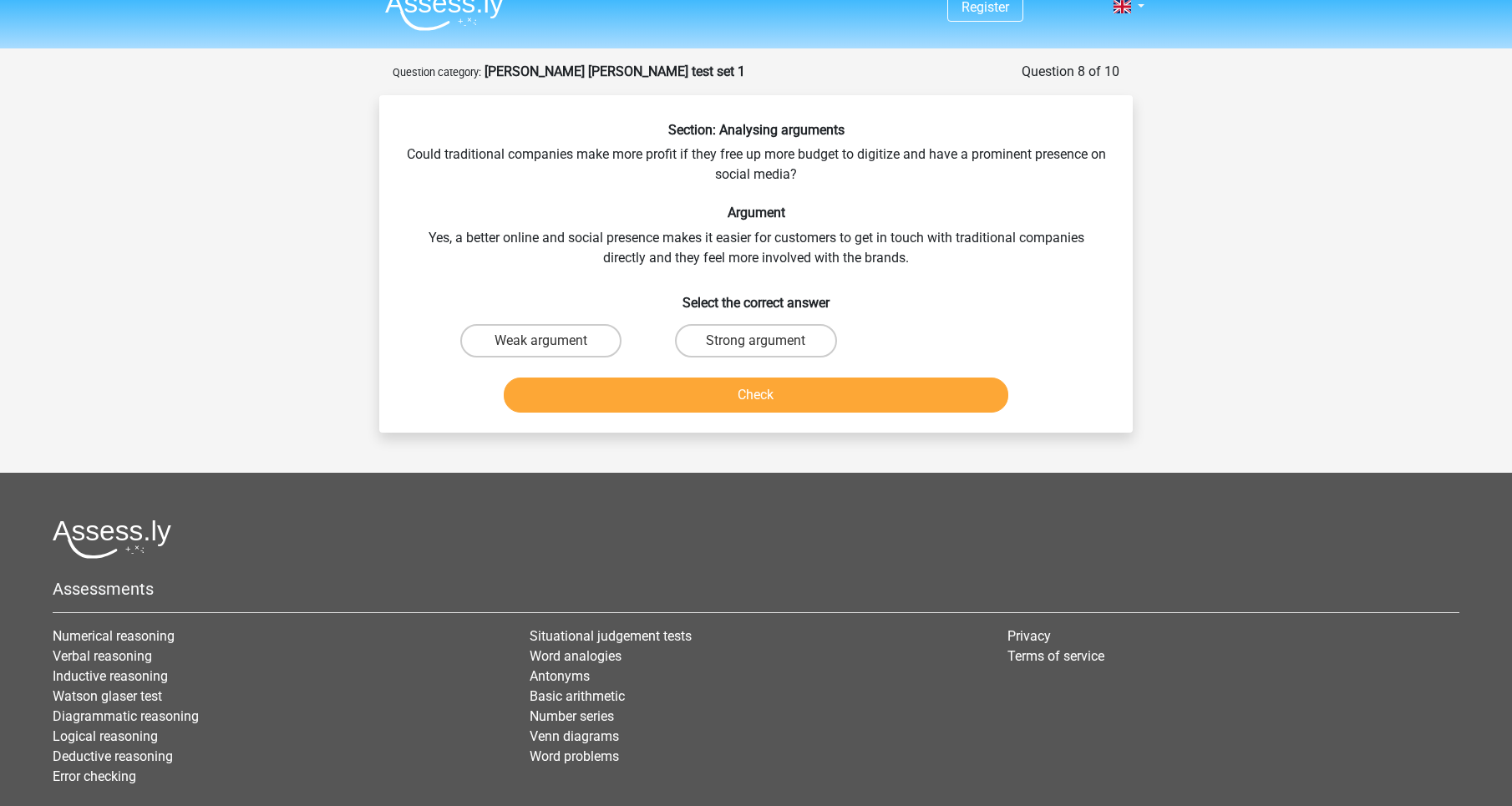
scroll to position [11, 0]
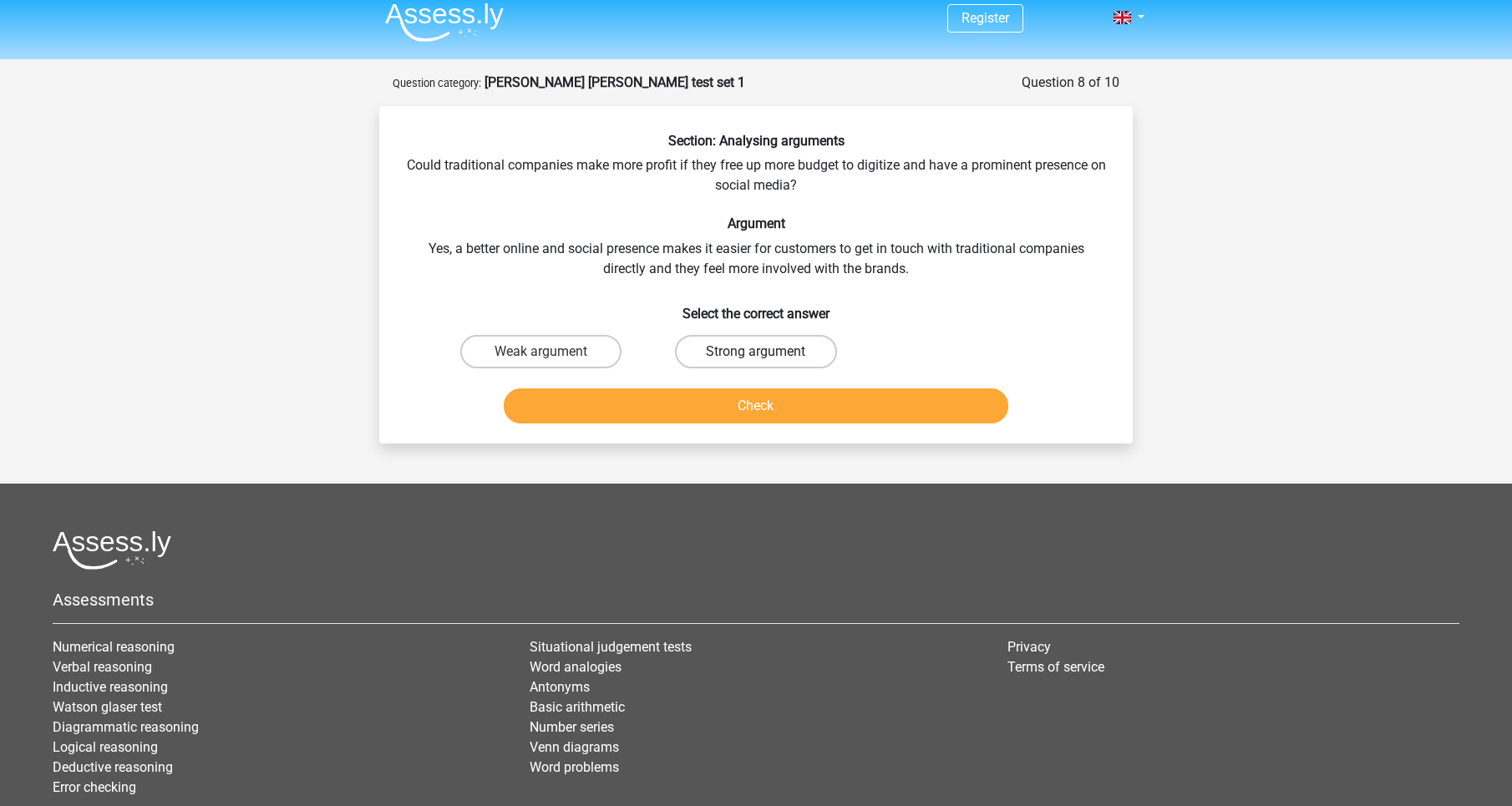
click at [689, 343] on label "Strong argument" at bounding box center [756, 352] width 162 height 34
click at [756, 352] on input "Strong argument" at bounding box center [762, 358] width 11 height 11
radio input "true"
click at [704, 413] on button "Check" at bounding box center [756, 406] width 505 height 35
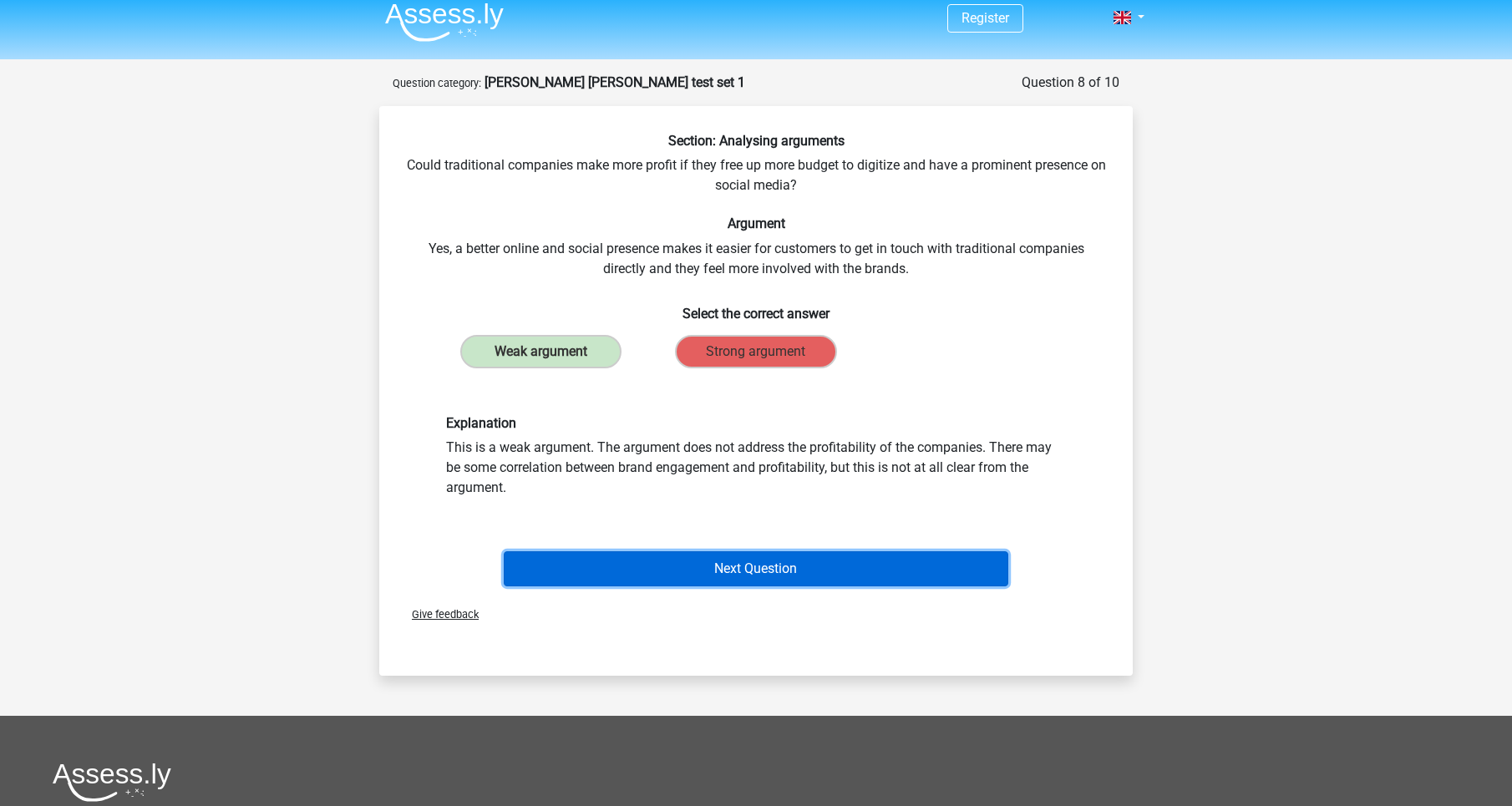
click at [714, 556] on button "Next Question" at bounding box center [756, 569] width 505 height 35
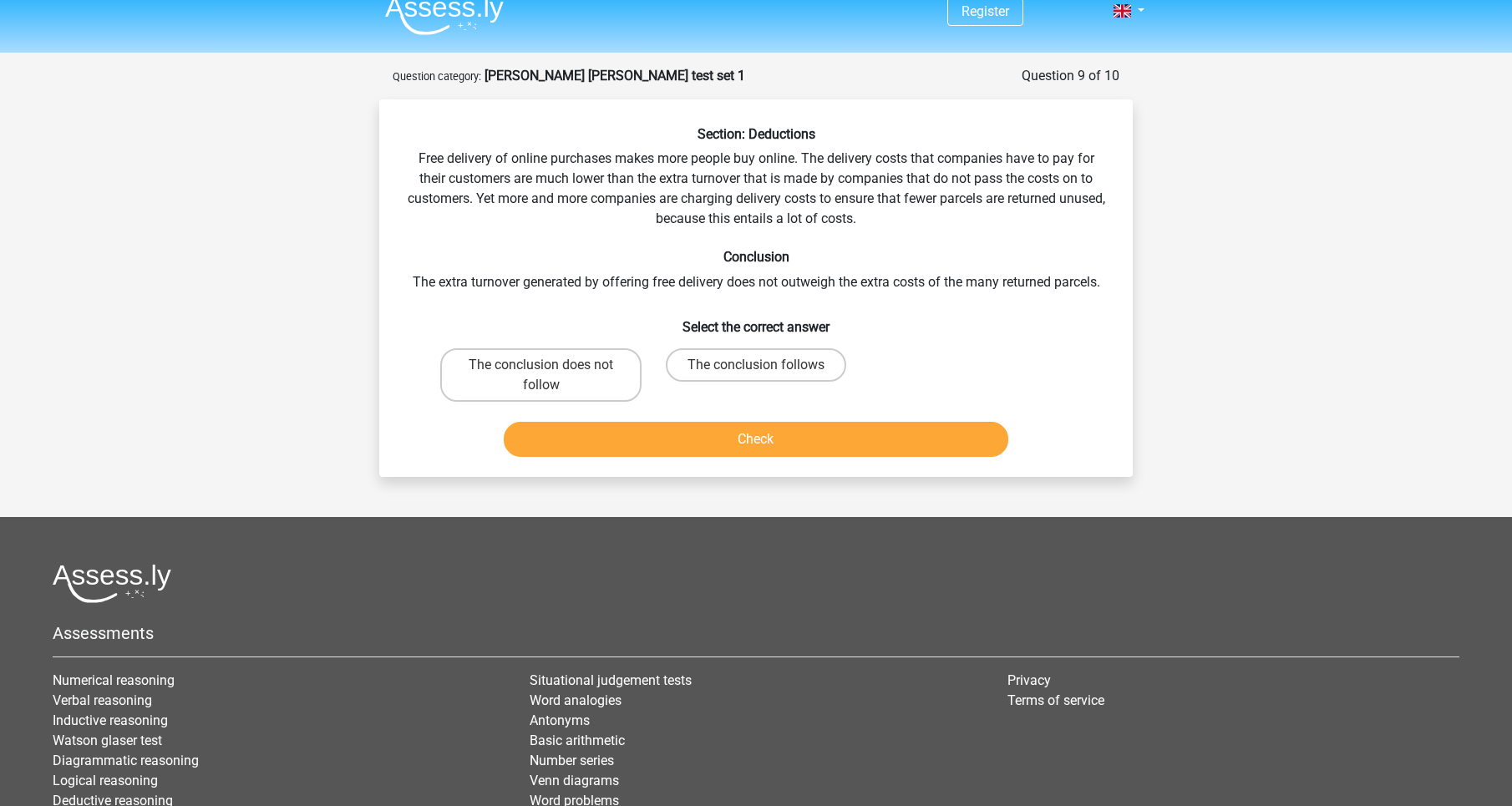
scroll to position [12, 0]
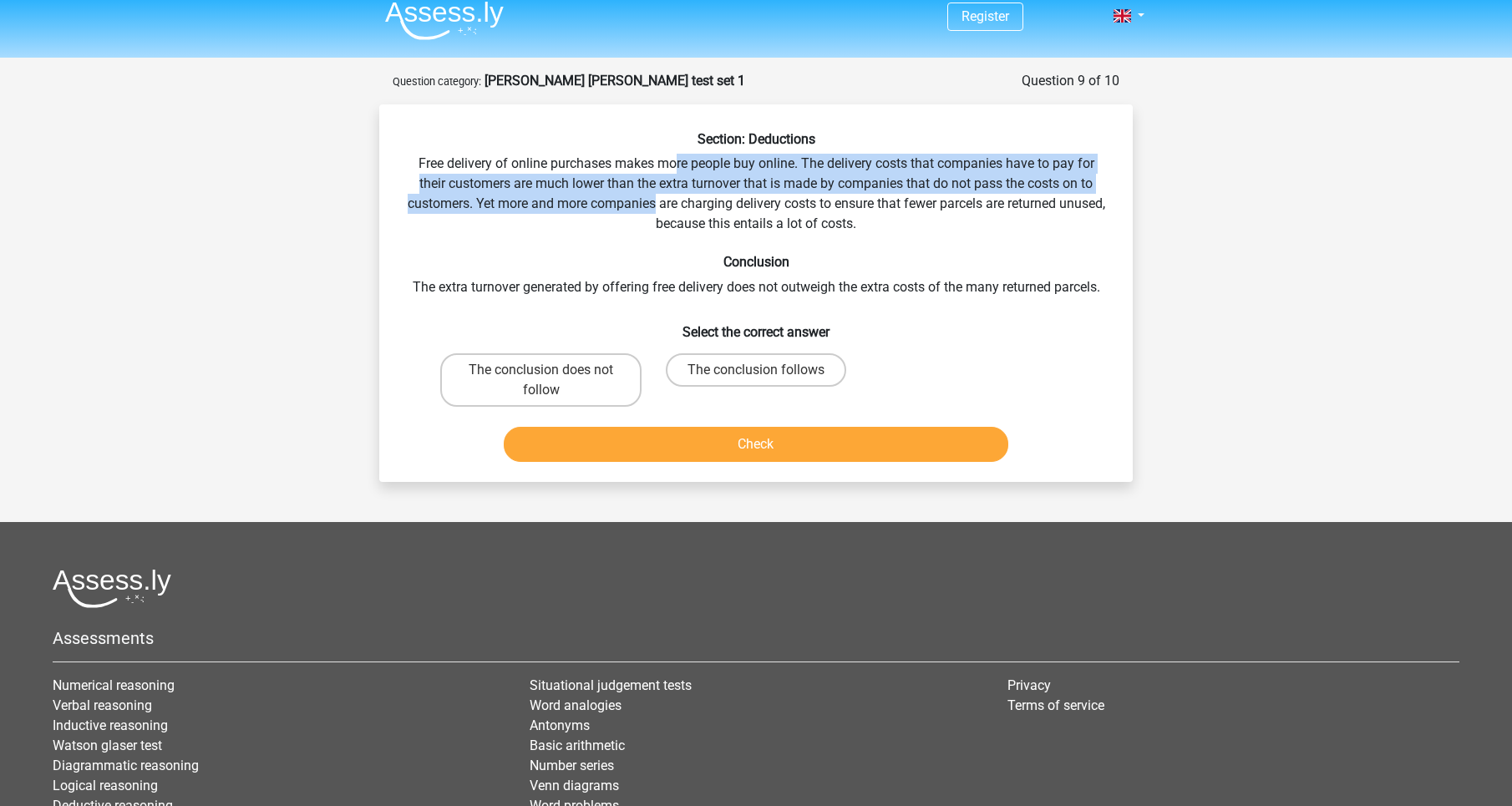
drag, startPoint x: 670, startPoint y: 170, endPoint x: 679, endPoint y: 202, distance: 33.2
click at [679, 202] on div "Section: Deductions Free delivery of online purchases makes more people buy onl…" at bounding box center [756, 299] width 741 height 337
drag, startPoint x: 674, startPoint y: 168, endPoint x: 675, endPoint y: 218, distance: 50.0
click at [675, 218] on div "Section: Deductions Free delivery of online purchases makes more people buy onl…" at bounding box center [756, 299] width 741 height 337
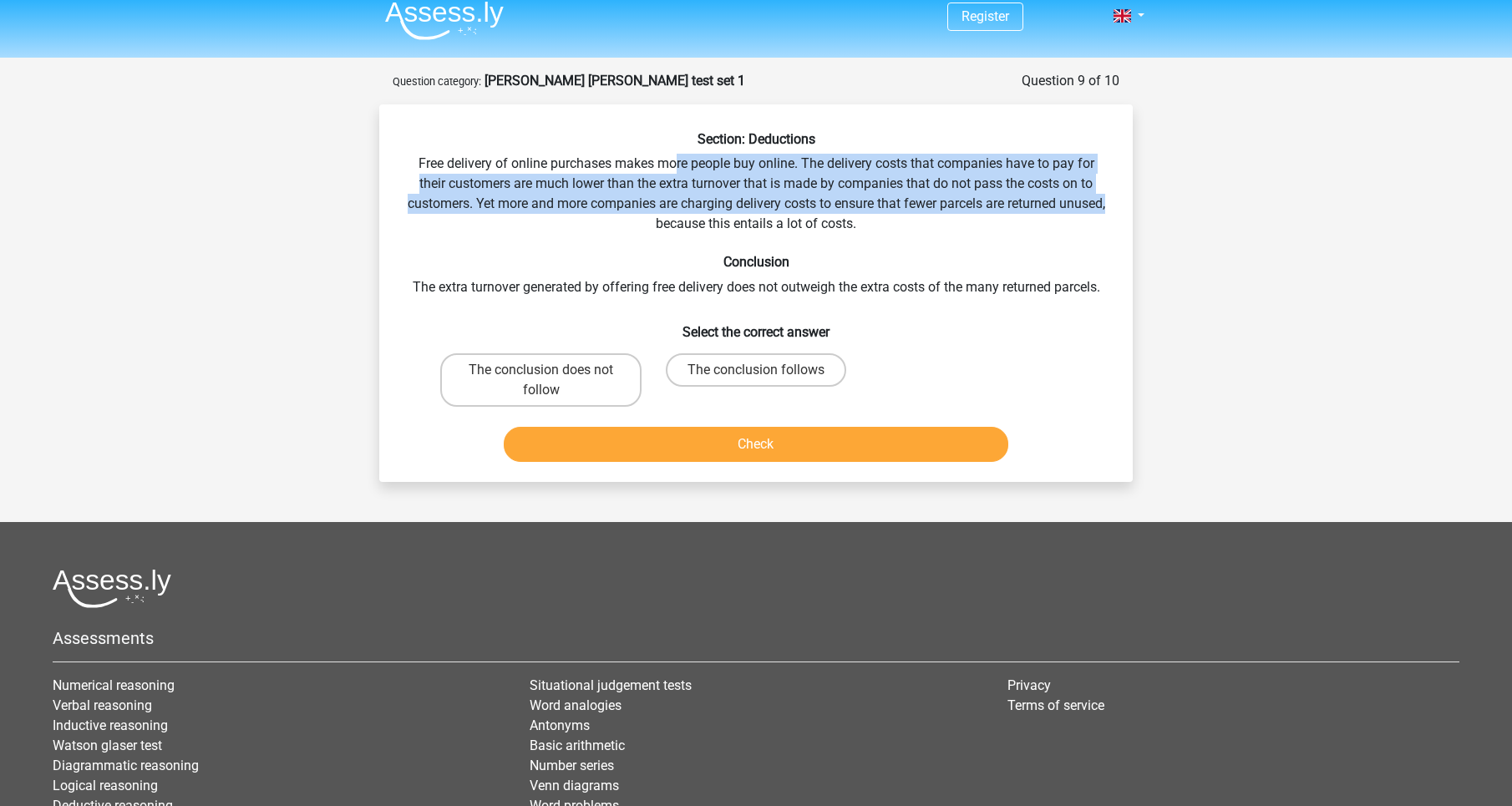
click at [675, 218] on div "Section: Deductions Free delivery of online purchases makes more people buy onl…" at bounding box center [756, 299] width 741 height 337
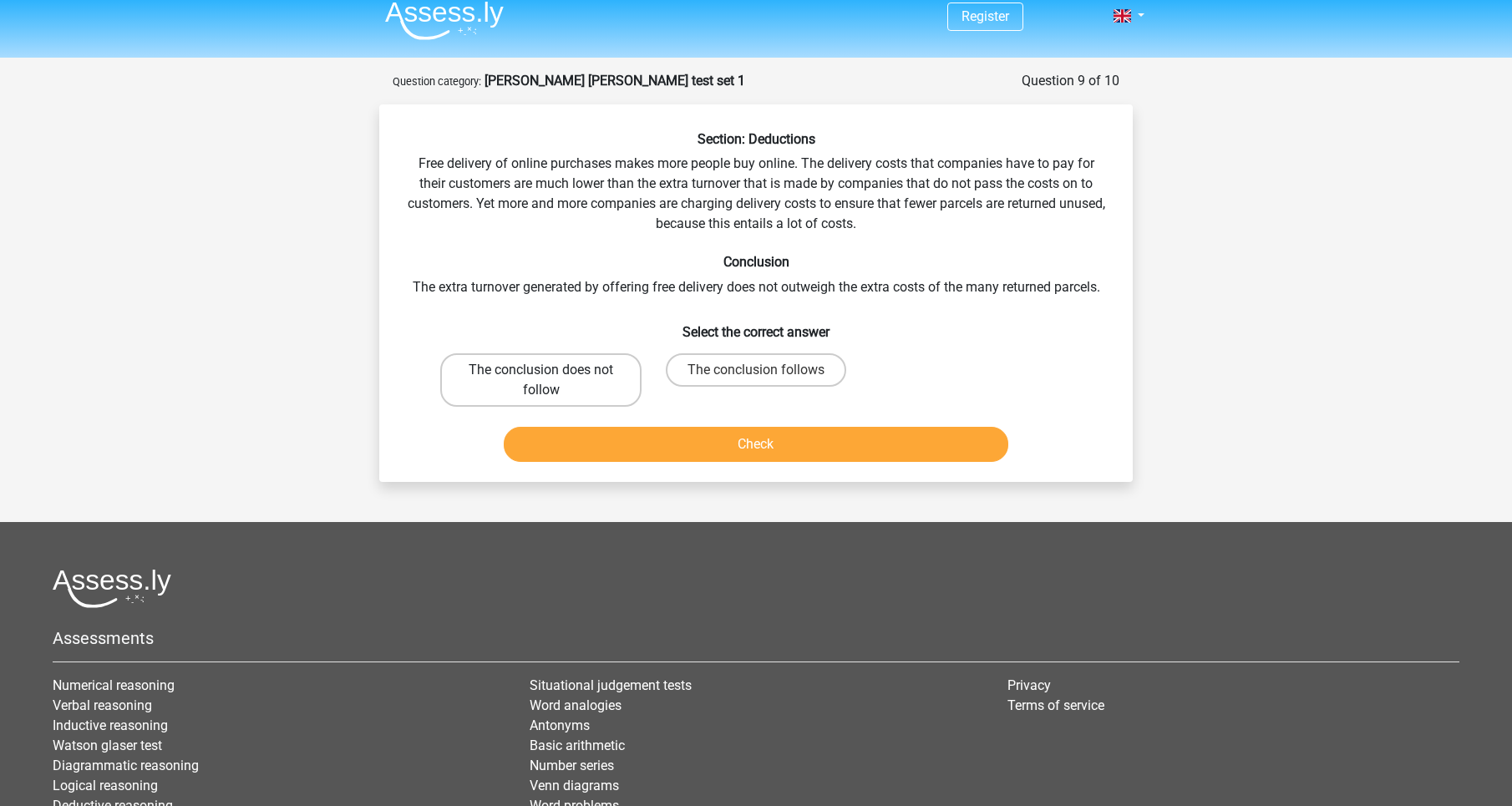
click at [527, 389] on label "The conclusion does not follow" at bounding box center [541, 379] width 202 height 53
click at [542, 381] on input "The conclusion does not follow" at bounding box center [547, 375] width 11 height 11
radio input "true"
click at [581, 439] on button "Check" at bounding box center [756, 445] width 505 height 35
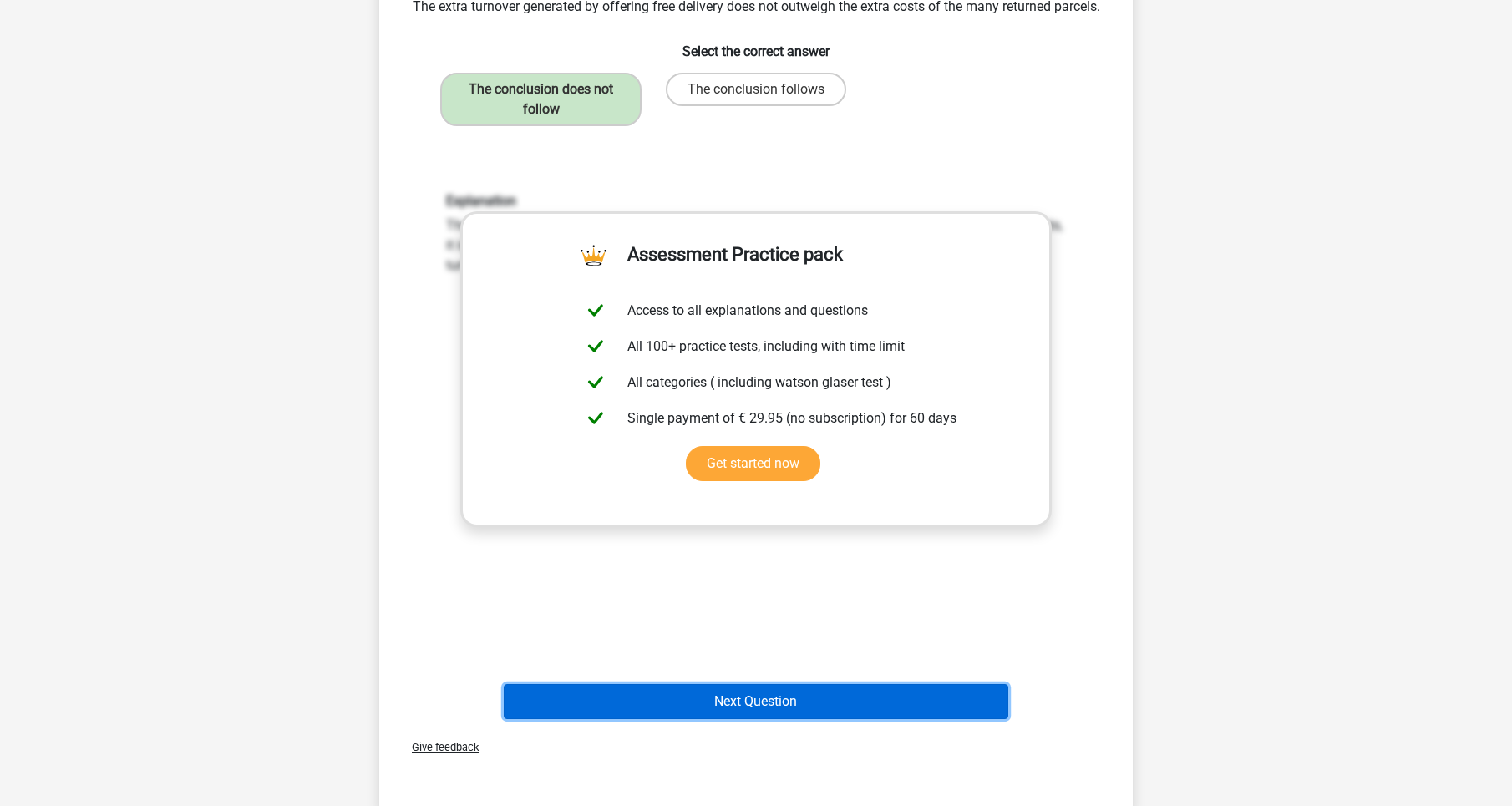
click at [768, 701] on button "Next Question" at bounding box center [756, 702] width 505 height 35
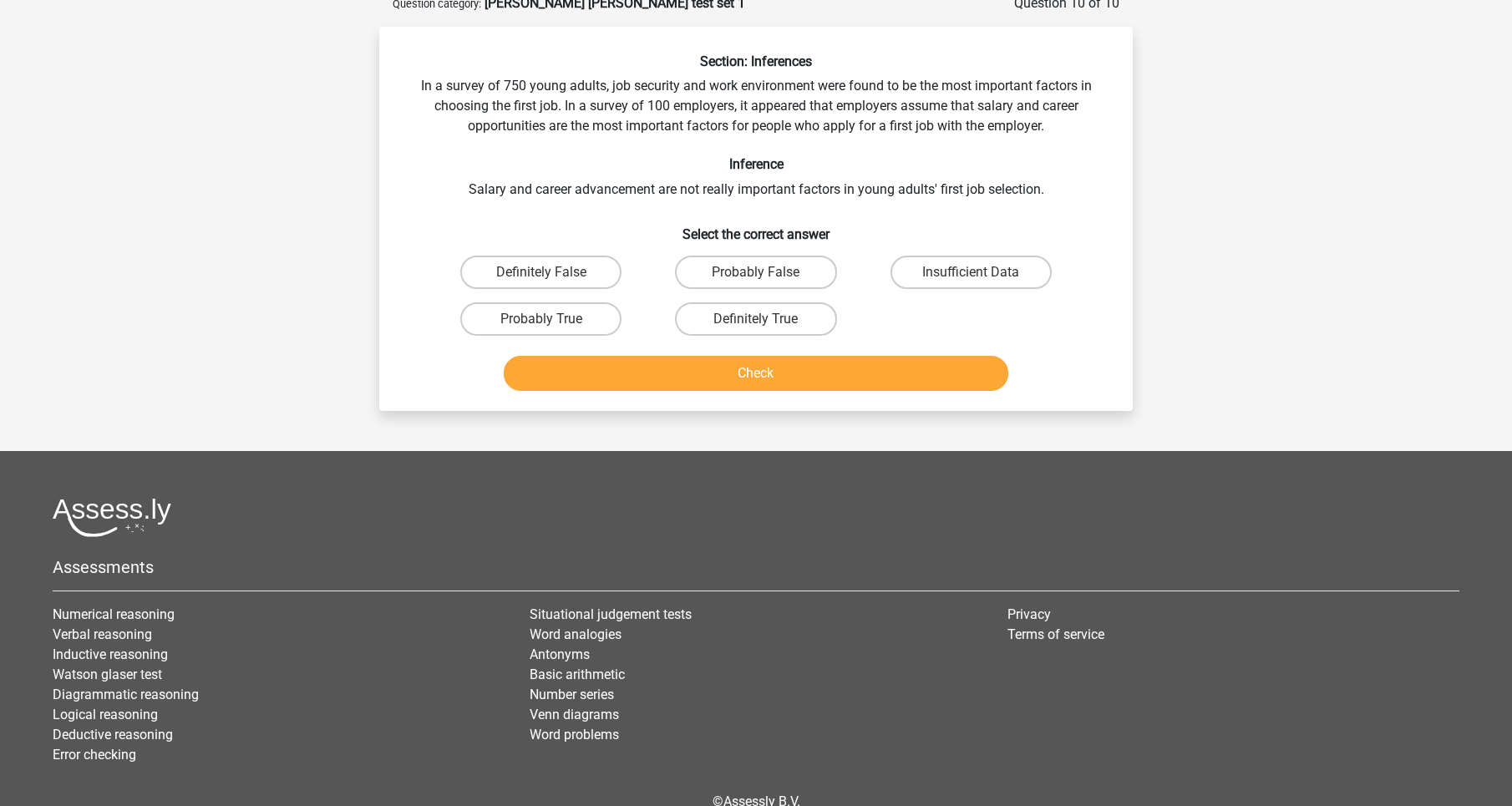
scroll to position [83, 0]
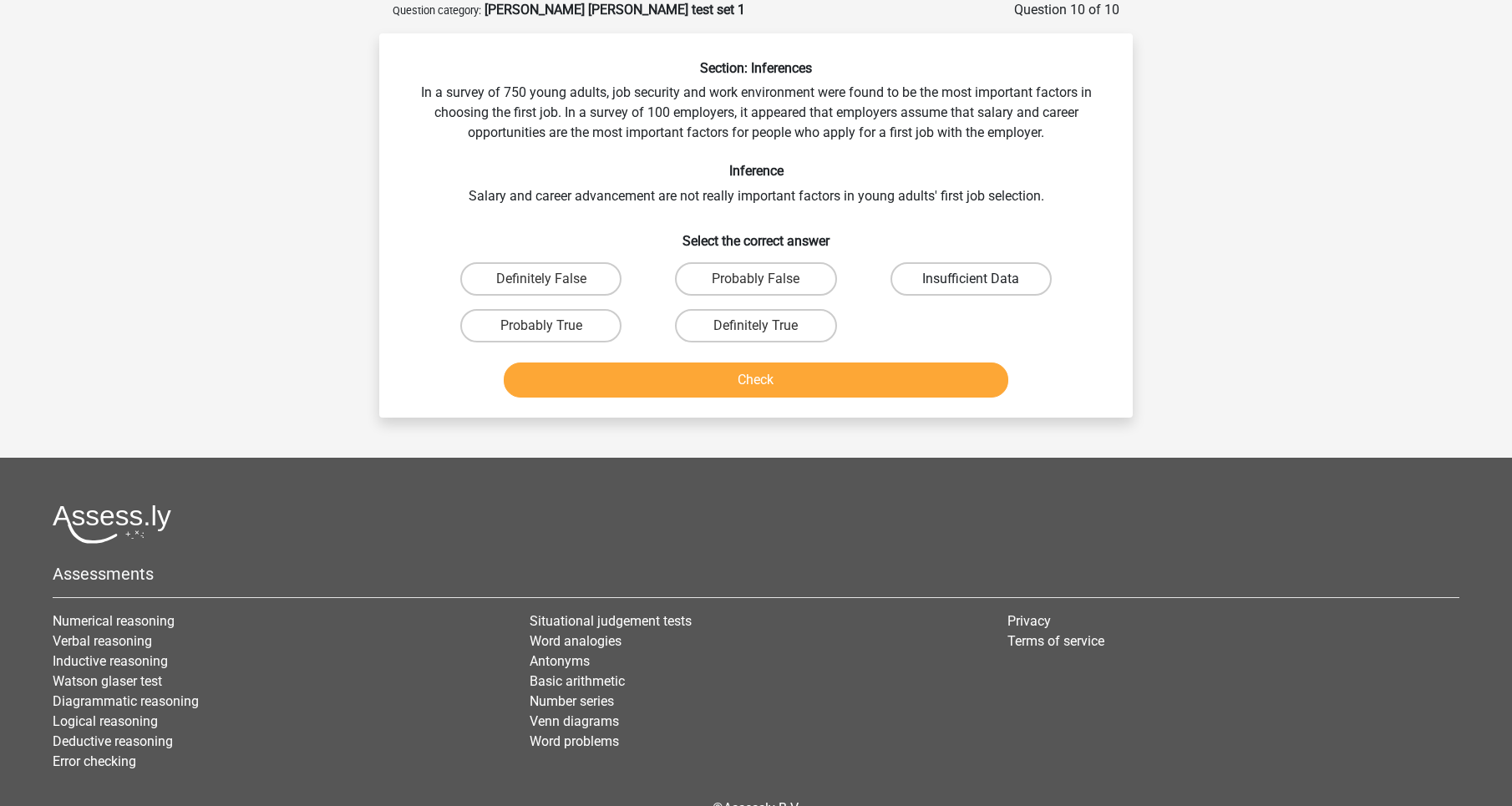
click at [939, 281] on label "Insufficient Data" at bounding box center [971, 279] width 162 height 34
click at [970, 281] on input "Insufficient Data" at bounding box center [976, 285] width 11 height 11
radio input "true"
click at [939, 379] on button "Check" at bounding box center [756, 380] width 505 height 35
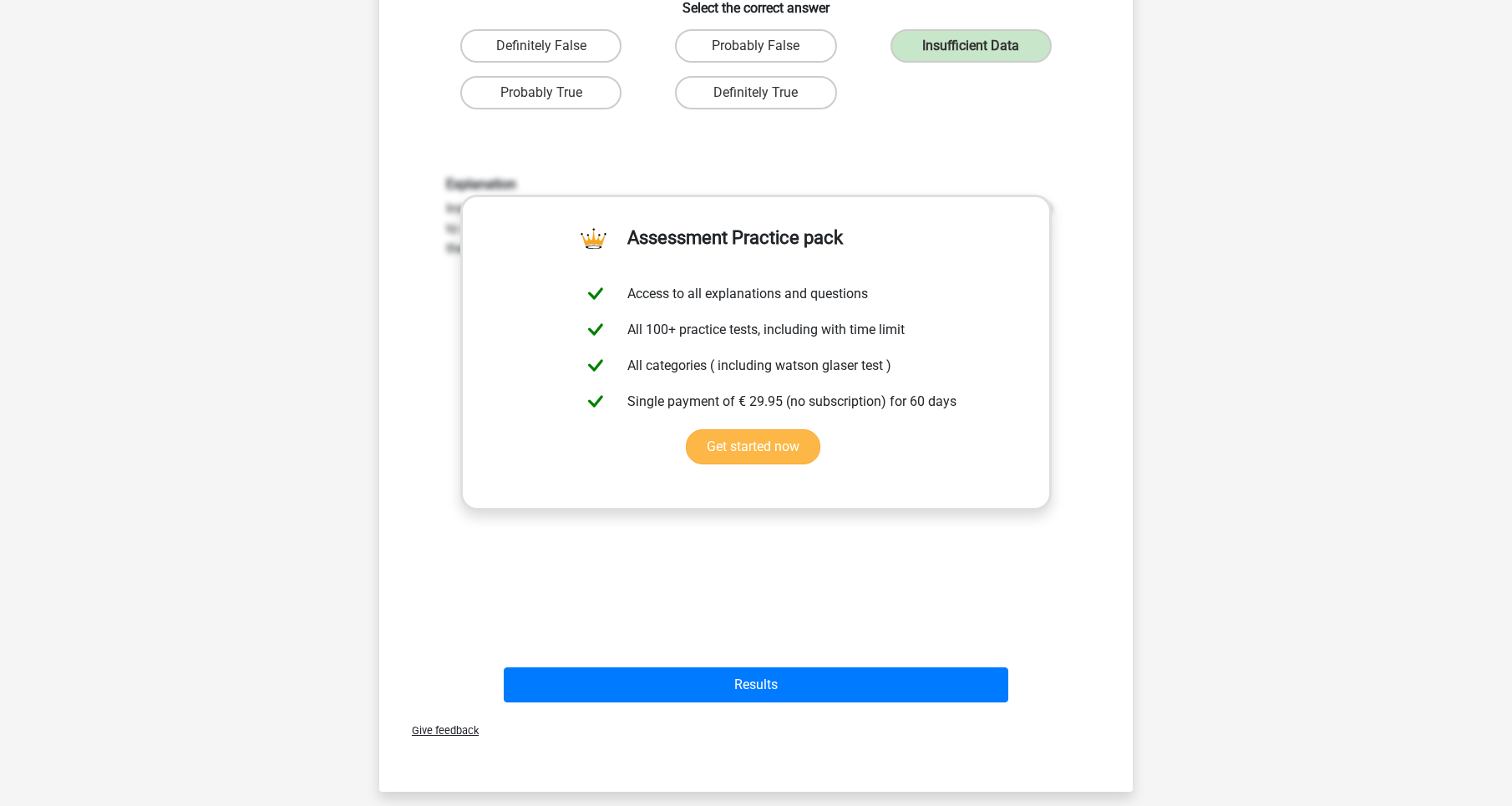
scroll to position [391, 0]
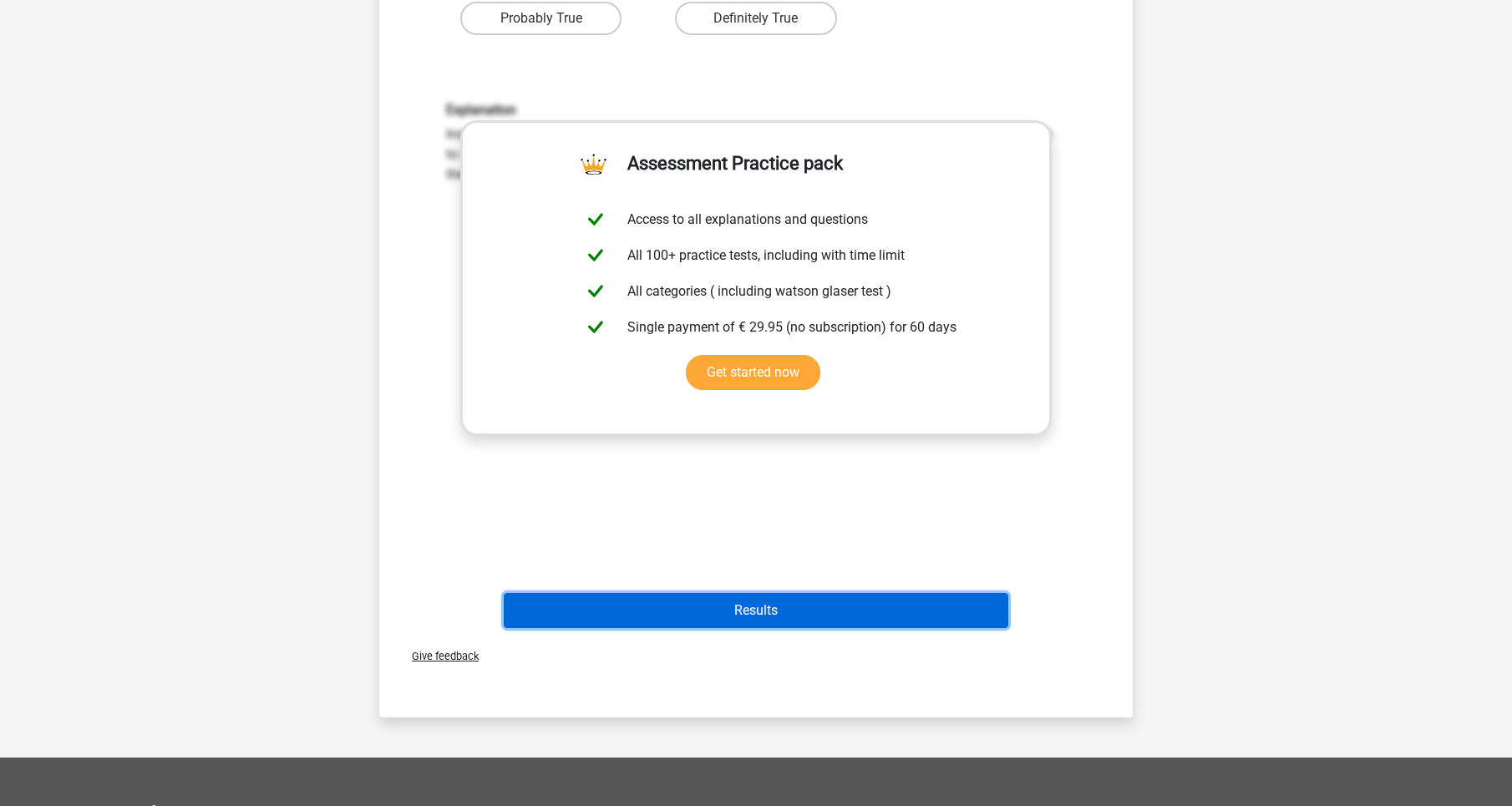
click at [825, 610] on button "Results" at bounding box center [756, 611] width 505 height 35
